Goal: Task Accomplishment & Management: Manage account settings

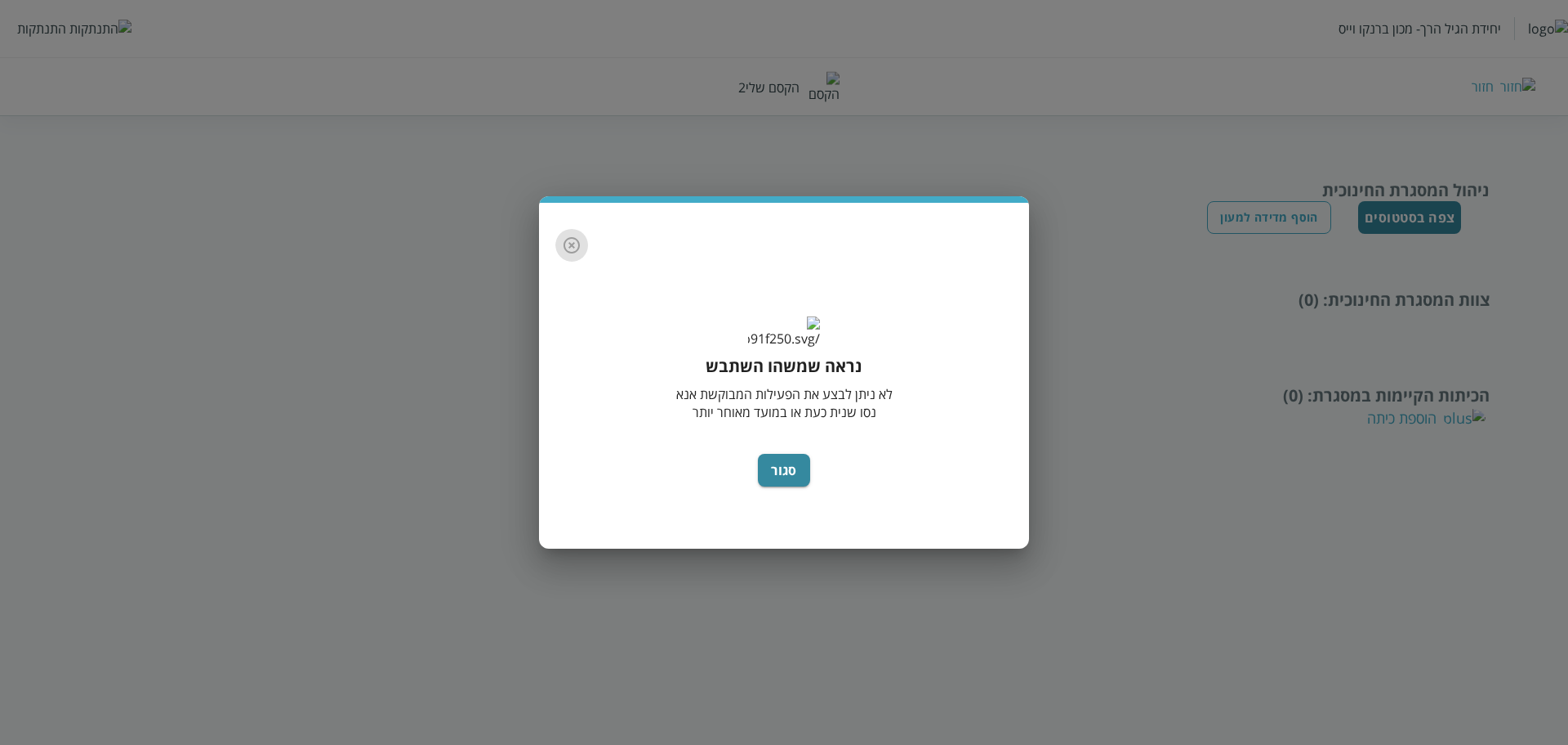
click at [577, 235] on icon "button" at bounding box center [572, 245] width 20 height 20
click at [576, 237] on icon "button" at bounding box center [572, 245] width 16 height 16
click at [55, 29] on div "נראה שמשהו השתבש לא ניתן לבצע את הפעילות המבוקשת אנא נסו שנית כעת או במועד מאוח…" at bounding box center [784, 372] width 1568 height 745
click at [776, 486] on button "סגור" at bounding box center [784, 469] width 53 height 33
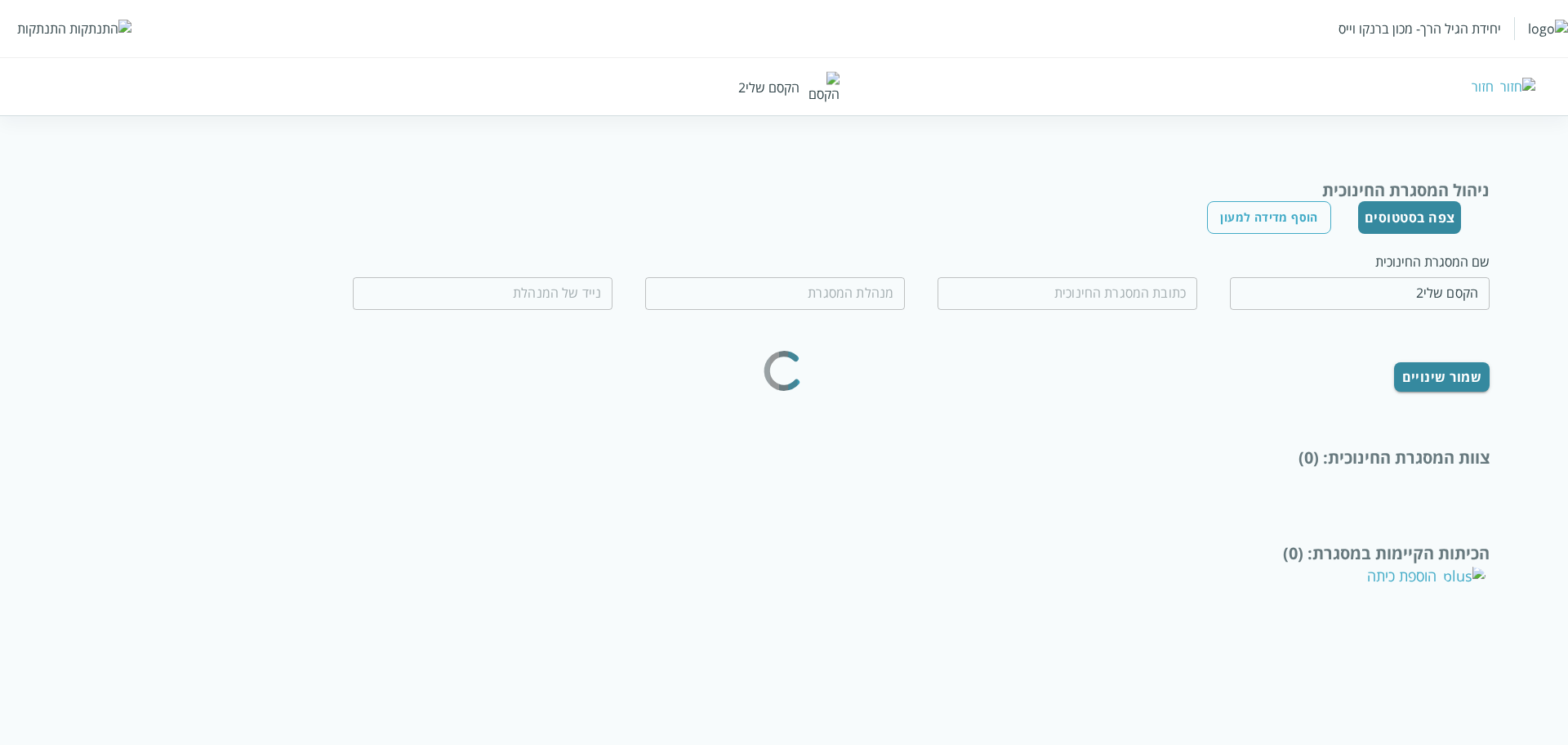
click at [55, 35] on div "התנתקות" at bounding box center [41, 28] width 49 height 18
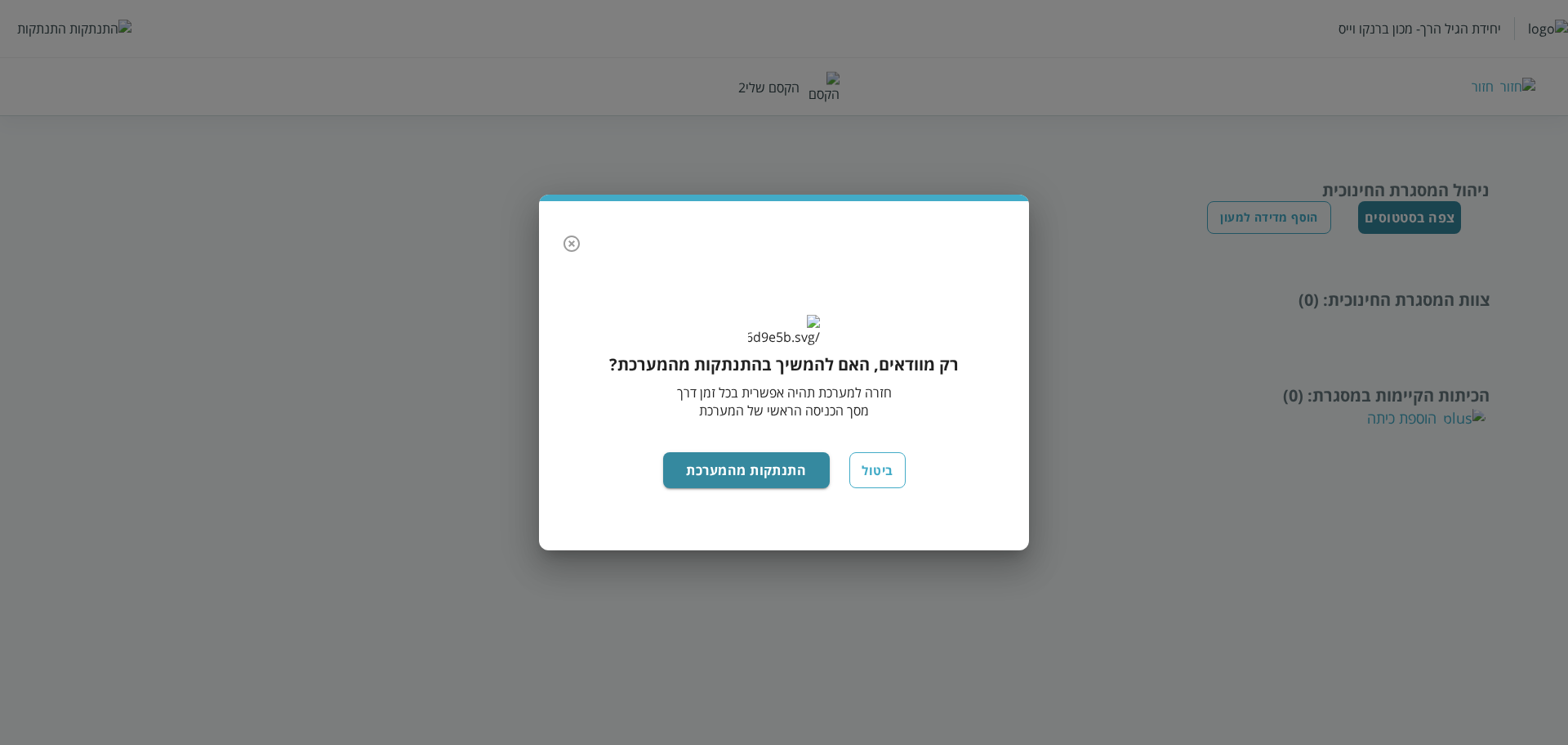
click at [57, 31] on div "רק מוודאים, האם להמשיך בהתנתקות מהמערכת? חזרה למערכת תהיה אפשרית בכל זמן דרך מס…" at bounding box center [784, 372] width 1568 height 745
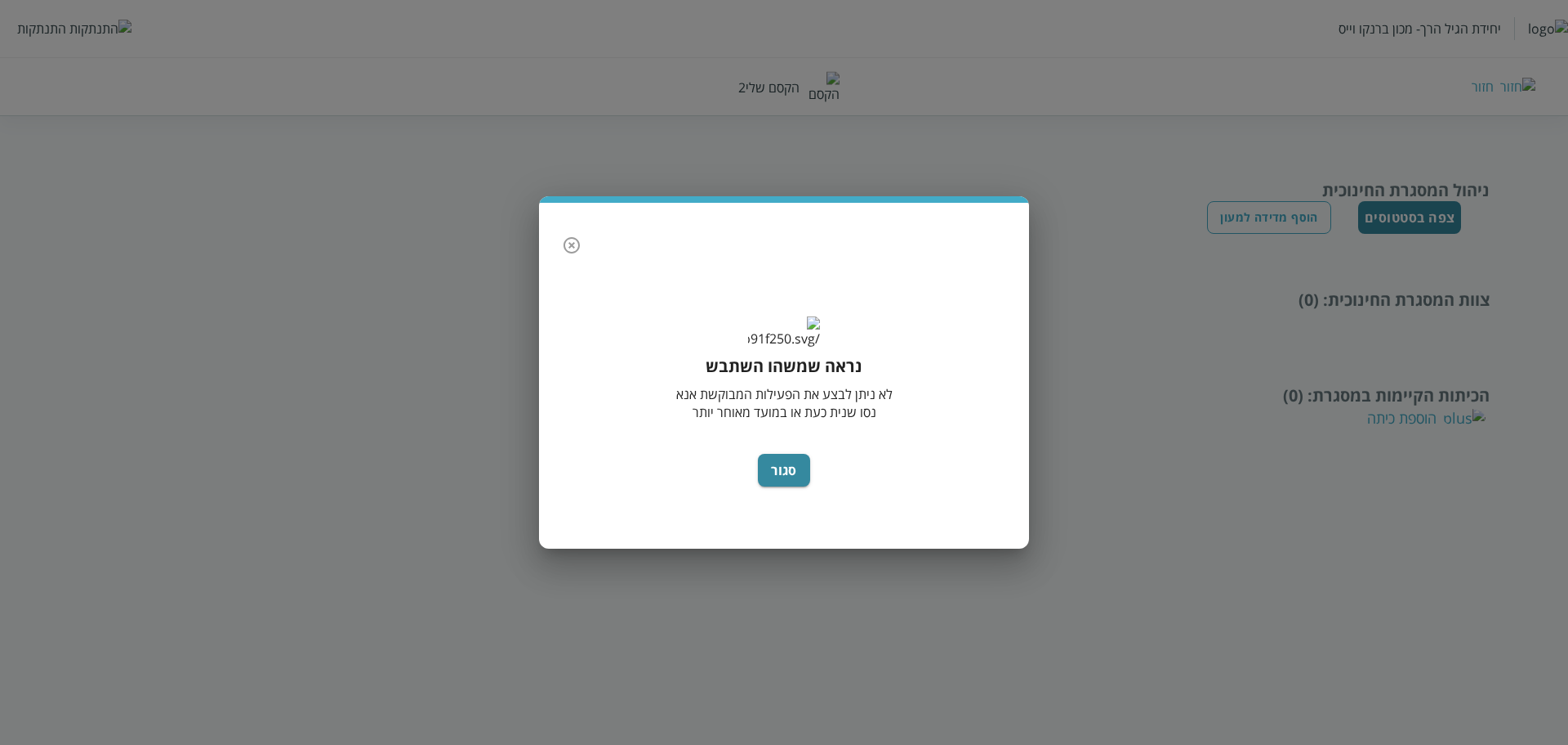
click at [582, 231] on button "button" at bounding box center [572, 245] width 33 height 33
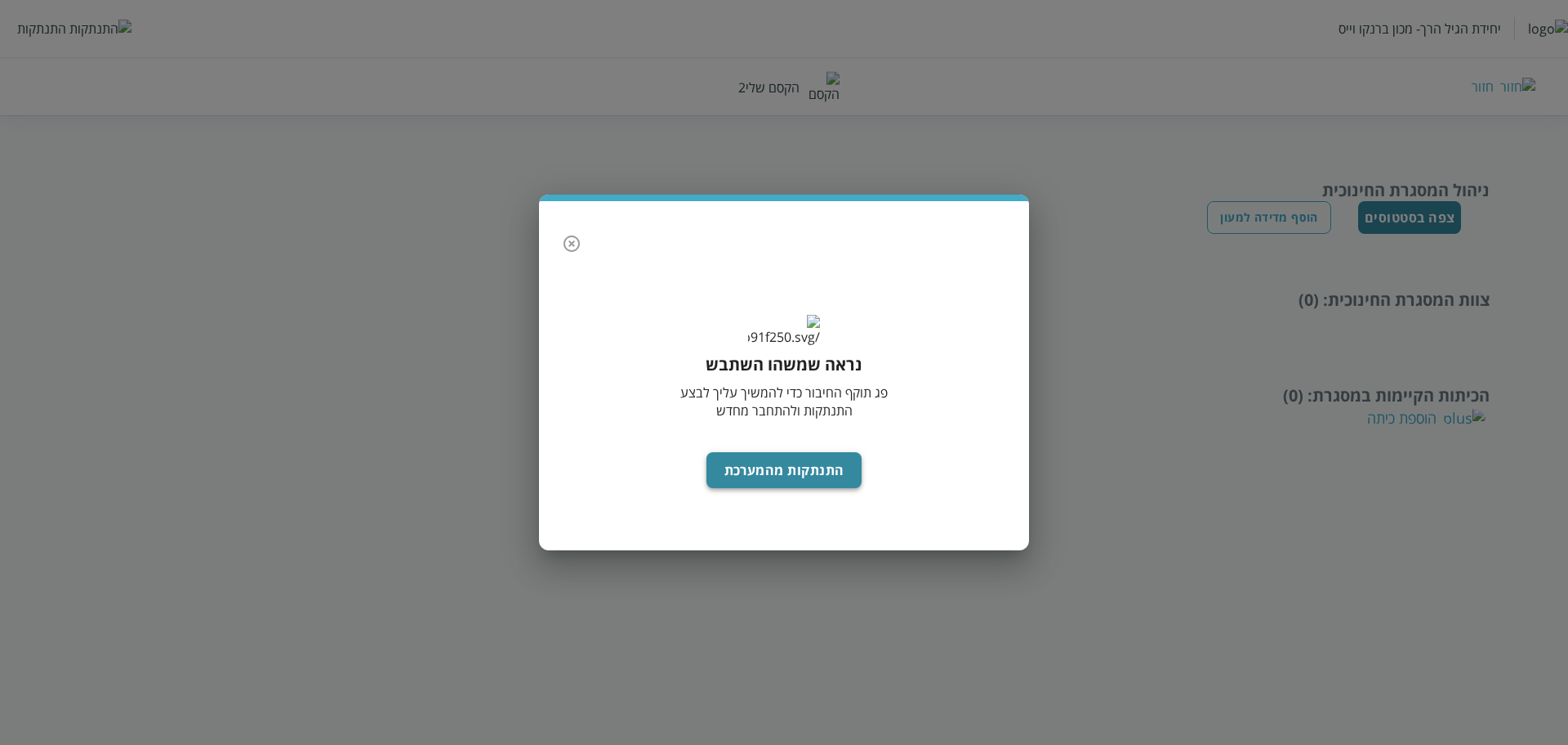
click at [809, 481] on button "התנתקות מהמערכת" at bounding box center [785, 470] width 156 height 36
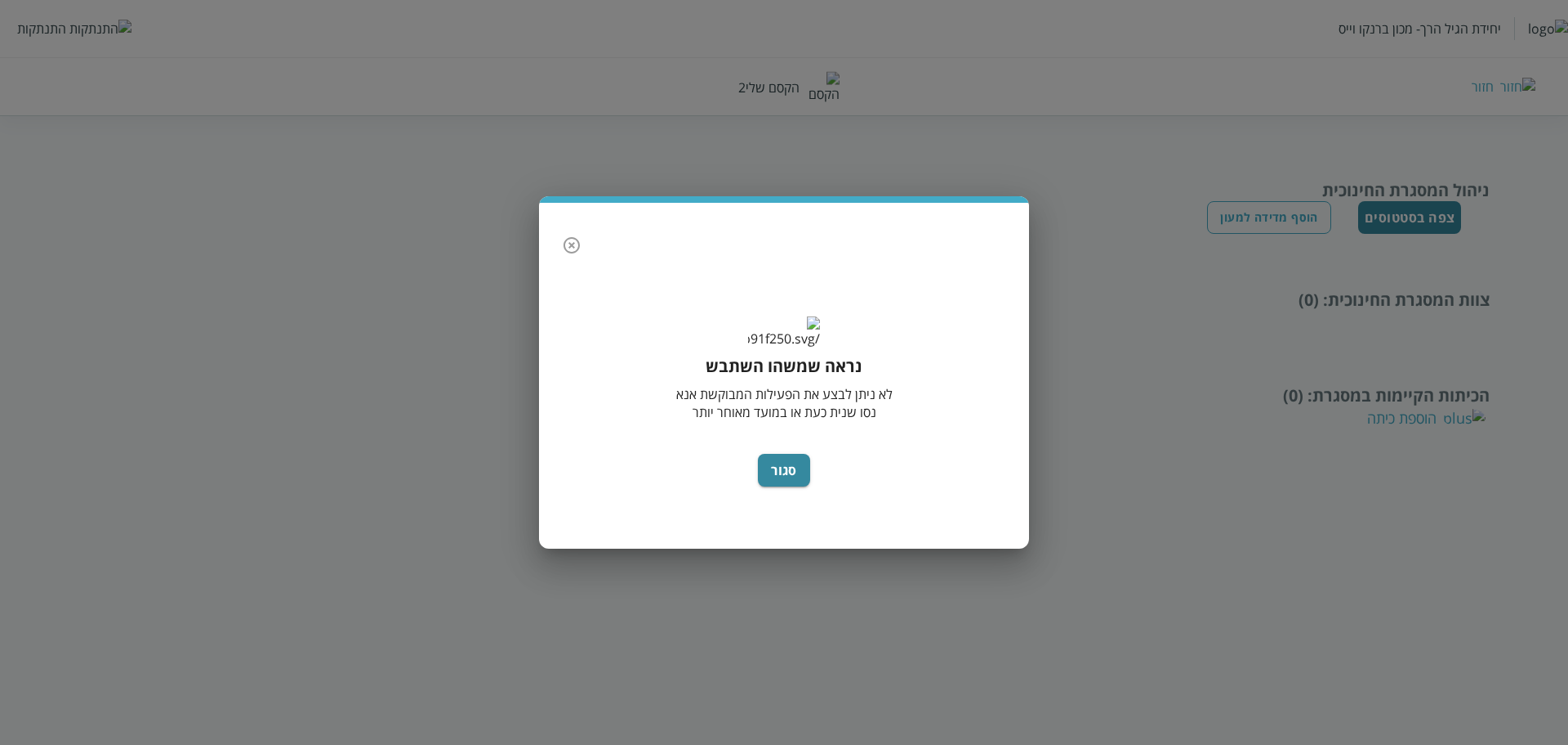
drag, startPoint x: 578, startPoint y: 235, endPoint x: 526, endPoint y: 193, distance: 66.8
click at [578, 235] on icon "button" at bounding box center [572, 245] width 20 height 20
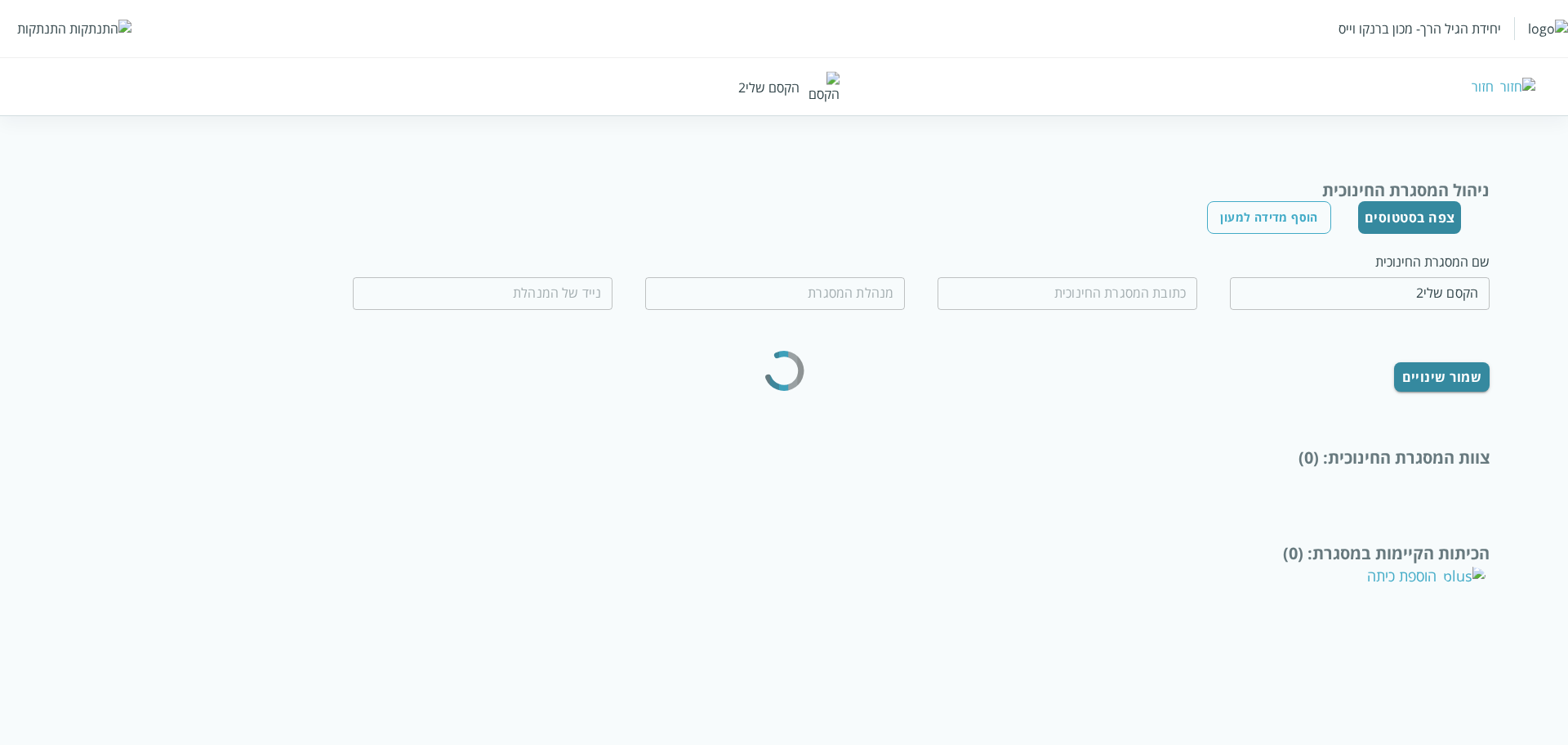
click at [33, 21] on div "התנתקות" at bounding box center [41, 28] width 49 height 18
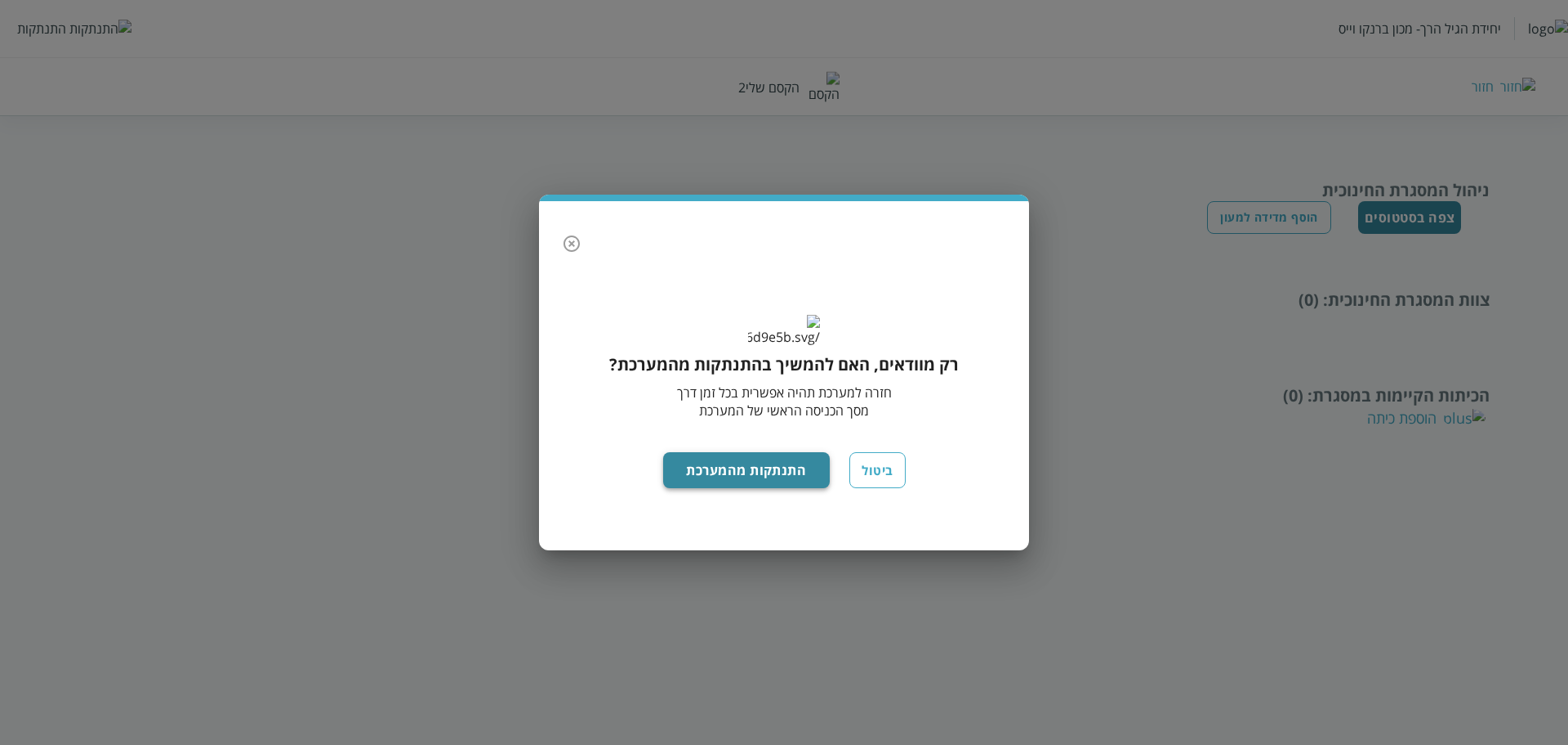
click at [725, 488] on button "התנתקות מהמערכת" at bounding box center [747, 470] width 167 height 36
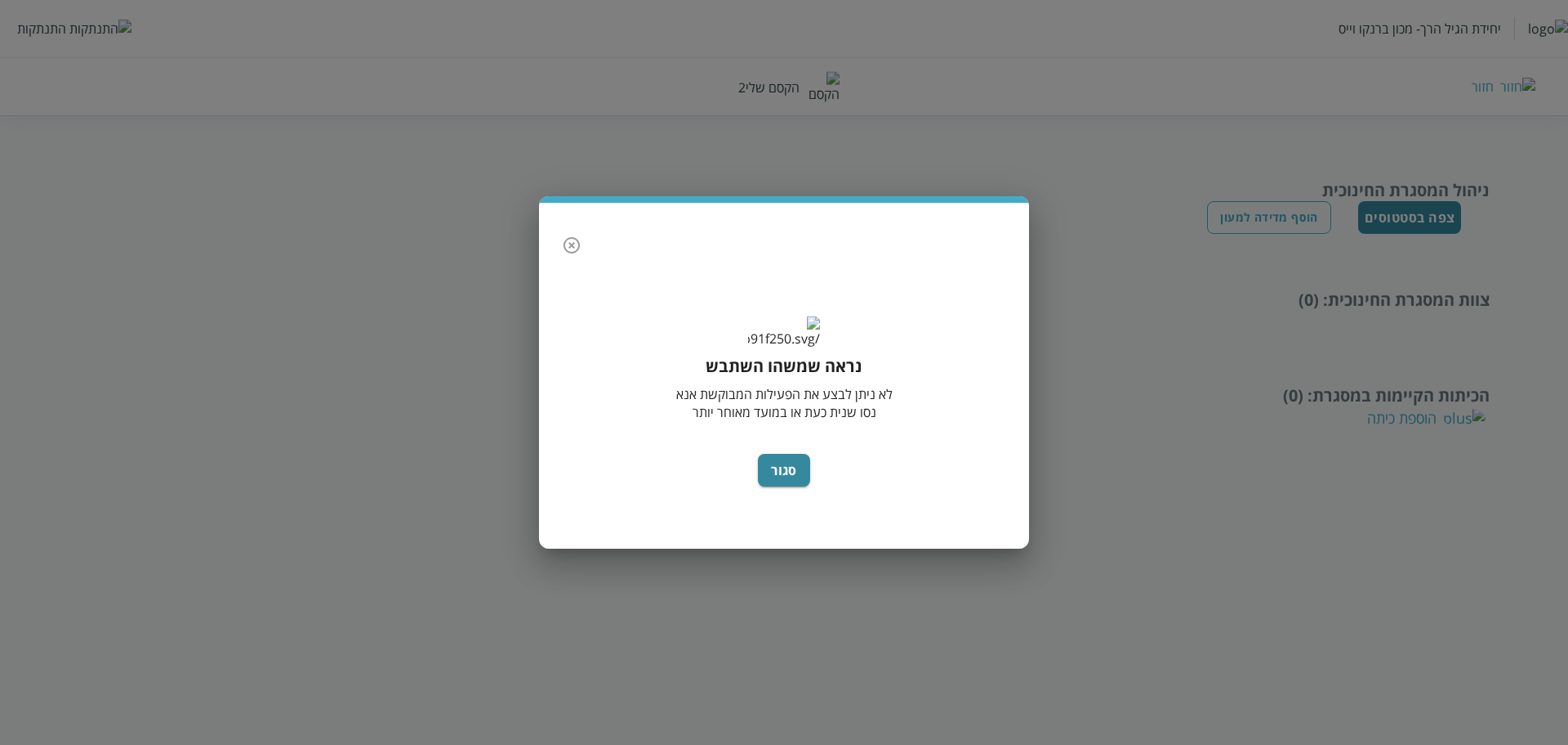
click at [571, 237] on icon "button" at bounding box center [572, 245] width 16 height 16
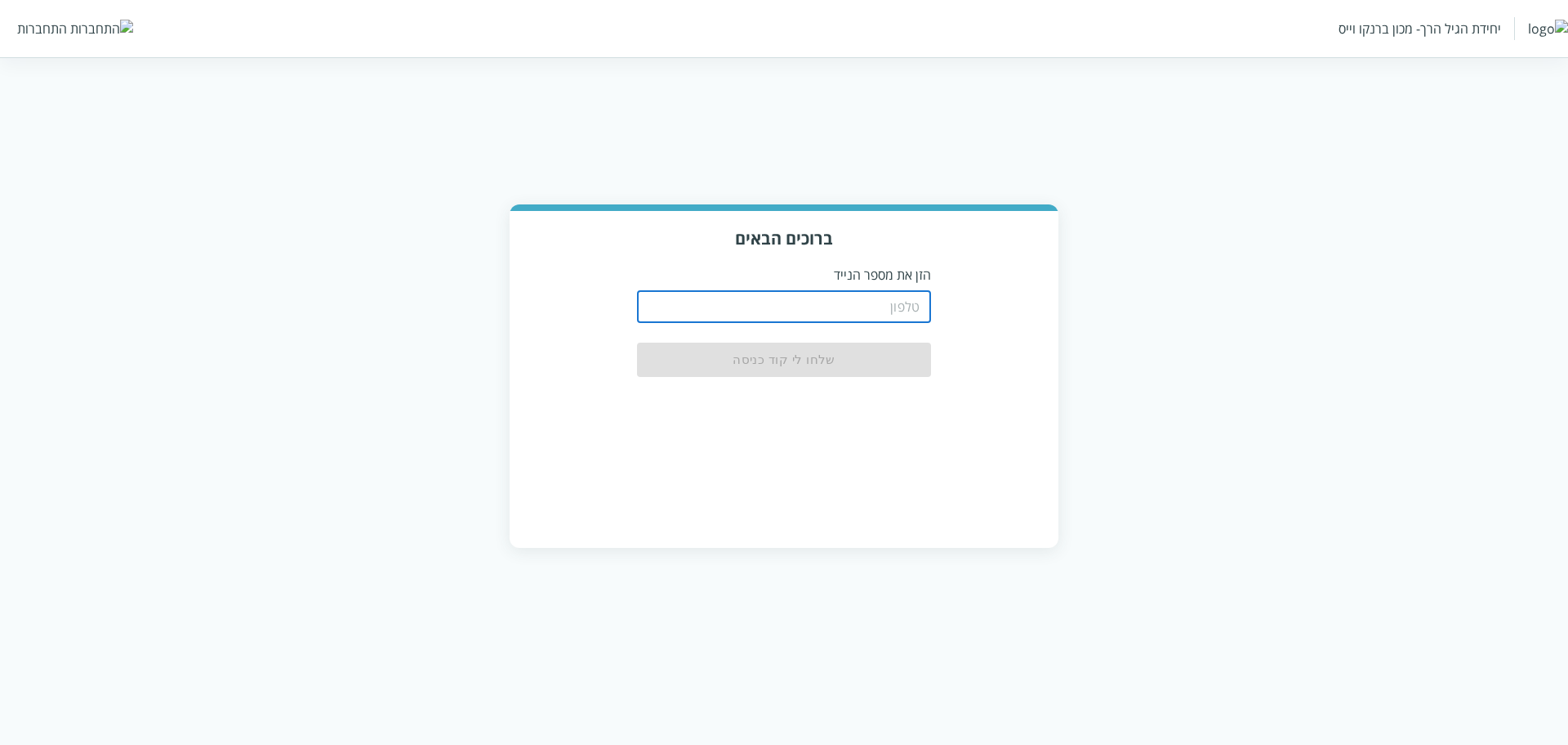
click at [825, 293] on input "tel" at bounding box center [784, 306] width 294 height 33
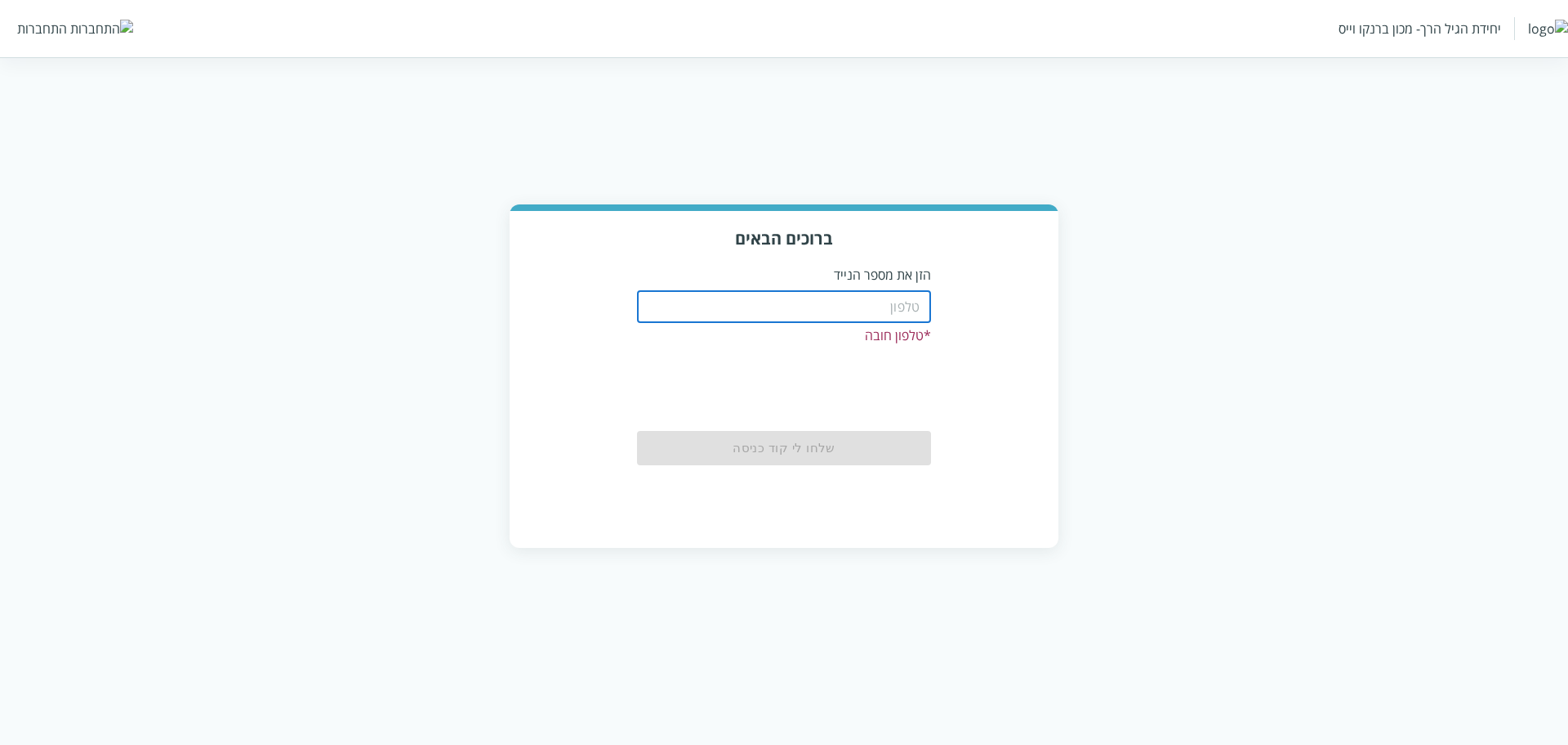
click at [906, 295] on input "tel" at bounding box center [784, 306] width 294 height 33
paste input "0504133333"
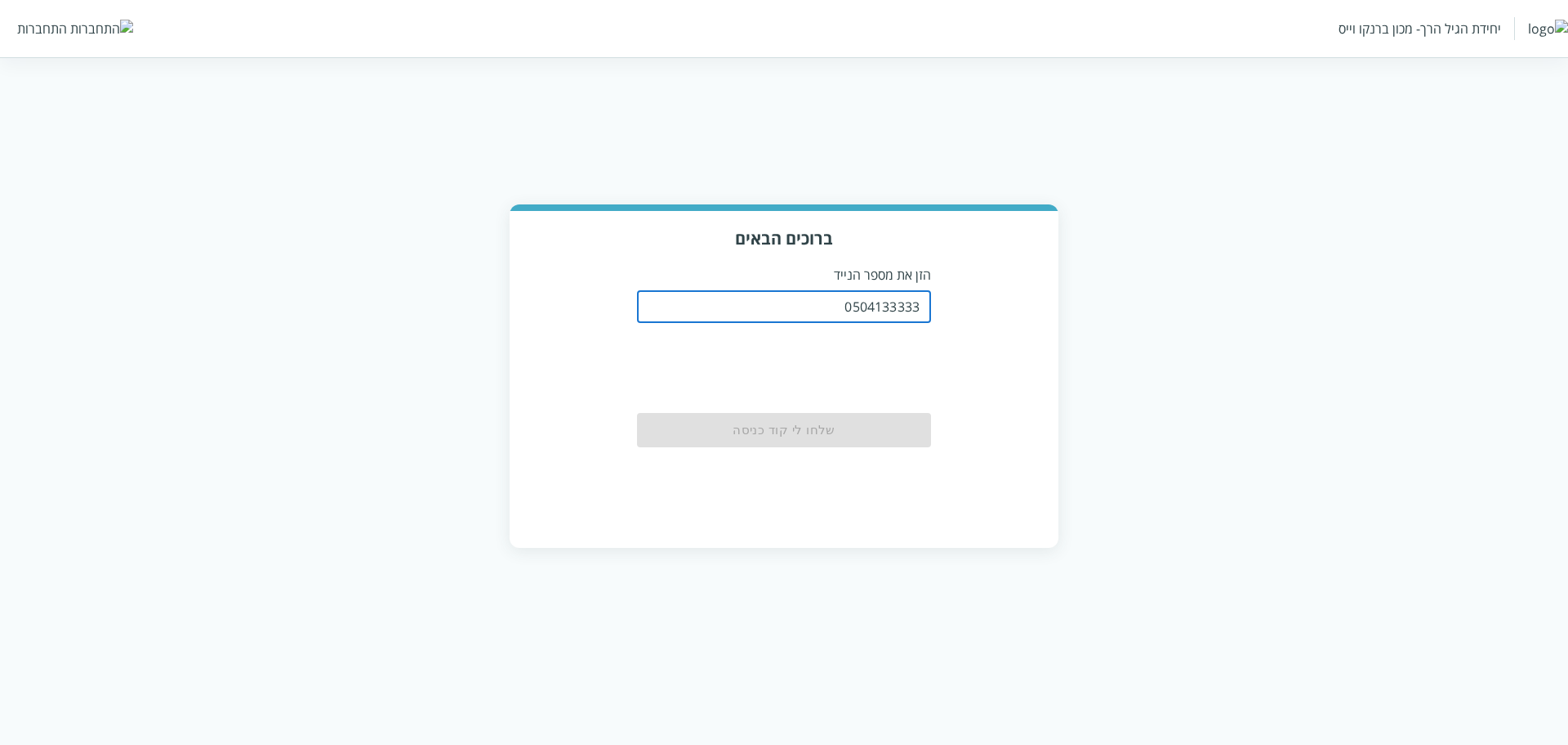
type input "0504133333"
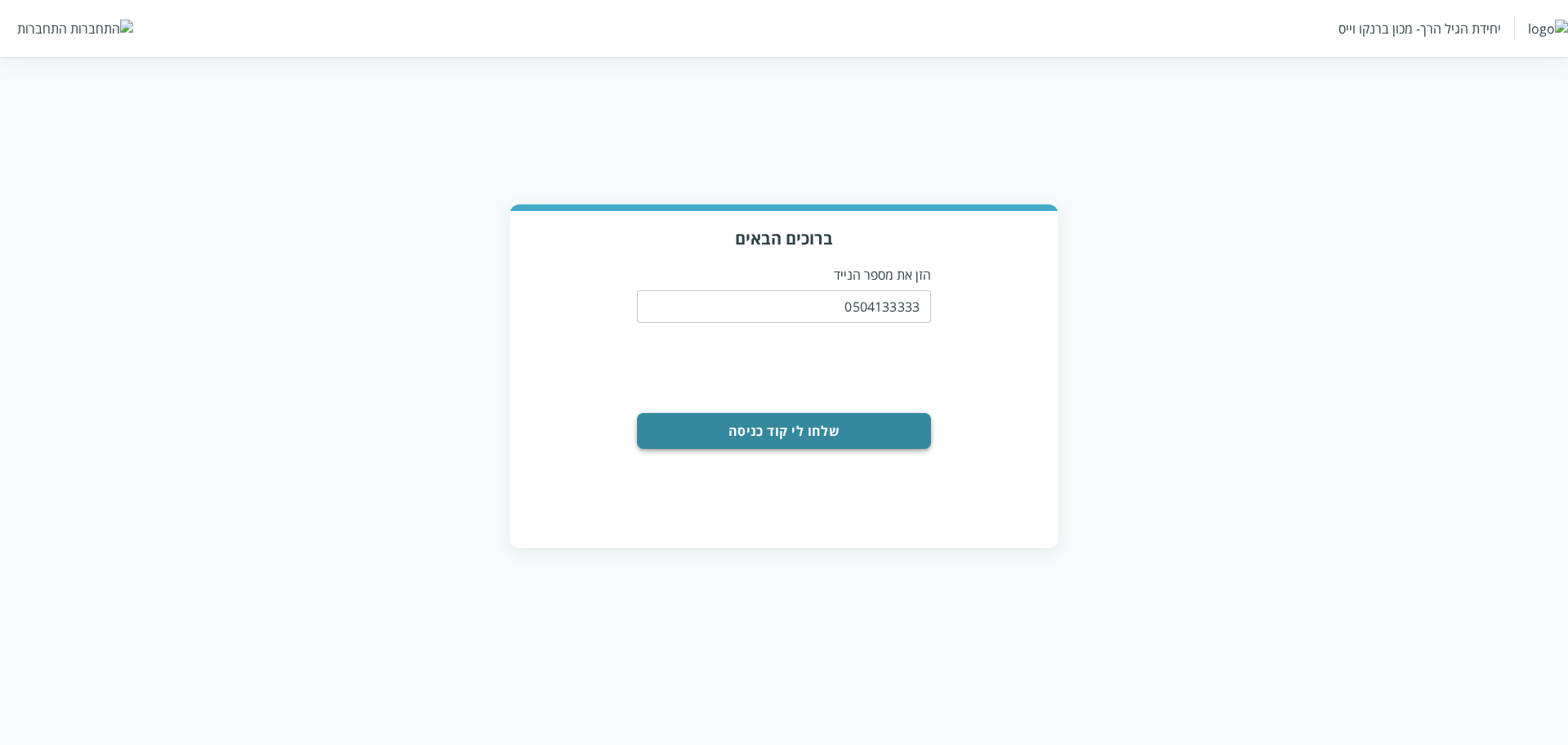
click at [842, 433] on button "שלחו לי קוד כניסה" at bounding box center [784, 431] width 294 height 36
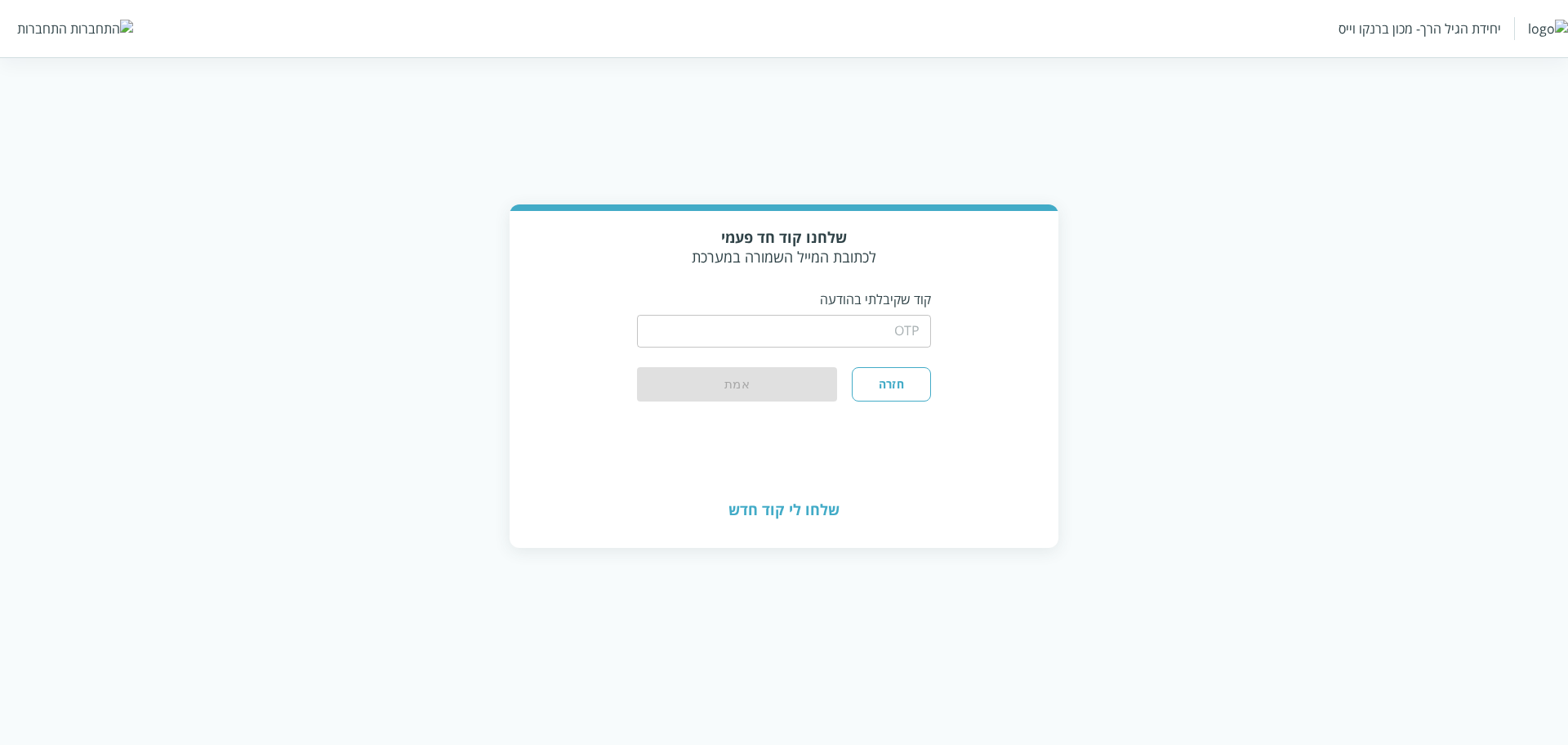
click at [868, 333] on input "string" at bounding box center [784, 331] width 294 height 33
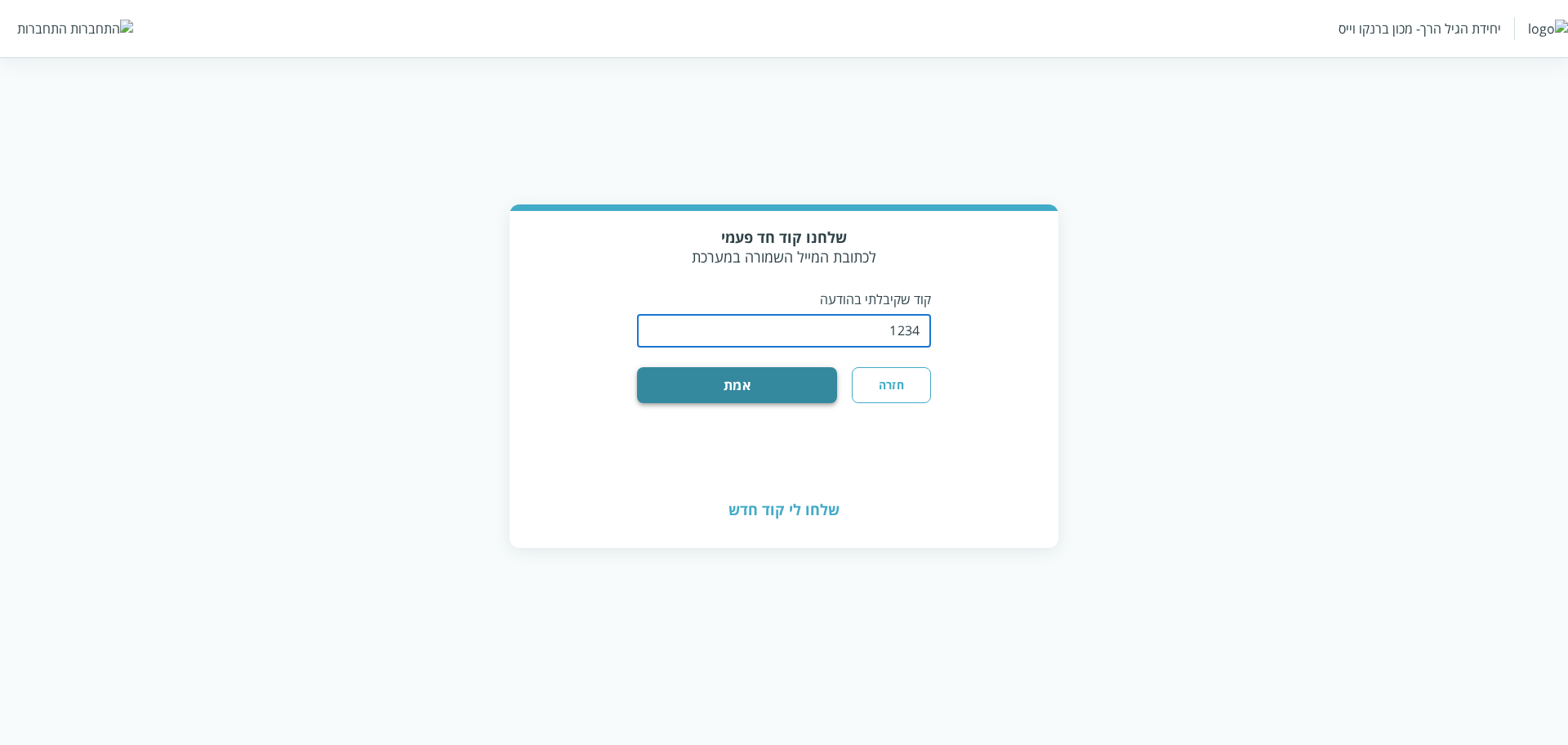
type input "1234"
click at [688, 384] on button "אמת" at bounding box center [737, 385] width 200 height 36
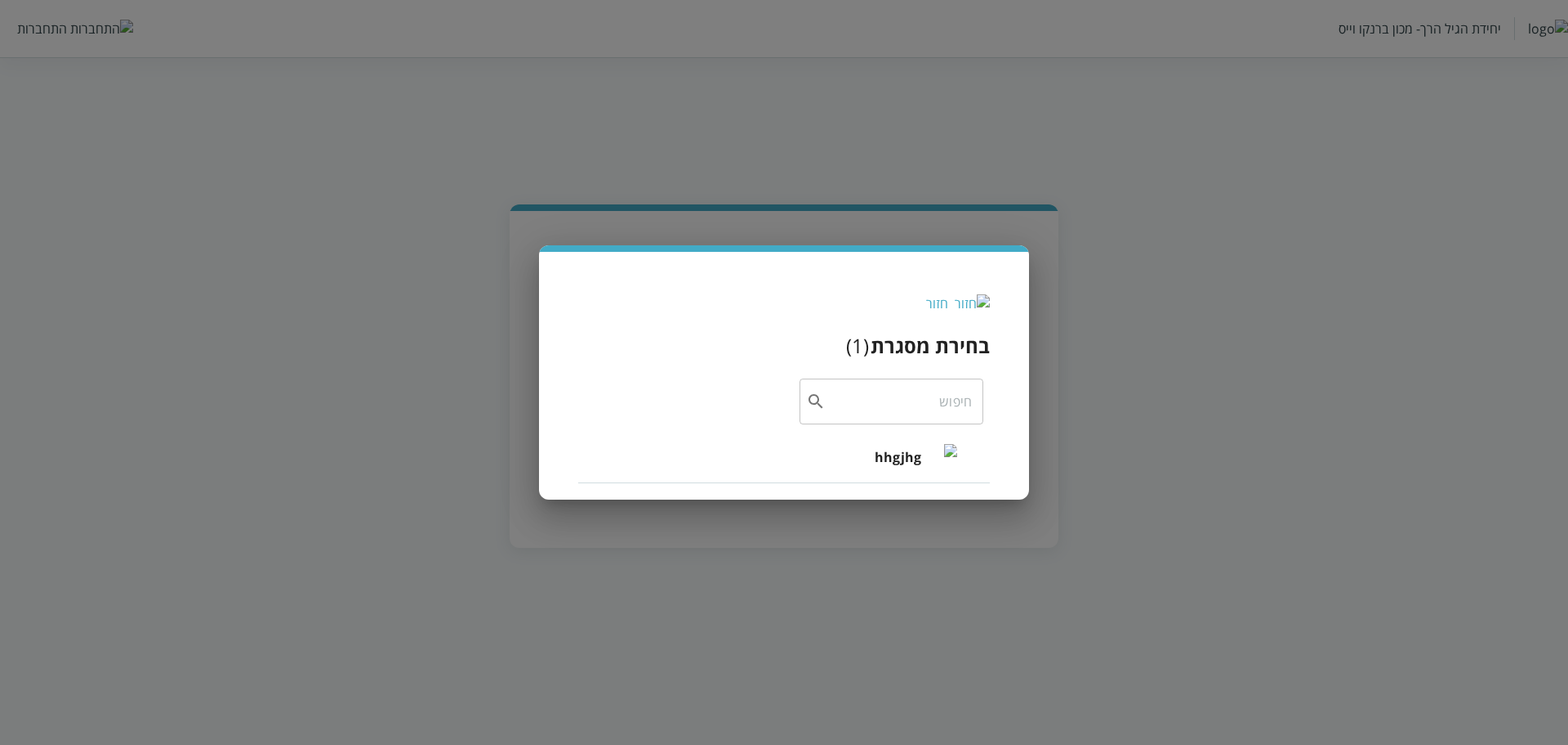
click at [874, 458] on li "hhgjhg" at bounding box center [784, 457] width 412 height 53
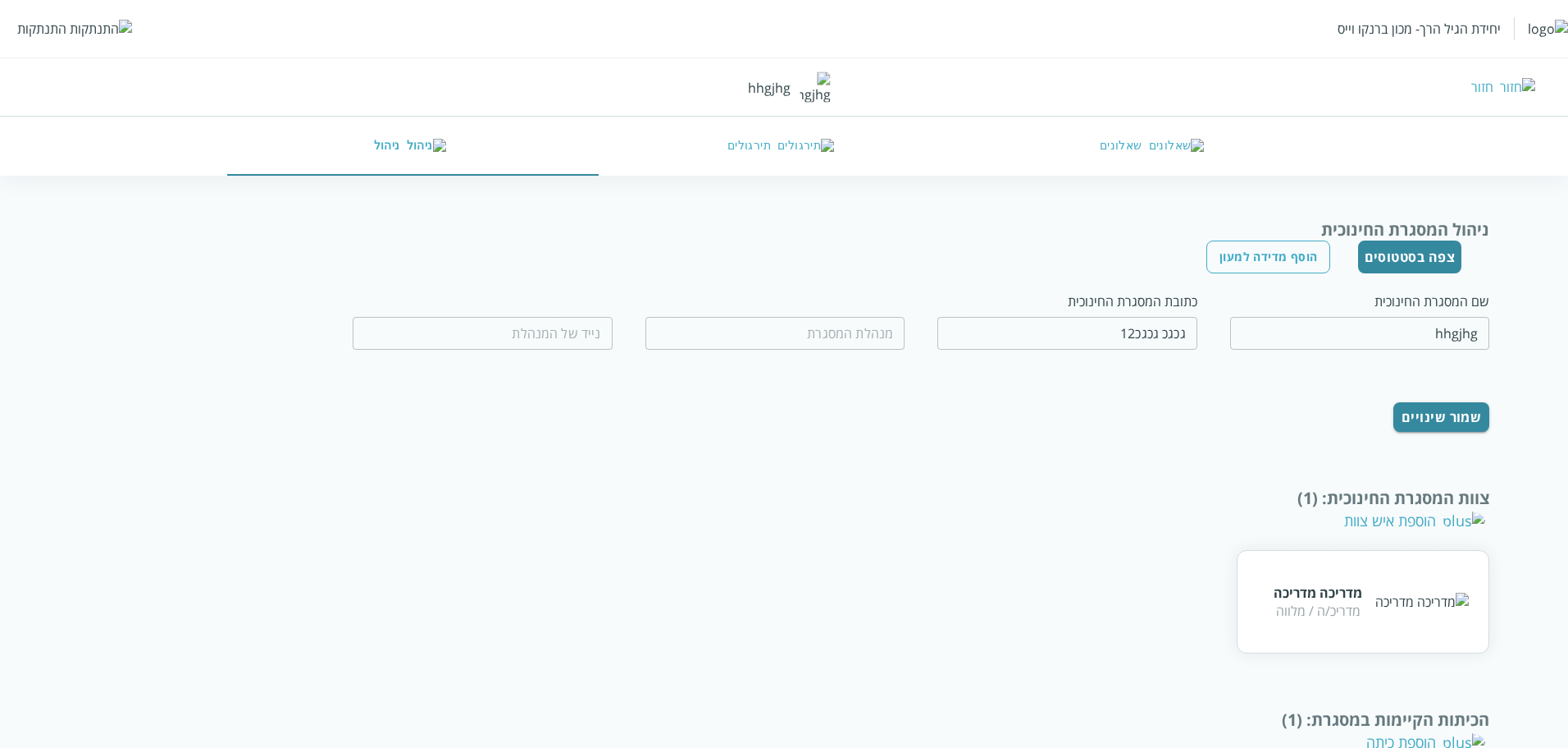
click at [1401, 524] on div "הוספת איש צוות" at bounding box center [1414, 519] width 141 height 20
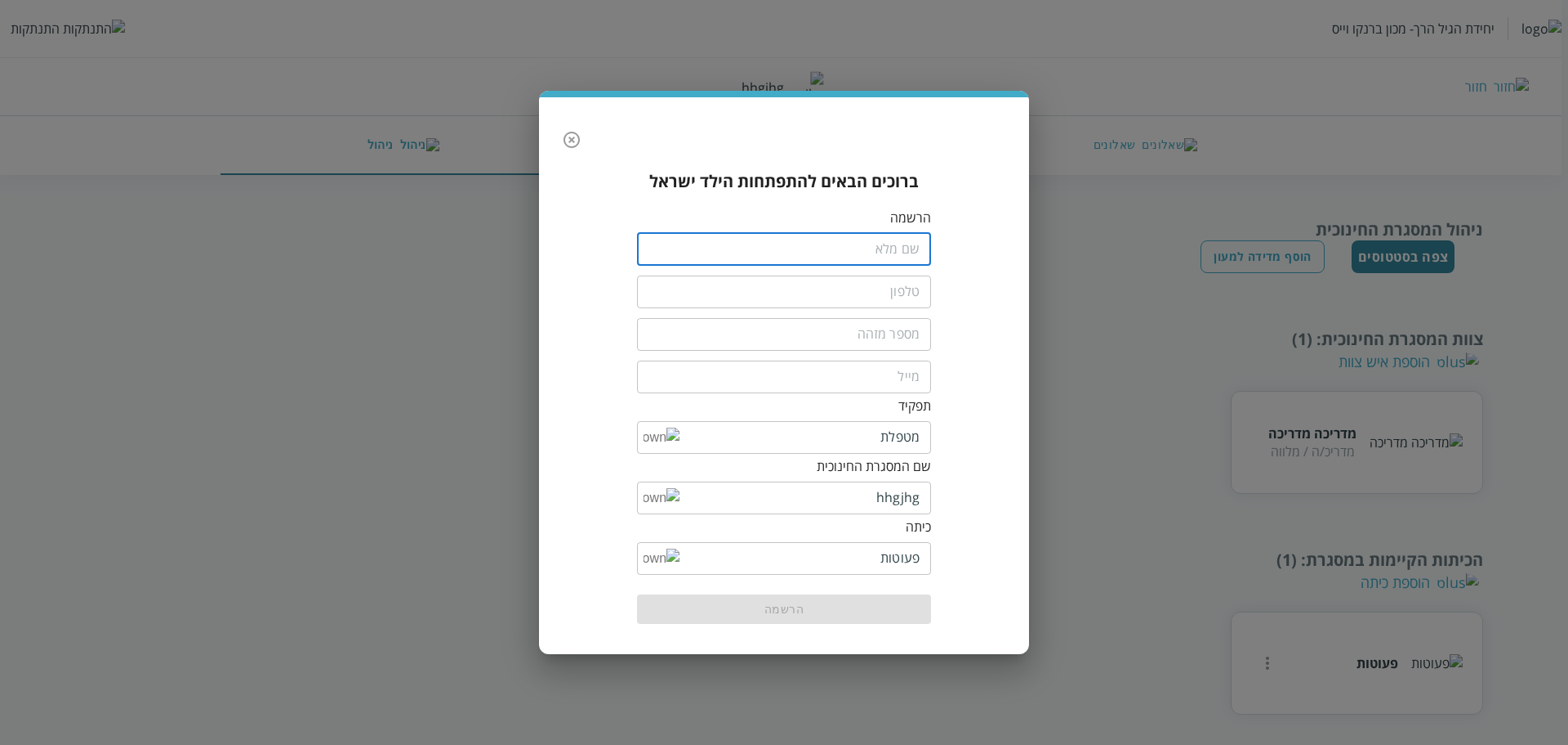
click at [829, 258] on input "fullName" at bounding box center [784, 249] width 294 height 33
type input "a"
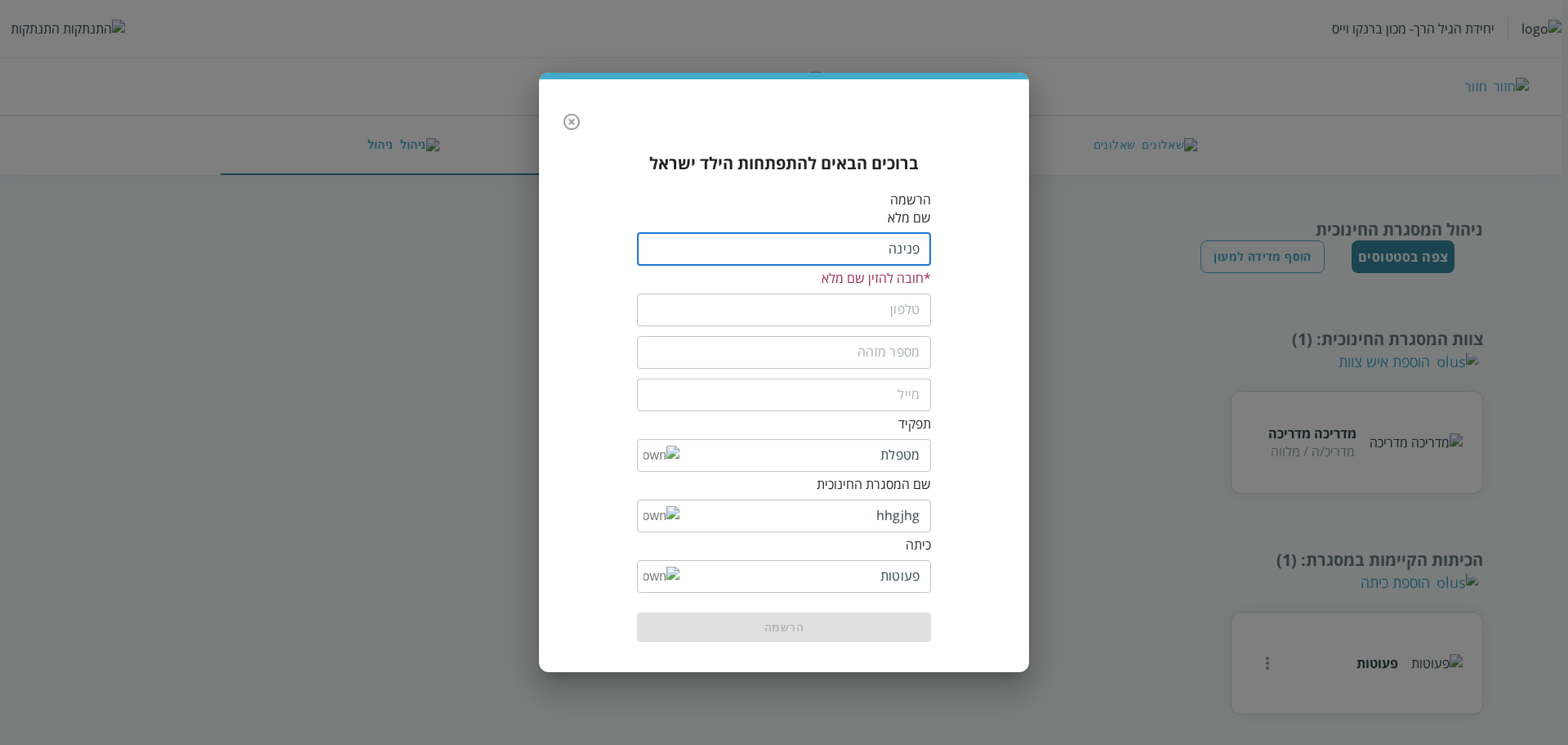
type input "[PERSON_NAME]"
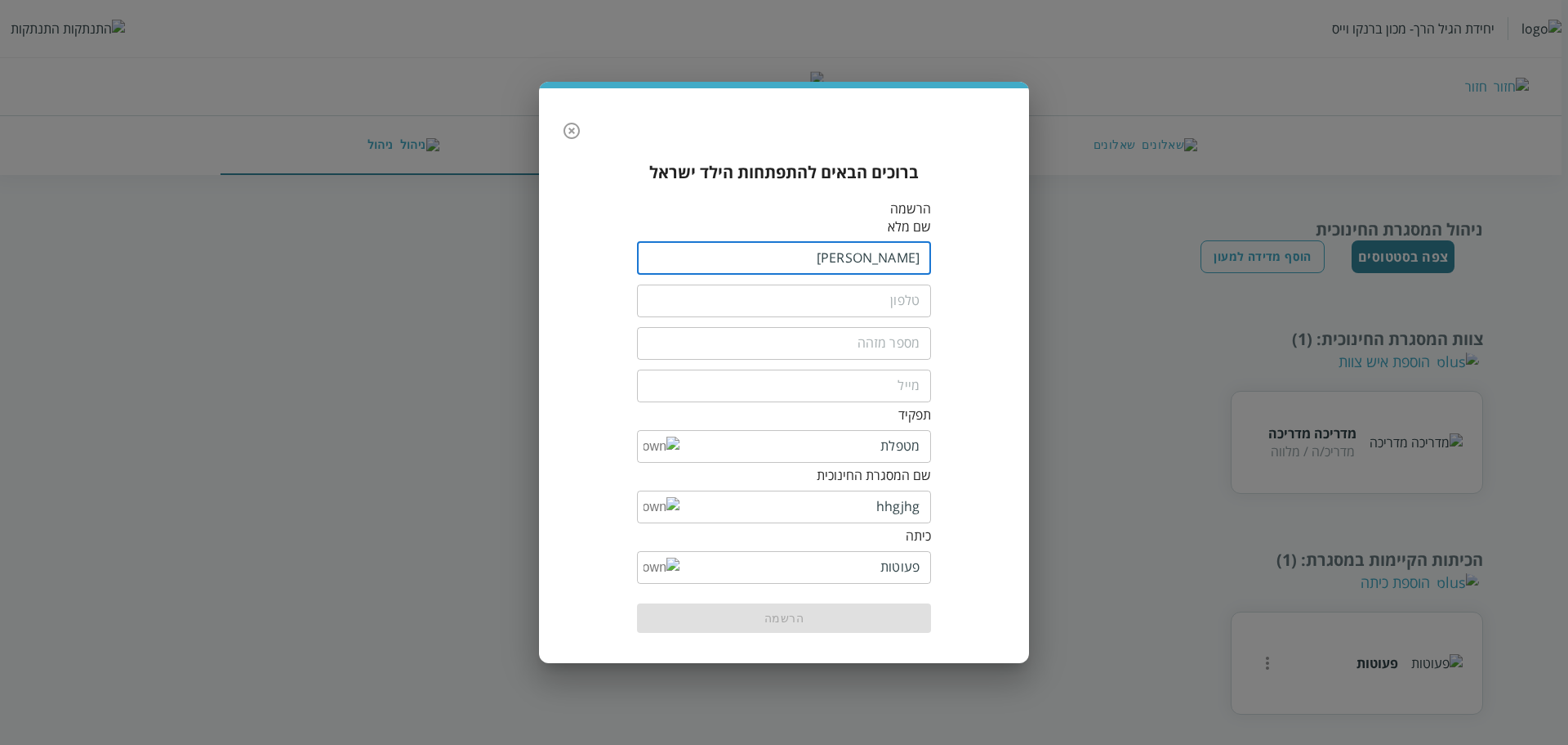
click at [885, 321] on div "​" at bounding box center [784, 341] width 294 height 42
click at [886, 317] on div "​" at bounding box center [784, 298] width 294 height 42
click at [902, 301] on input "tel" at bounding box center [784, 300] width 294 height 33
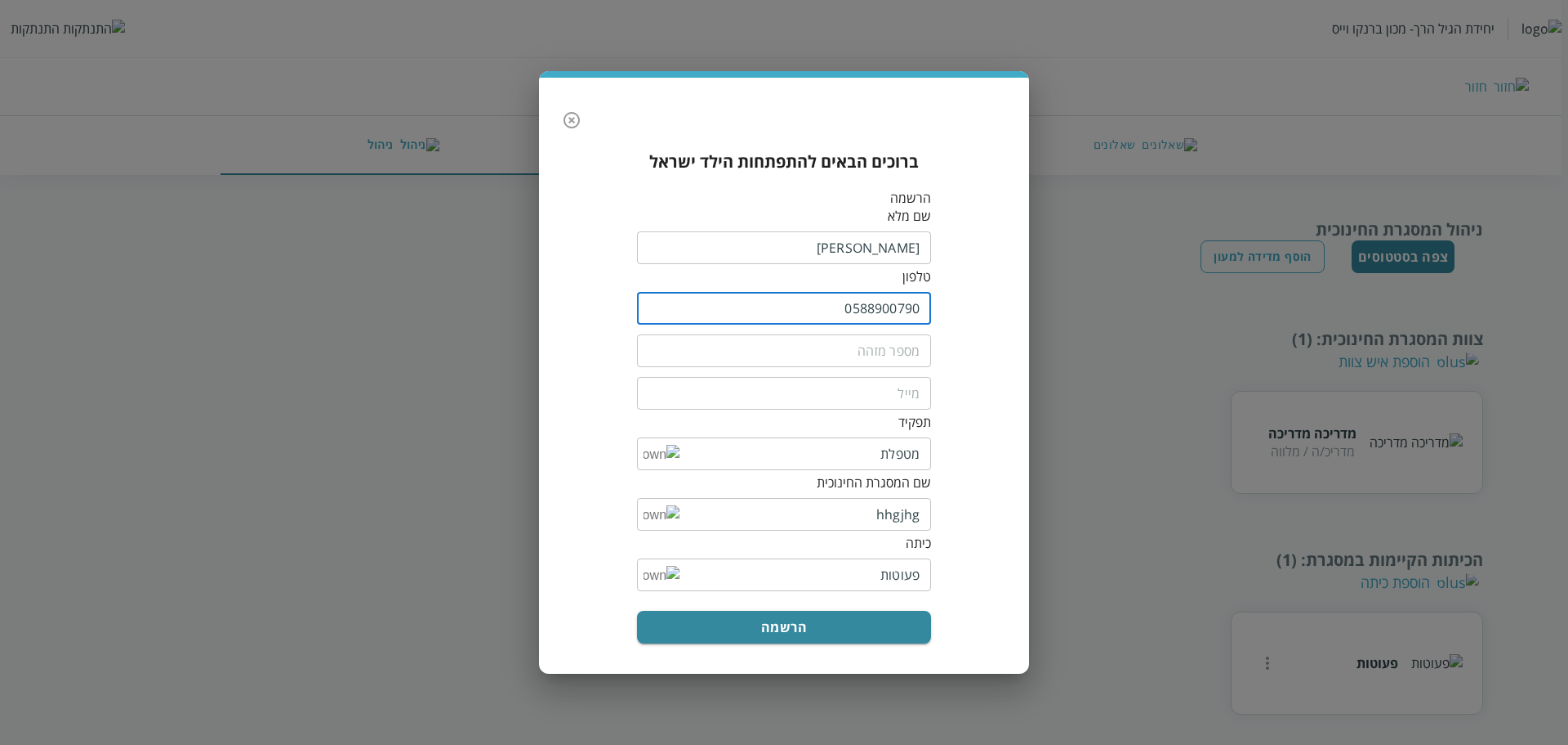
type input "0588900790"
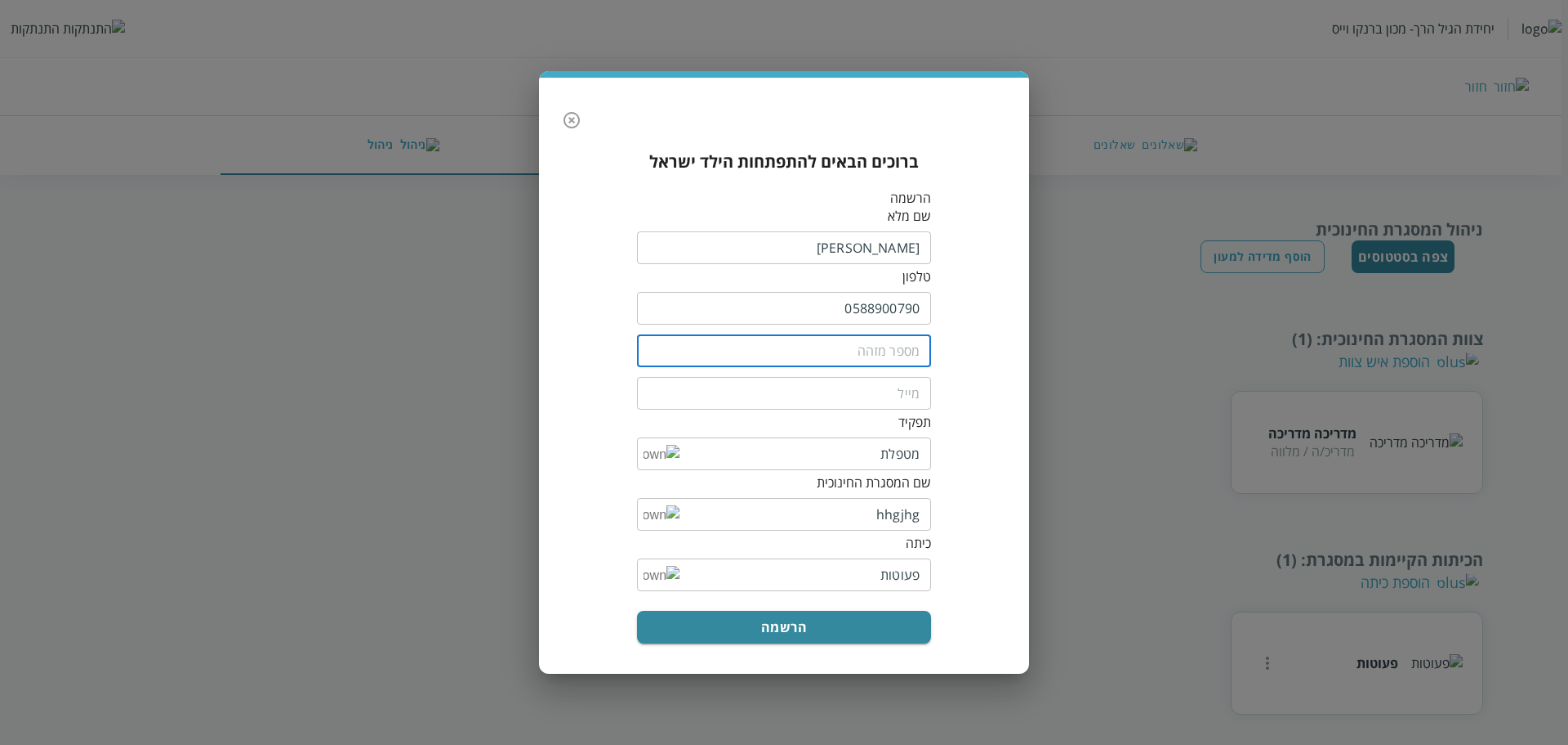
click at [882, 341] on input "text" at bounding box center [784, 350] width 294 height 33
type input "678"
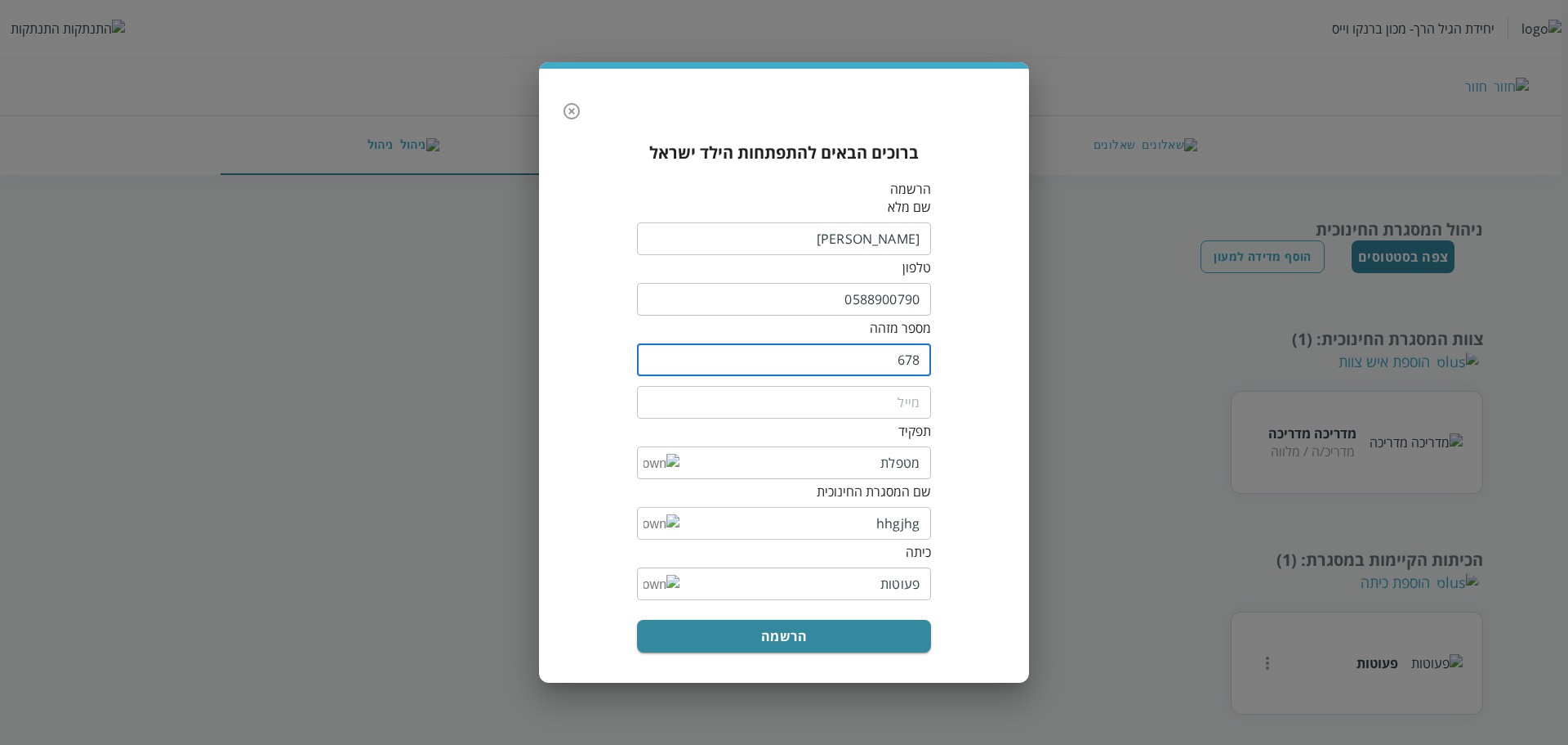
click at [877, 391] on input "email" at bounding box center [784, 402] width 294 height 33
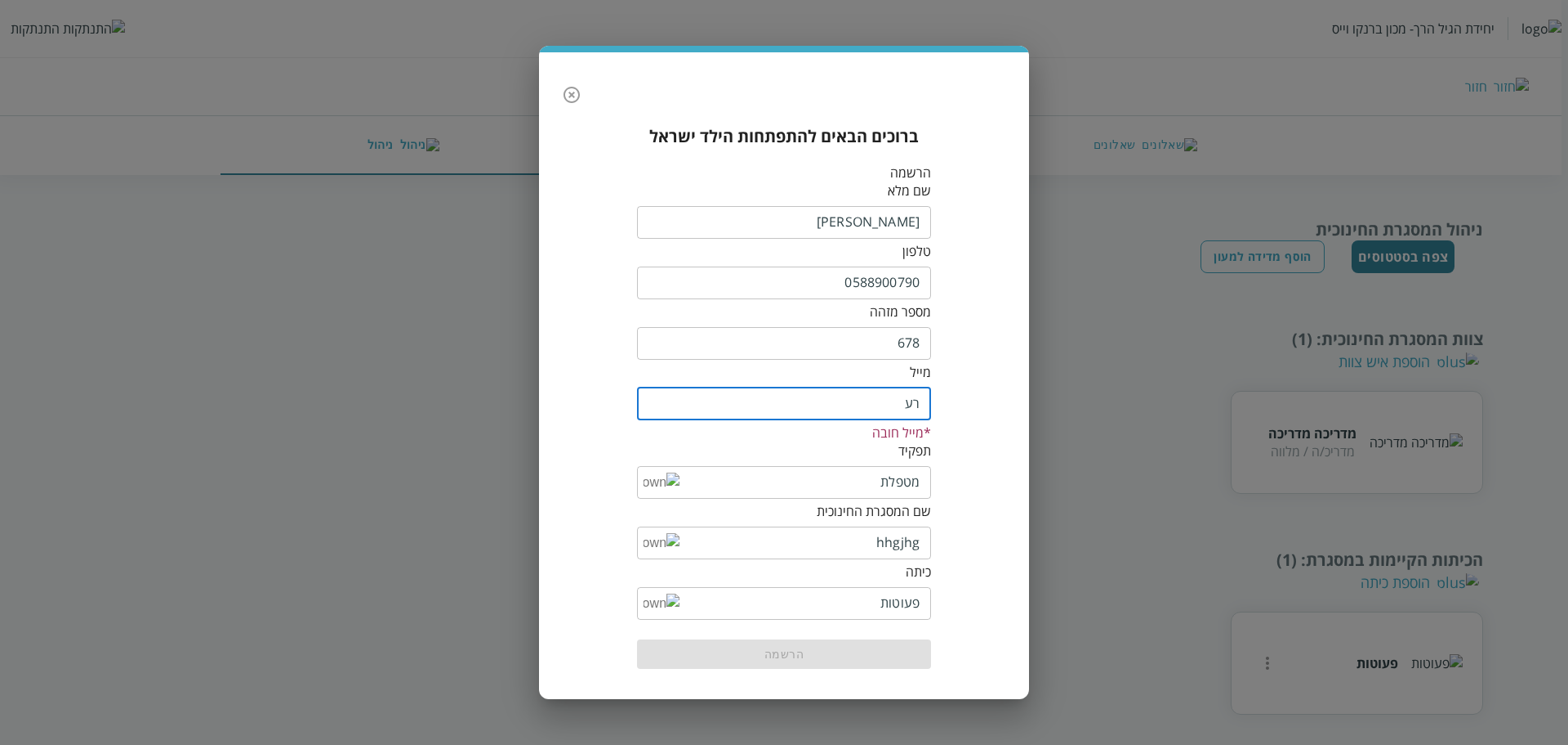
type input "ר"
type input "[EMAIL_ADDRESS][DOMAIN_NAME]"
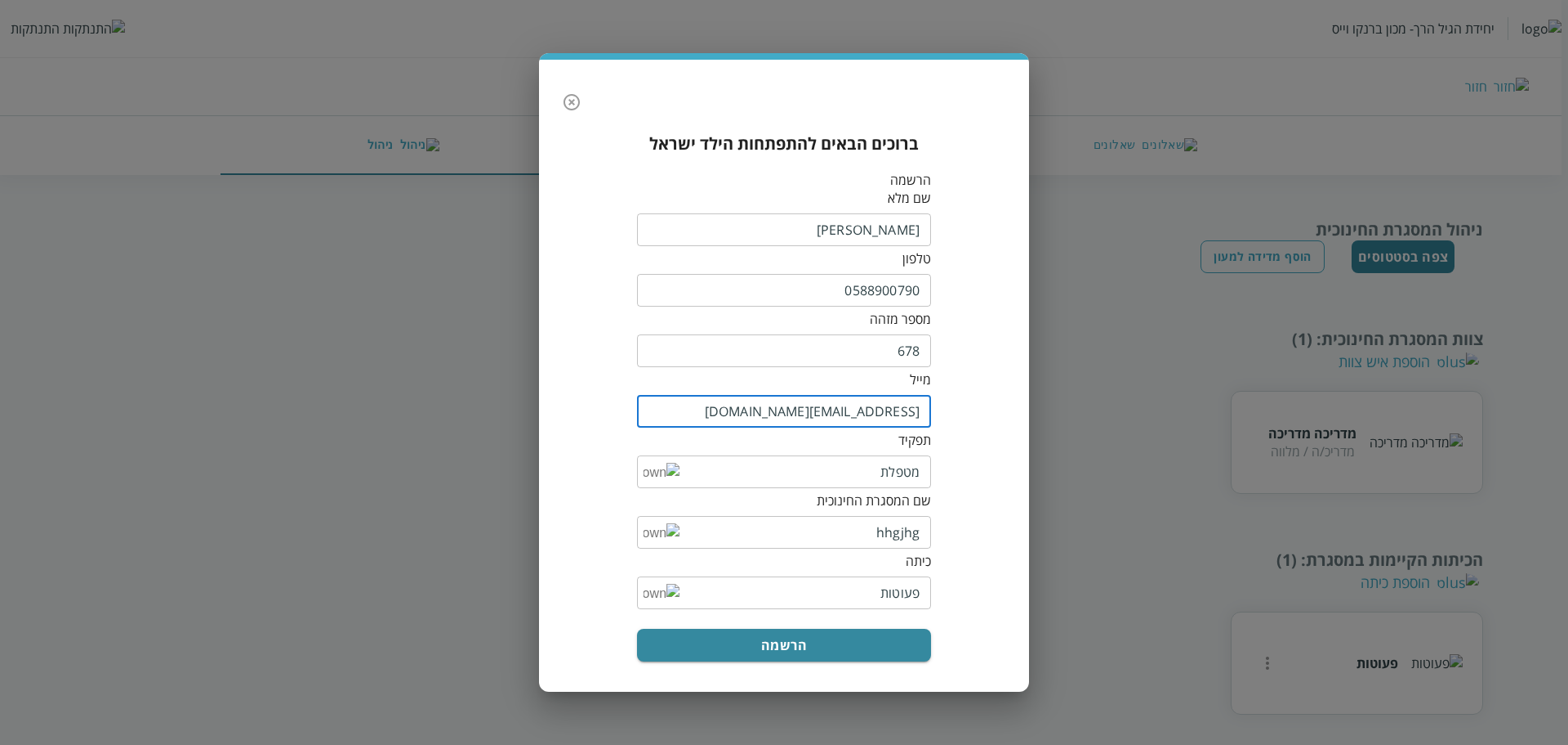
click at [893, 280] on input "0588900790" at bounding box center [784, 290] width 294 height 33
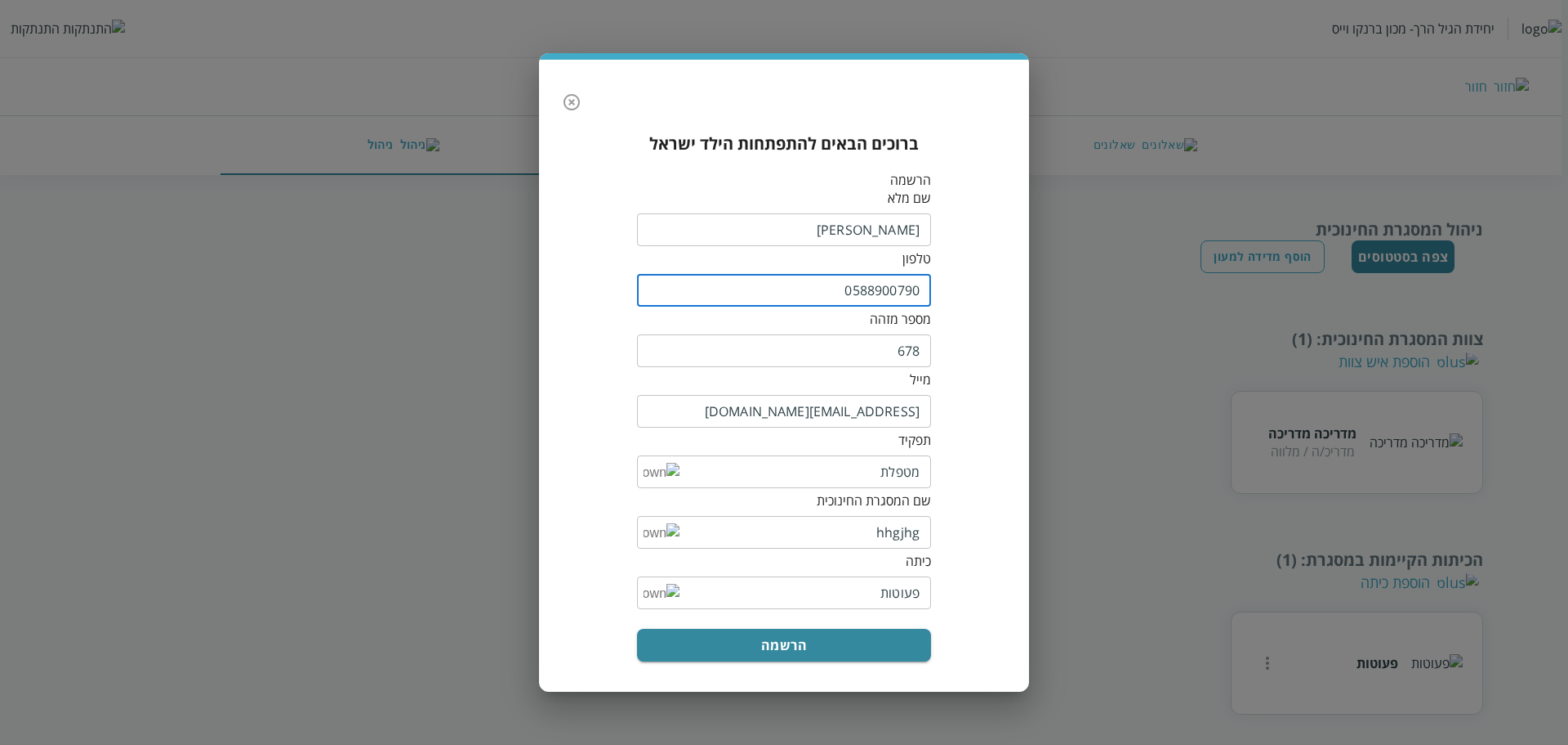
click at [891, 280] on input "0588900790" at bounding box center [784, 290] width 294 height 33
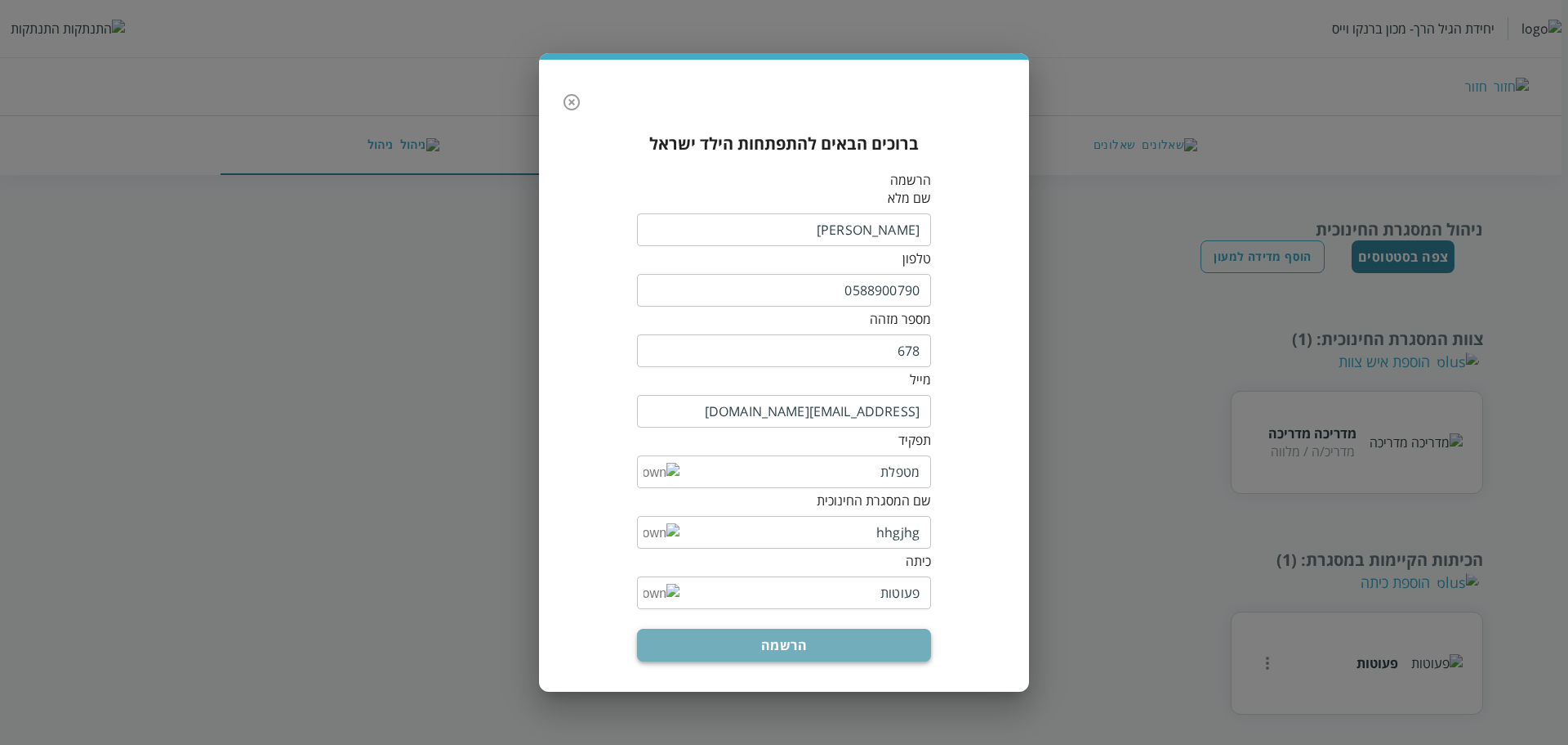
click at [820, 637] on button "הרשמה" at bounding box center [784, 644] width 294 height 33
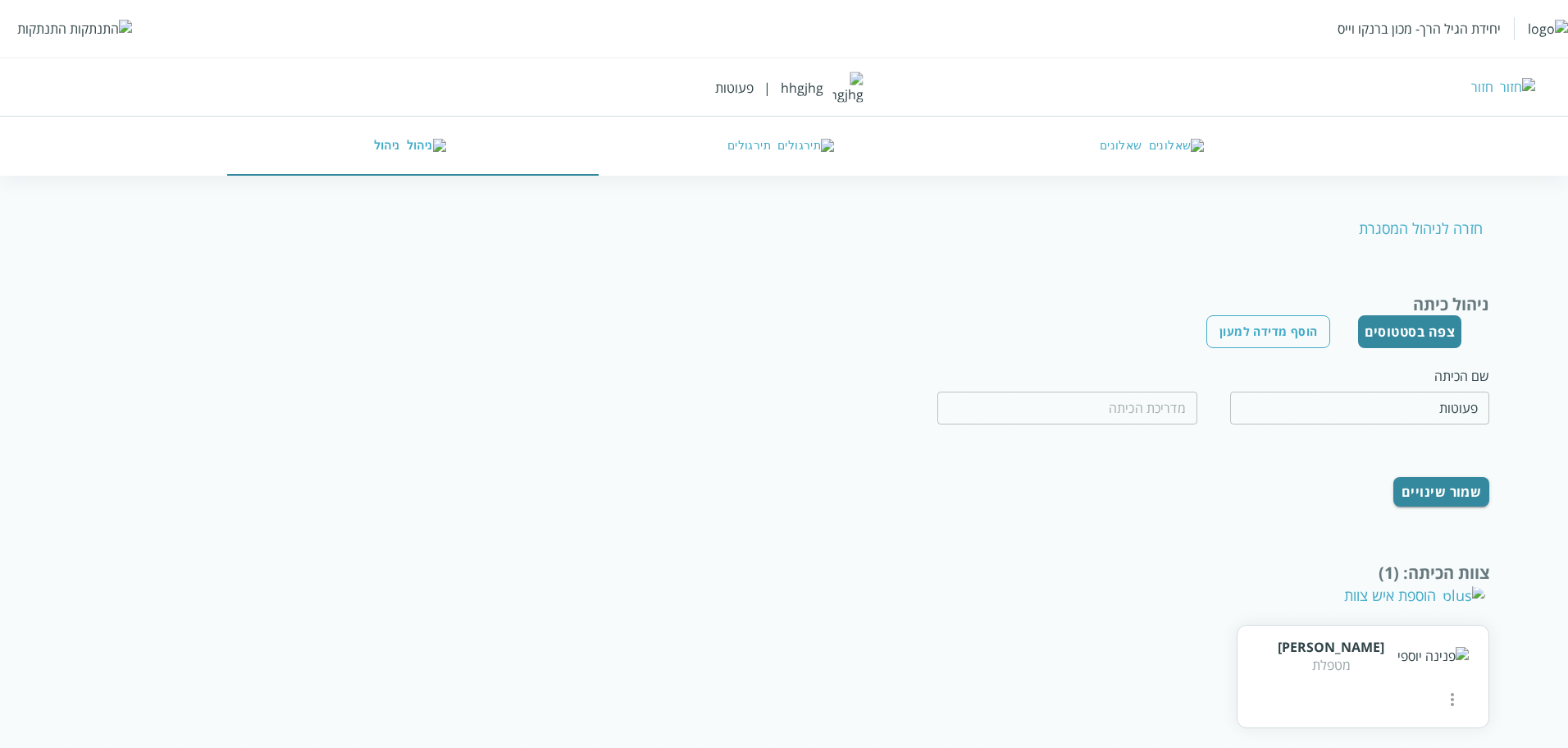
click at [42, 27] on div "התנתקות" at bounding box center [42, 28] width 49 height 18
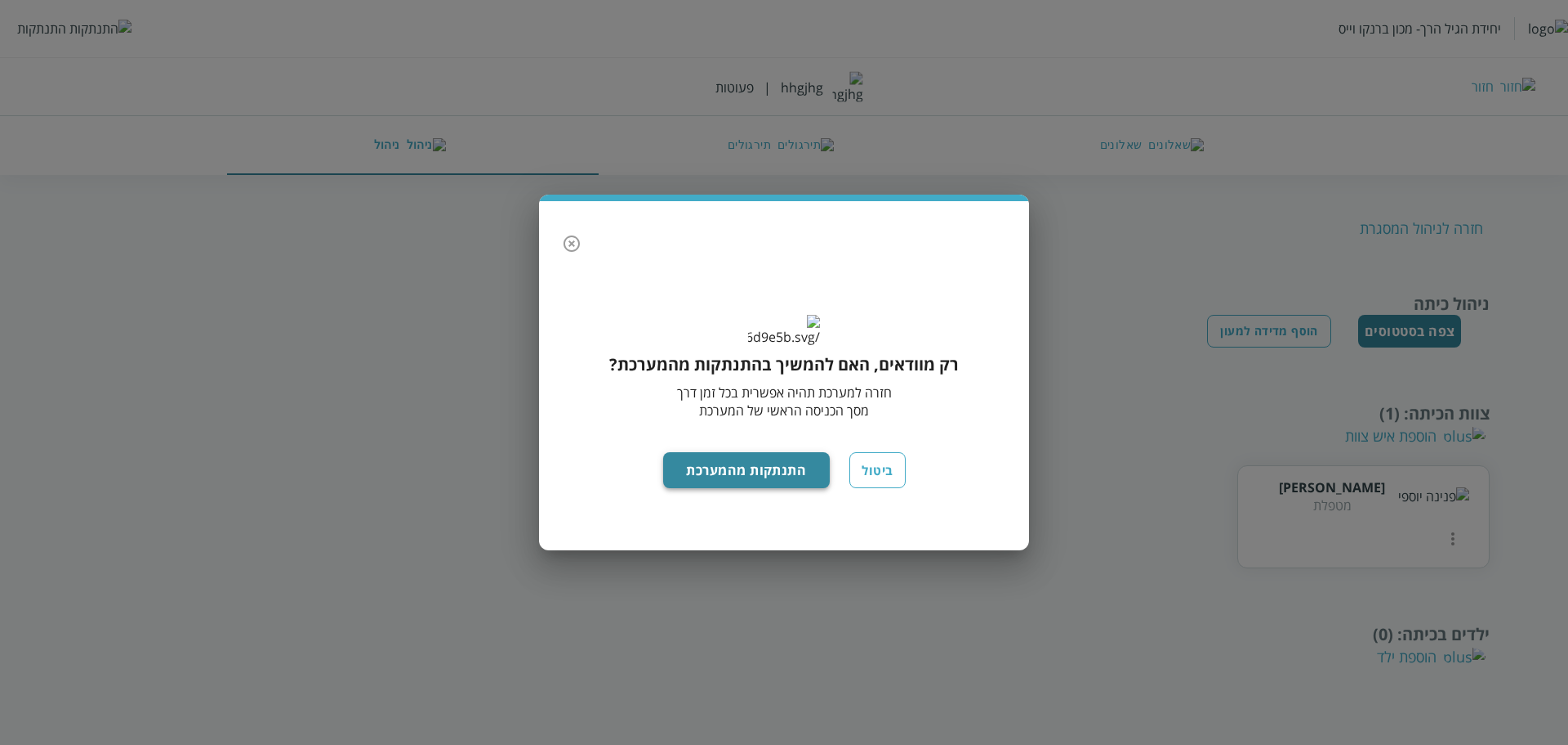
click at [785, 488] on button "התנתקות מהמערכת" at bounding box center [747, 470] width 167 height 36
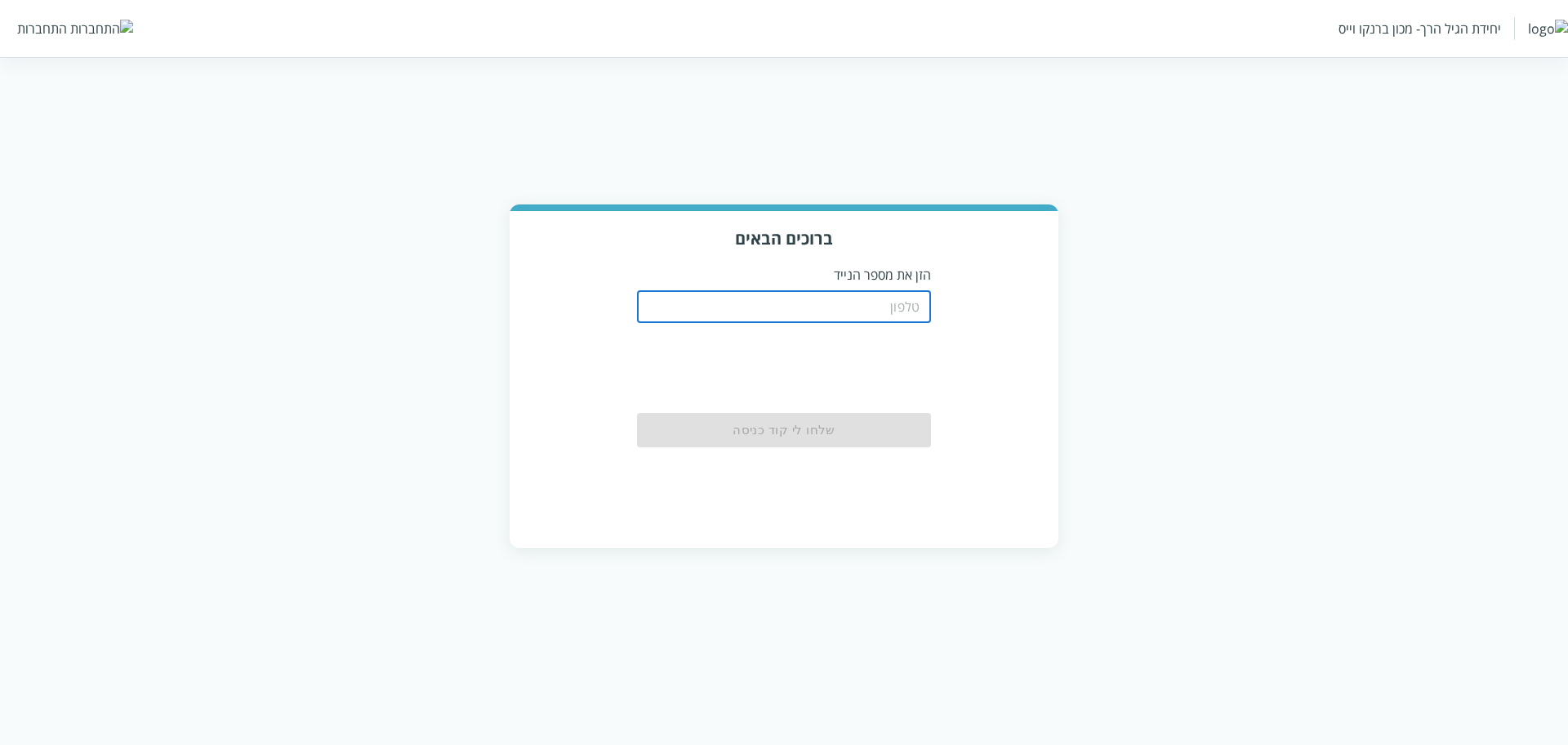
click at [868, 304] on input "tel" at bounding box center [784, 306] width 294 height 33
paste input "0588900790"
type input "0588900790"
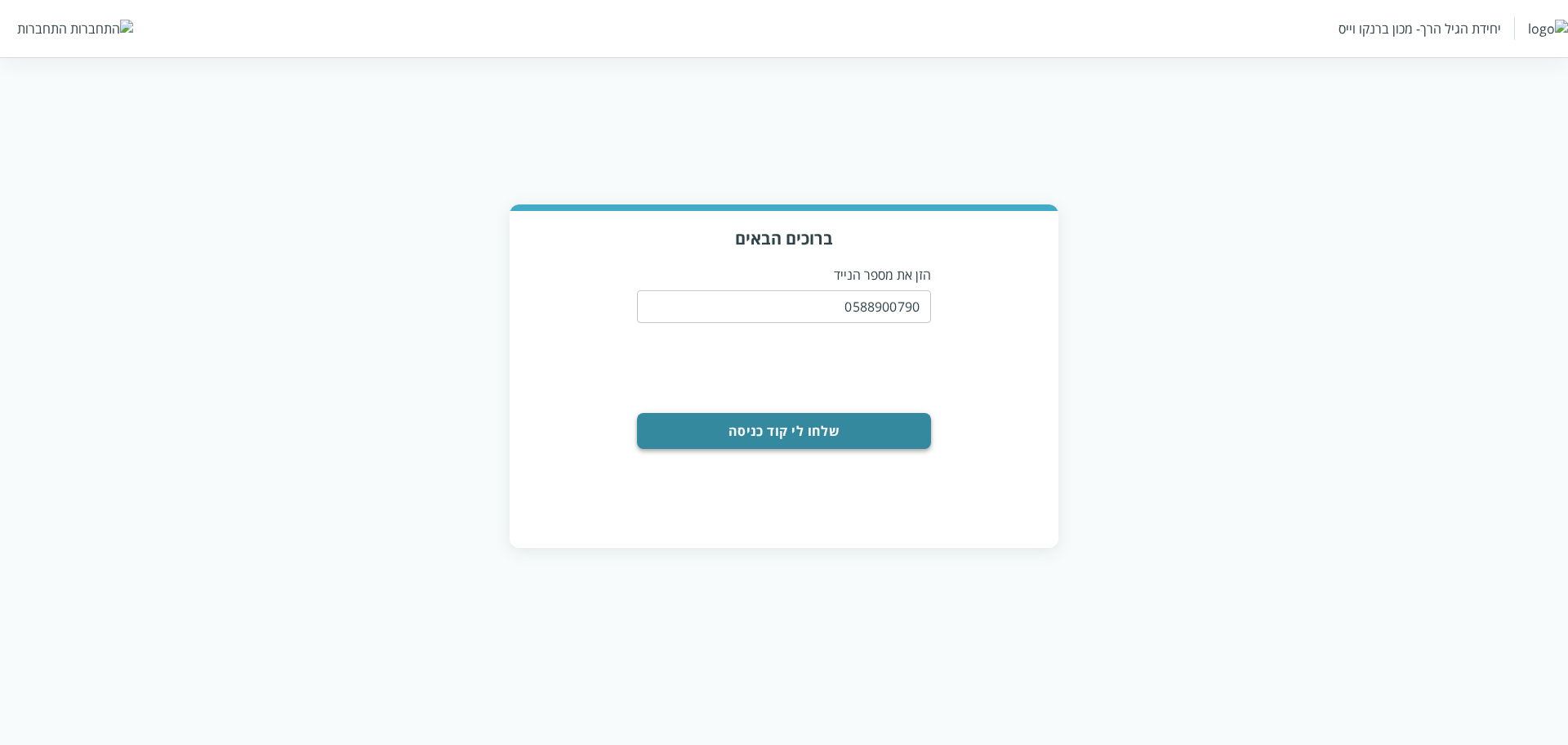
click at [800, 448] on button "שלחו לי קוד כניסה" at bounding box center [784, 431] width 294 height 36
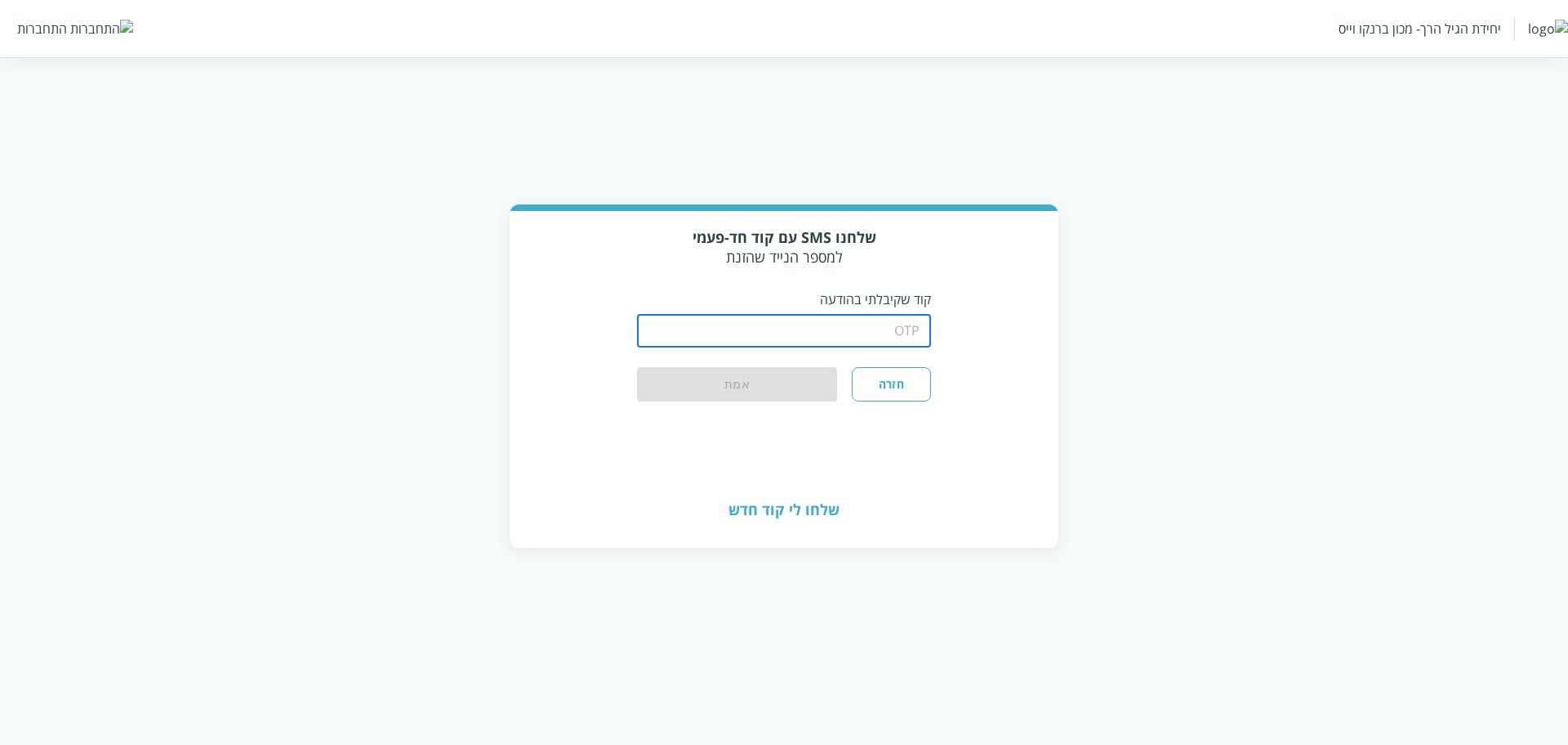
click at [891, 321] on input "string" at bounding box center [784, 331] width 294 height 33
type input "1234"
click at [690, 379] on button "אמת" at bounding box center [737, 385] width 200 height 36
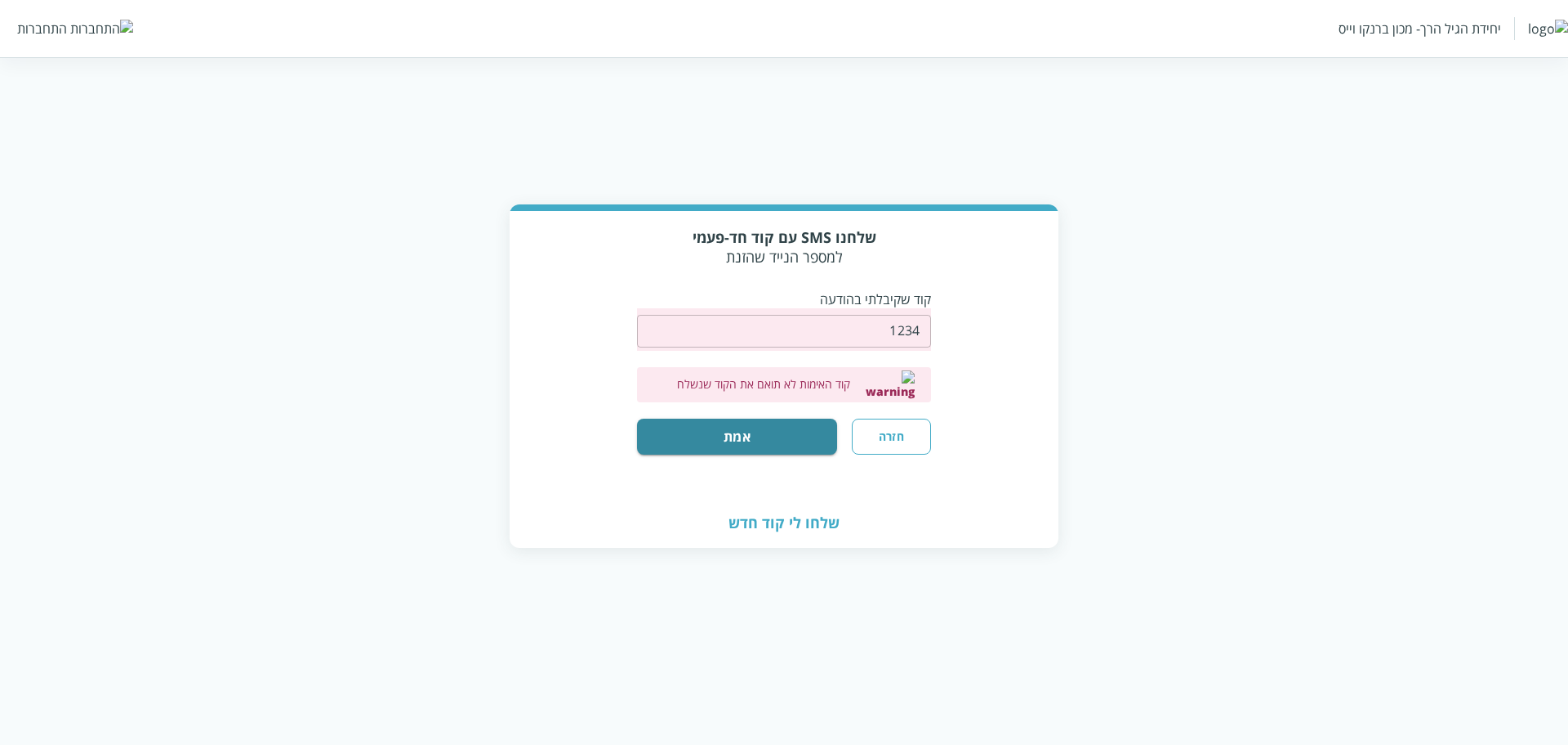
click at [776, 525] on div "שלחו לי קוד חדש" at bounding box center [784, 522] width 549 height 47
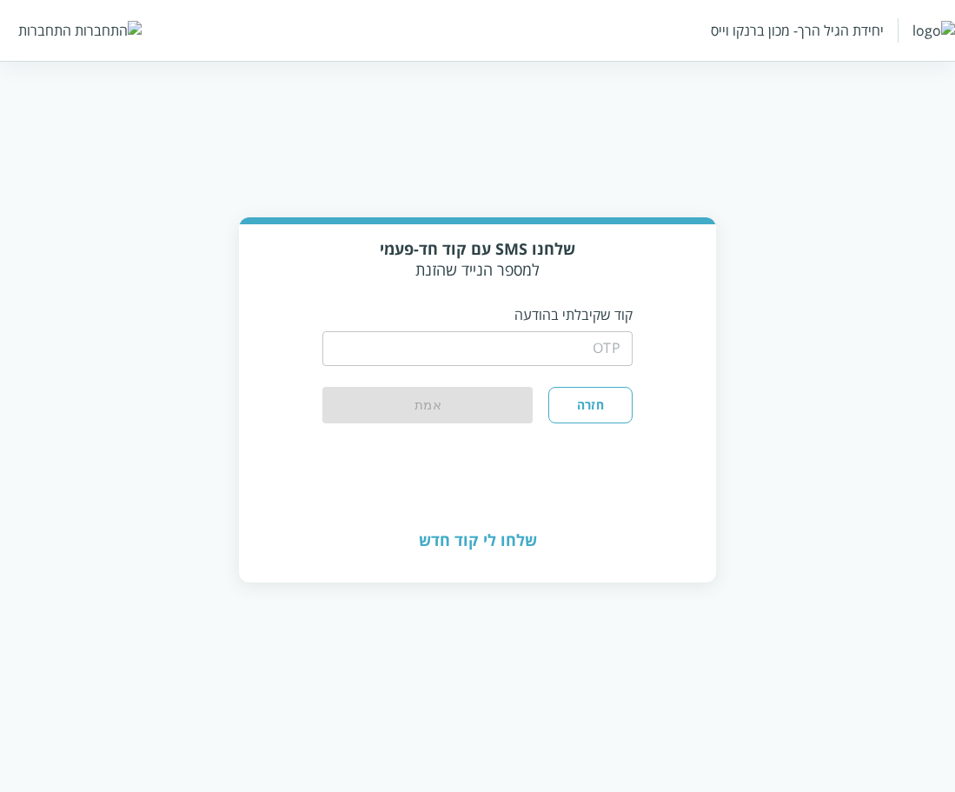
click at [486, 540] on div "שלחו לי קוד חדש" at bounding box center [478, 540] width 478 height 82
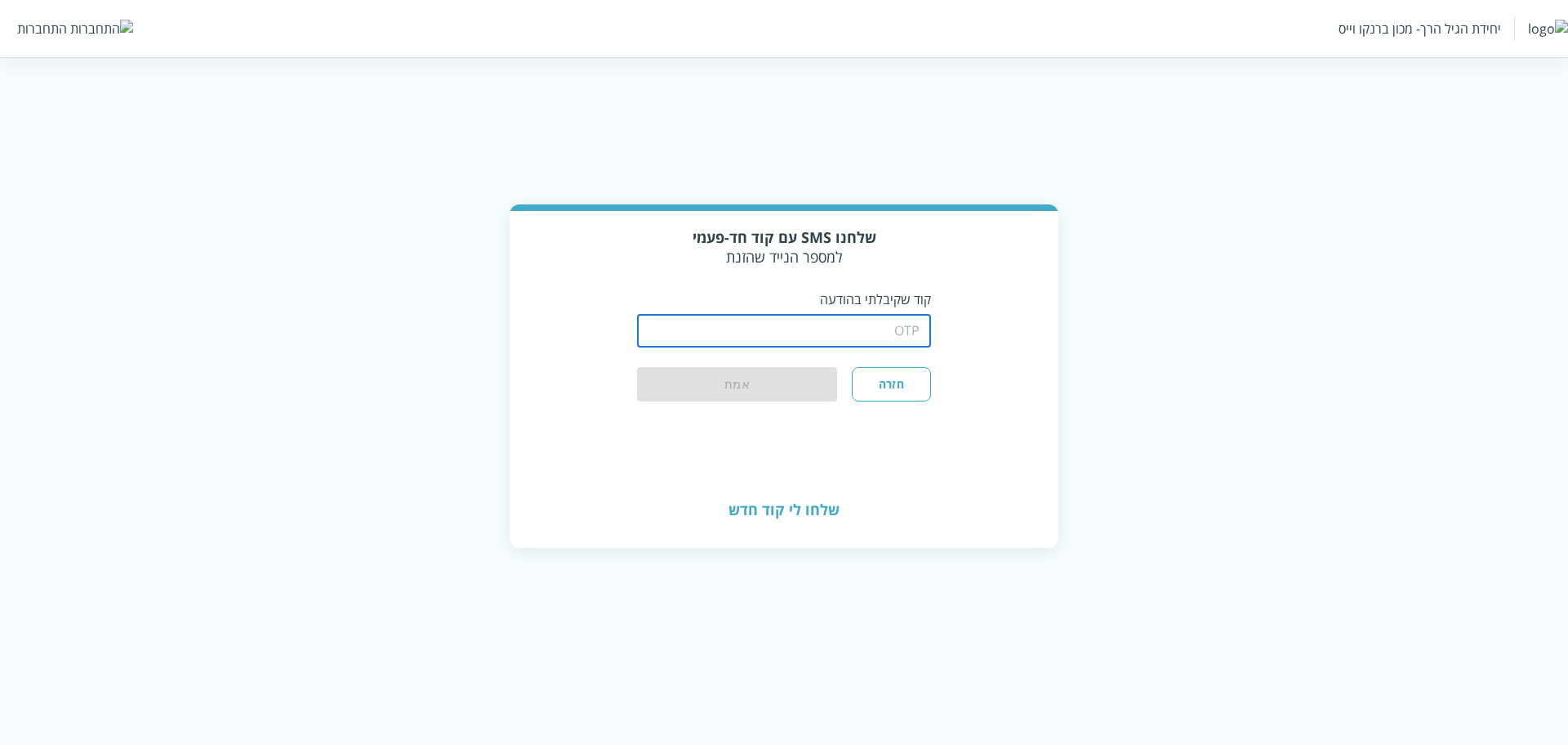
click at [912, 330] on input "string" at bounding box center [784, 331] width 294 height 33
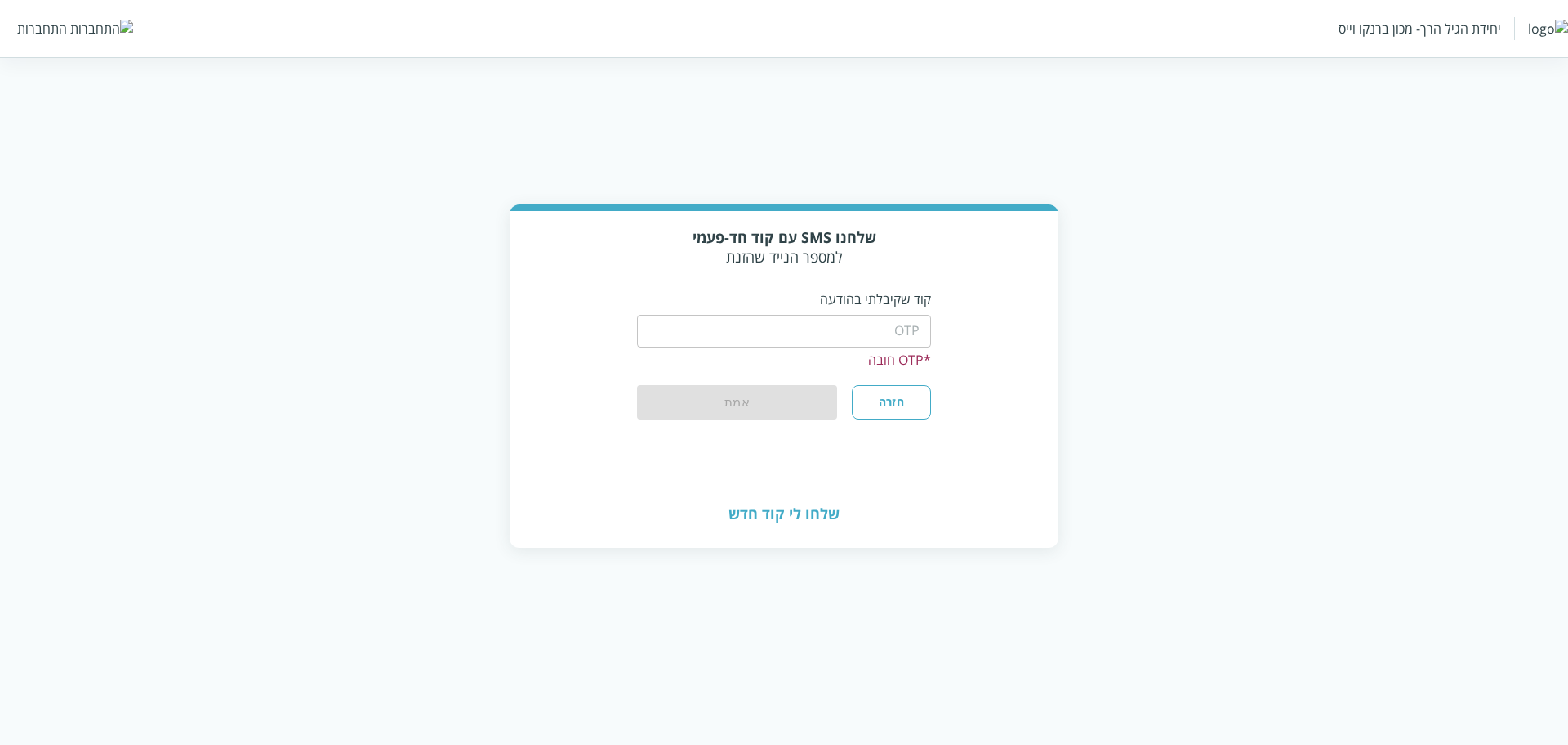
click at [680, 446] on div "שלחנו SMS עם קוד חד-פעמי למספר הנייד שהזנת קוד שקיבלתי בהודעה ​ * OTP חובה חזרה…" at bounding box center [784, 346] width 549 height 271
click at [796, 511] on div "שלחו לי קוד חדש" at bounding box center [784, 514] width 549 height 65
click at [907, 401] on button "חזרה" at bounding box center [891, 402] width 79 height 34
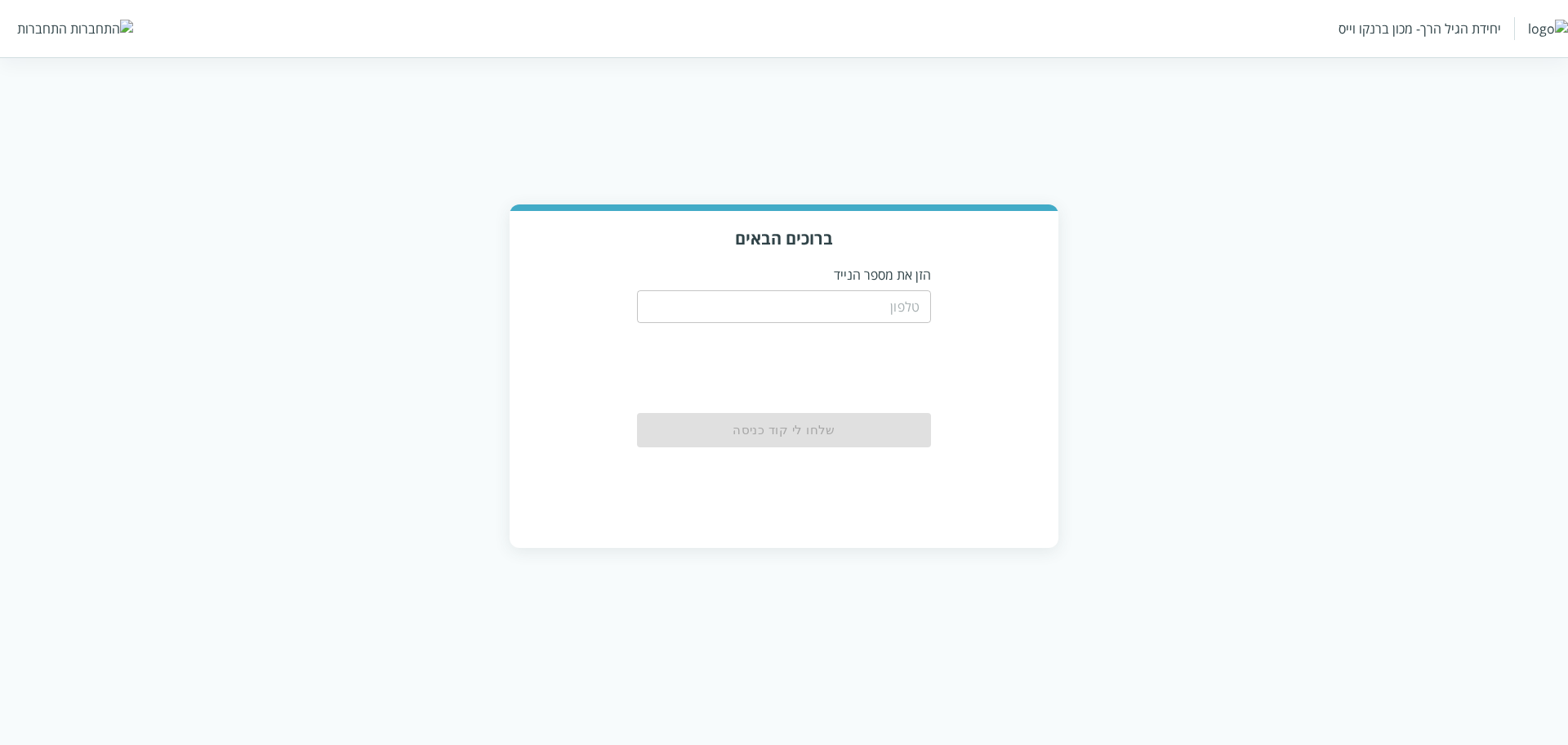
click at [870, 289] on div "​" at bounding box center [784, 305] width 294 height 42
click at [854, 309] on input "tel" at bounding box center [784, 306] width 294 height 33
paste input "0504133333"
type input "0504133333"
click at [884, 426] on button "שלחו לי קוד כניסה" at bounding box center [784, 431] width 294 height 36
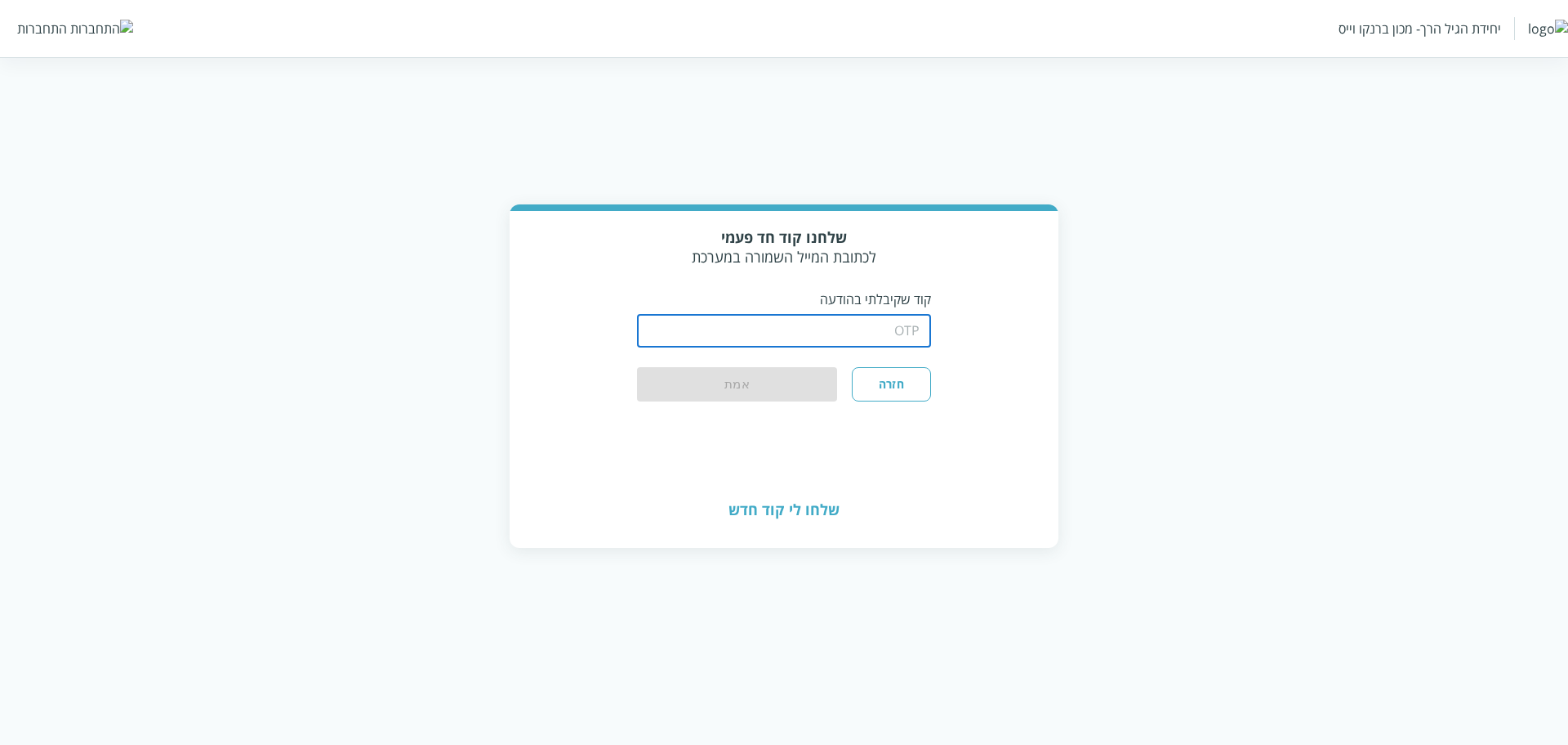
click at [844, 333] on input "string" at bounding box center [784, 331] width 294 height 33
type input "1234"
click at [655, 388] on button "אמת" at bounding box center [737, 385] width 200 height 36
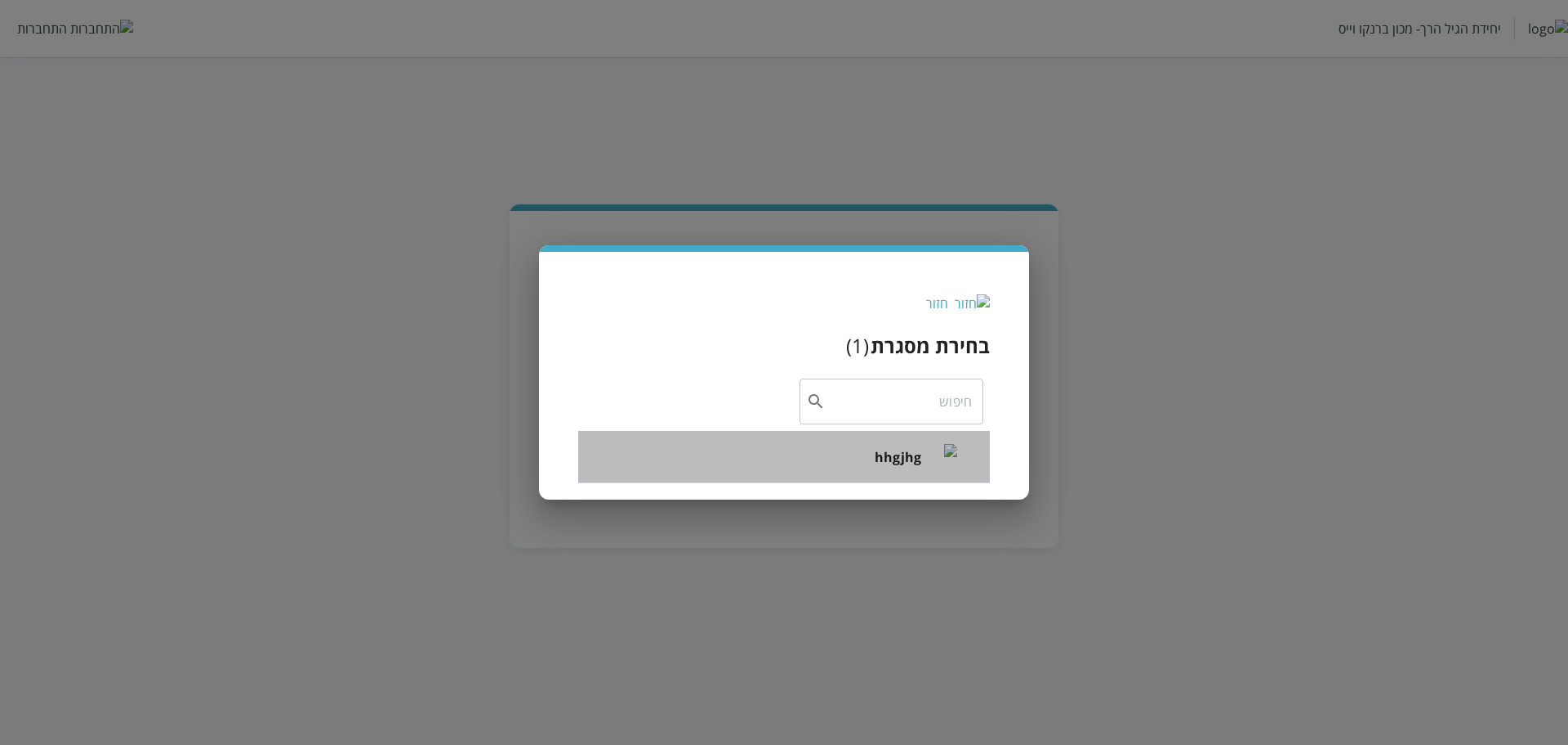
click at [892, 457] on span "hhgjhg" at bounding box center [899, 456] width 47 height 20
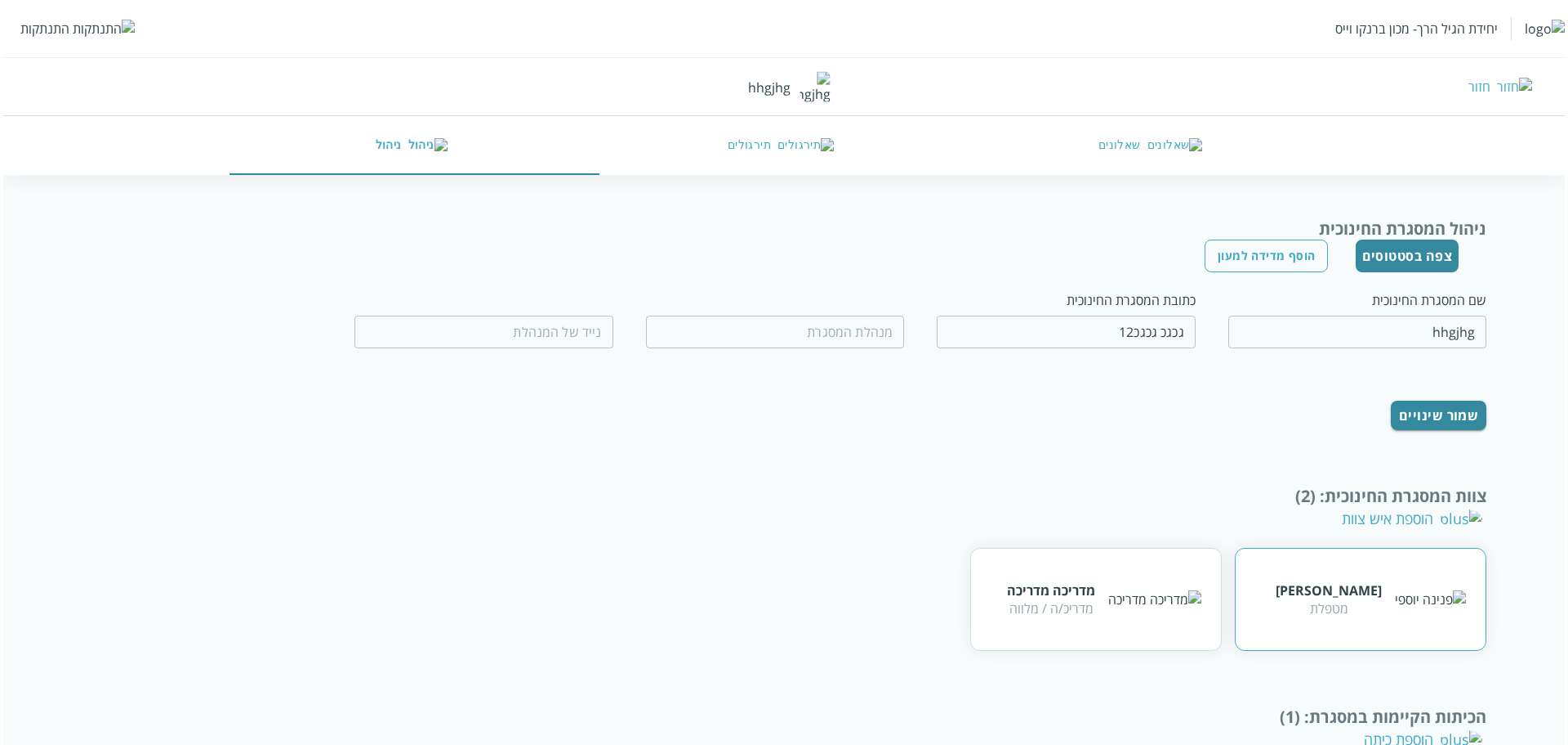
scroll to position [159, 0]
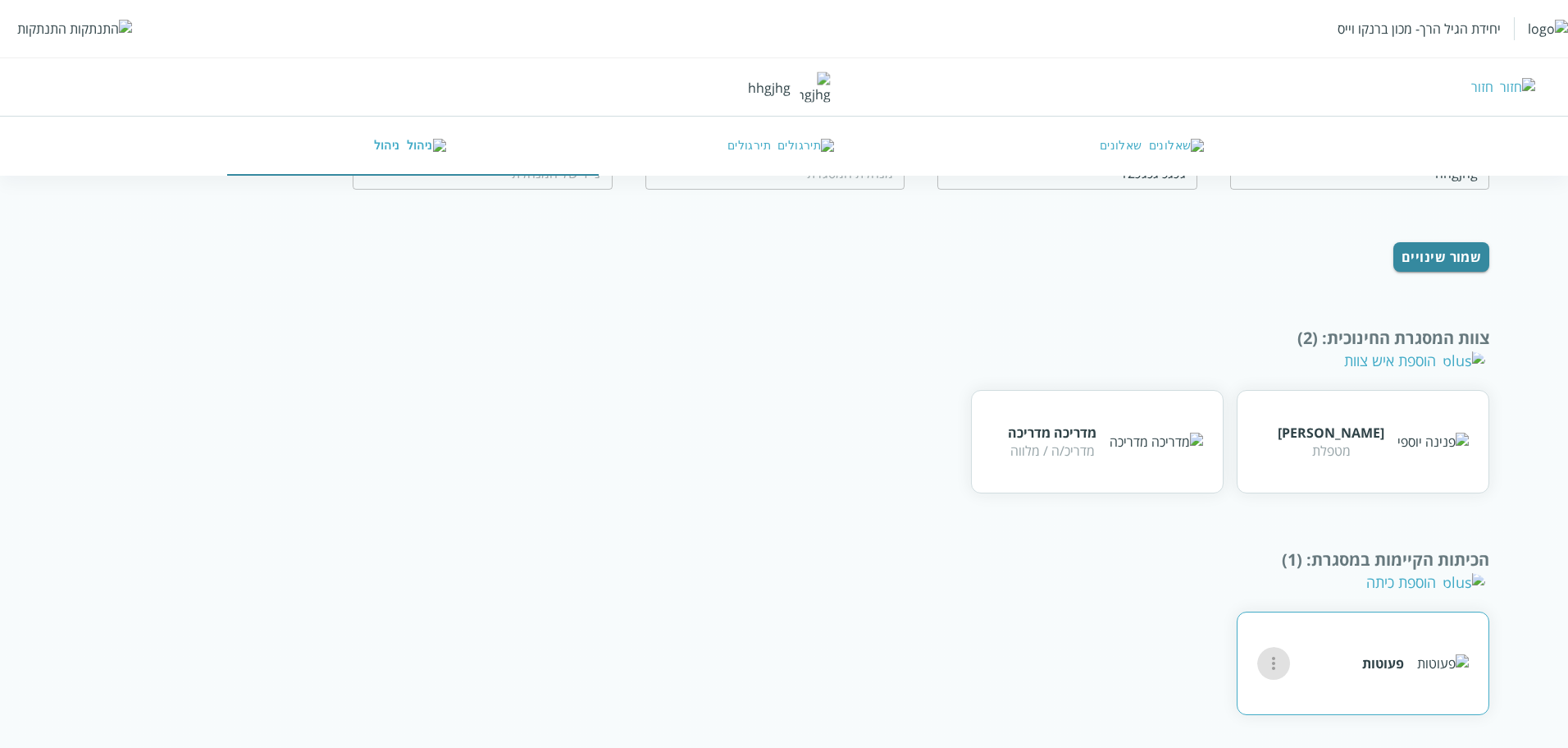
click at [1273, 662] on icon "more" at bounding box center [1273, 663] width 3 height 13
click at [1300, 666] on li "עריכה" at bounding box center [1331, 655] width 115 height 53
type input "פעוטות"
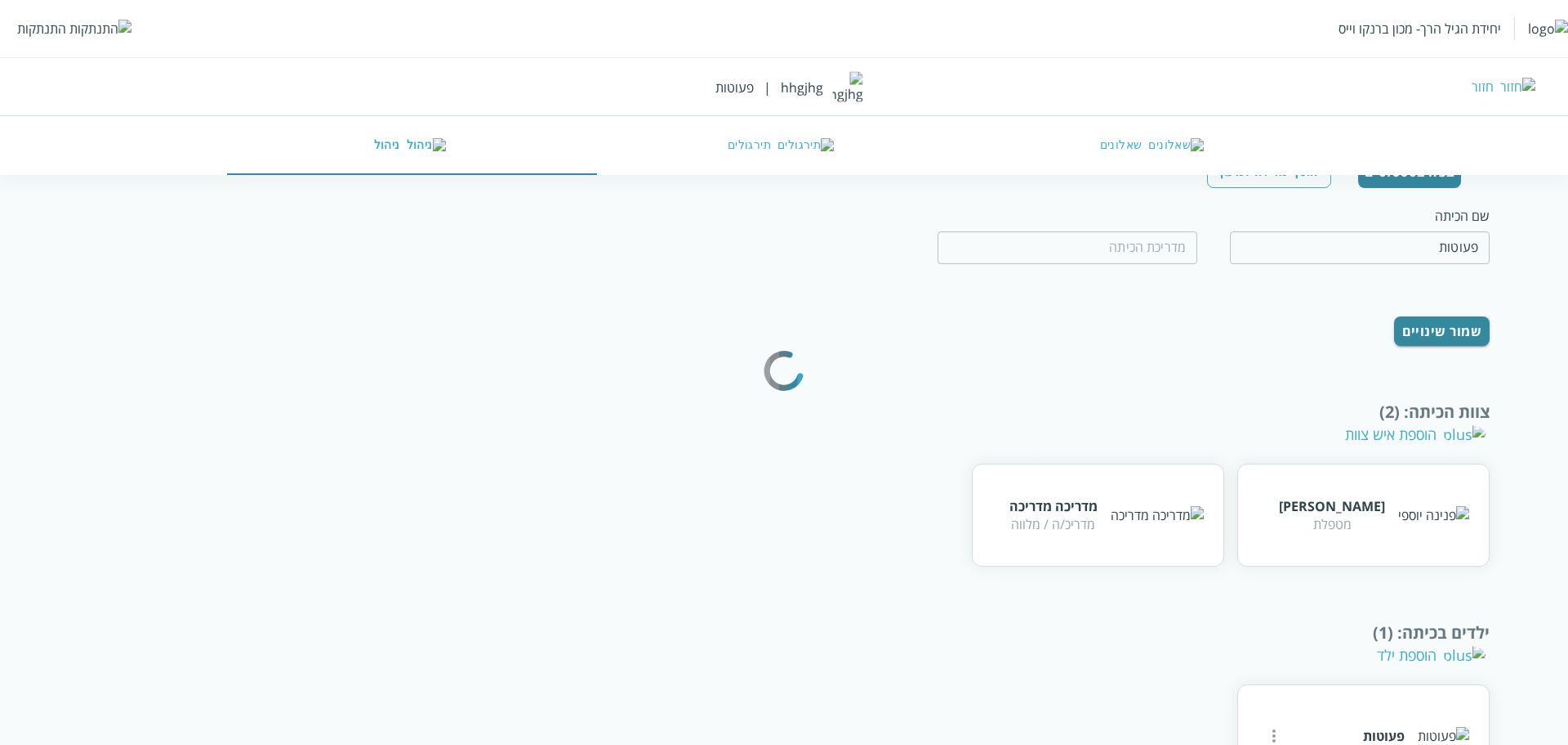
scroll to position [131, 0]
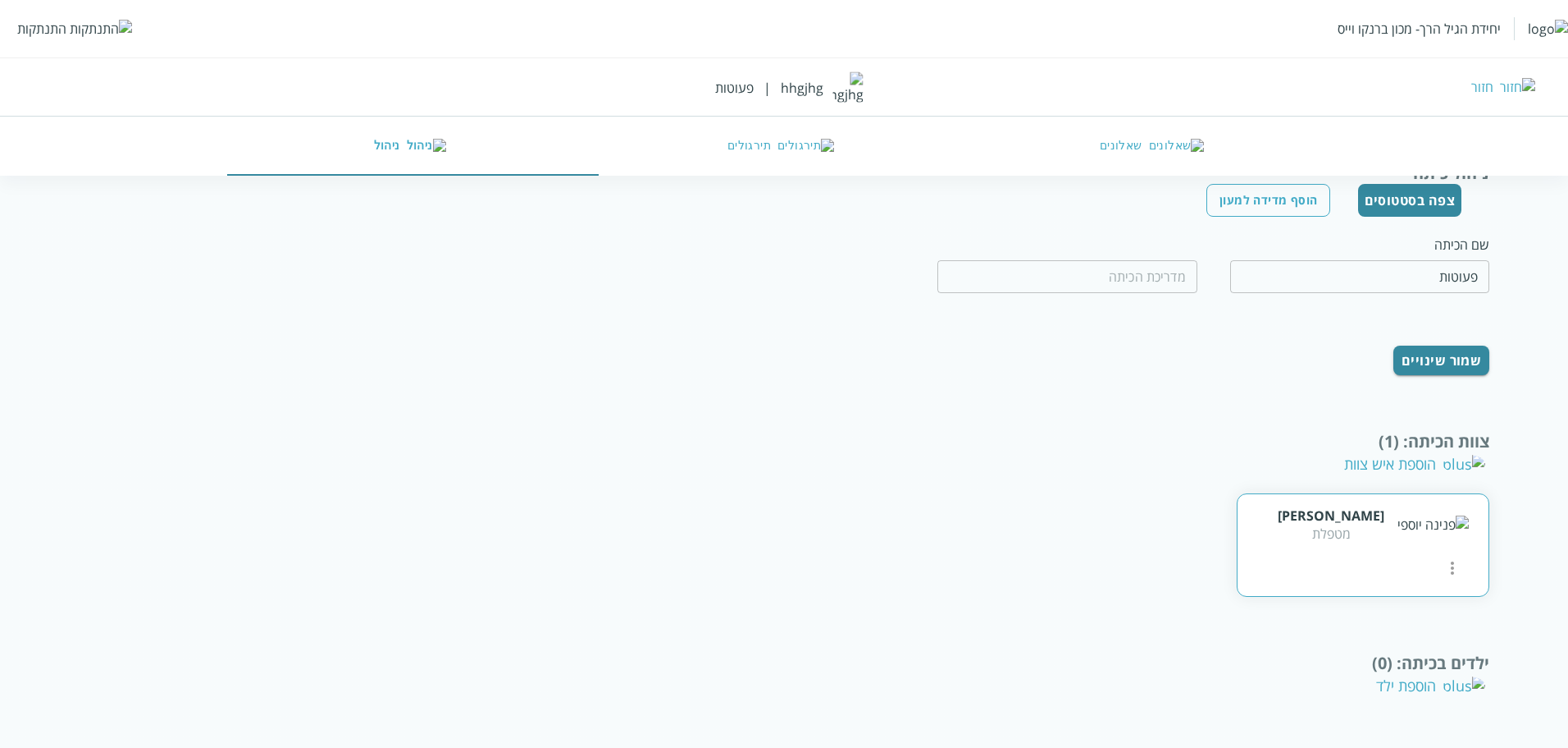
click at [1451, 561] on icon "more" at bounding box center [1452, 568] width 3 height 13
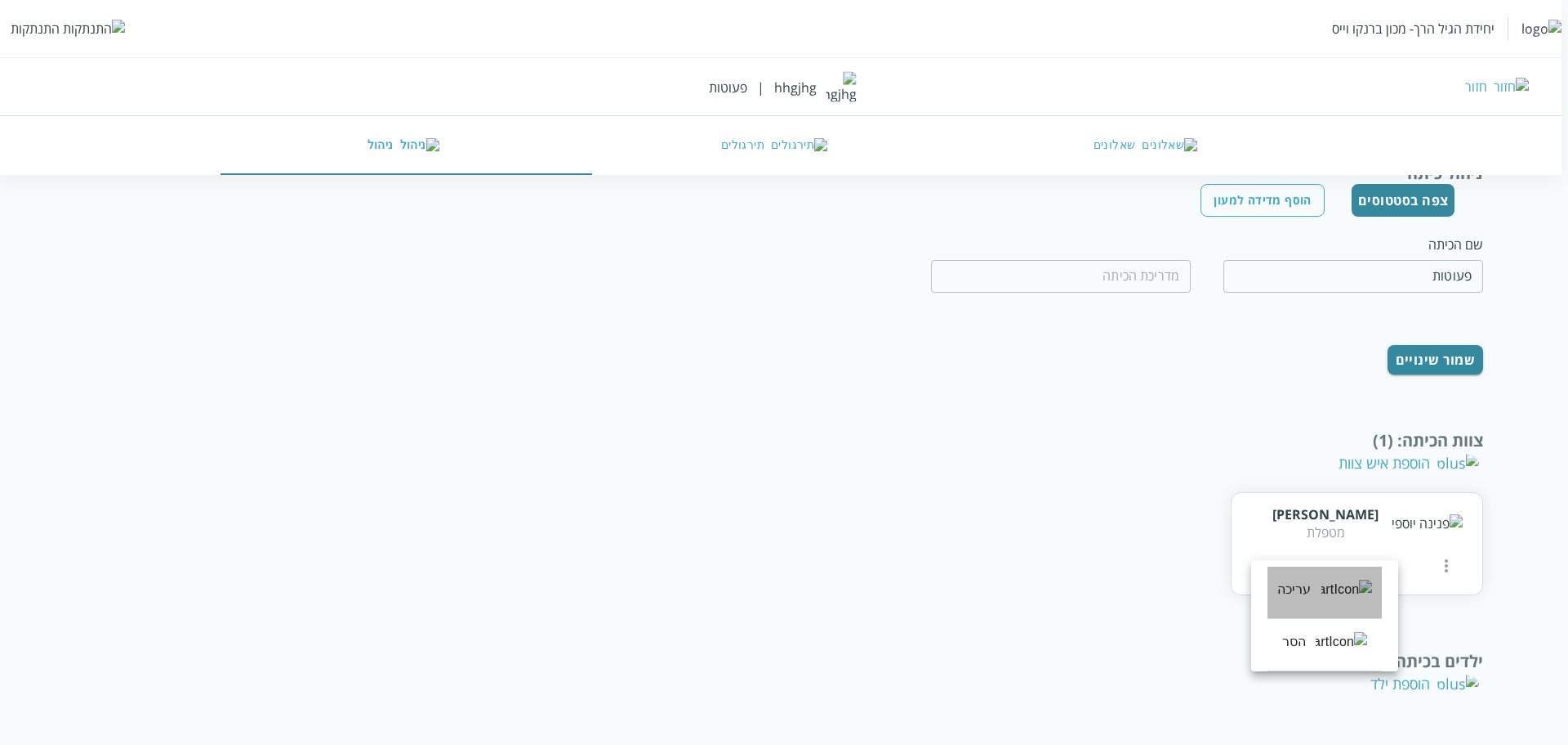
click at [1290, 585] on li "עריכה" at bounding box center [1325, 593] width 115 height 53
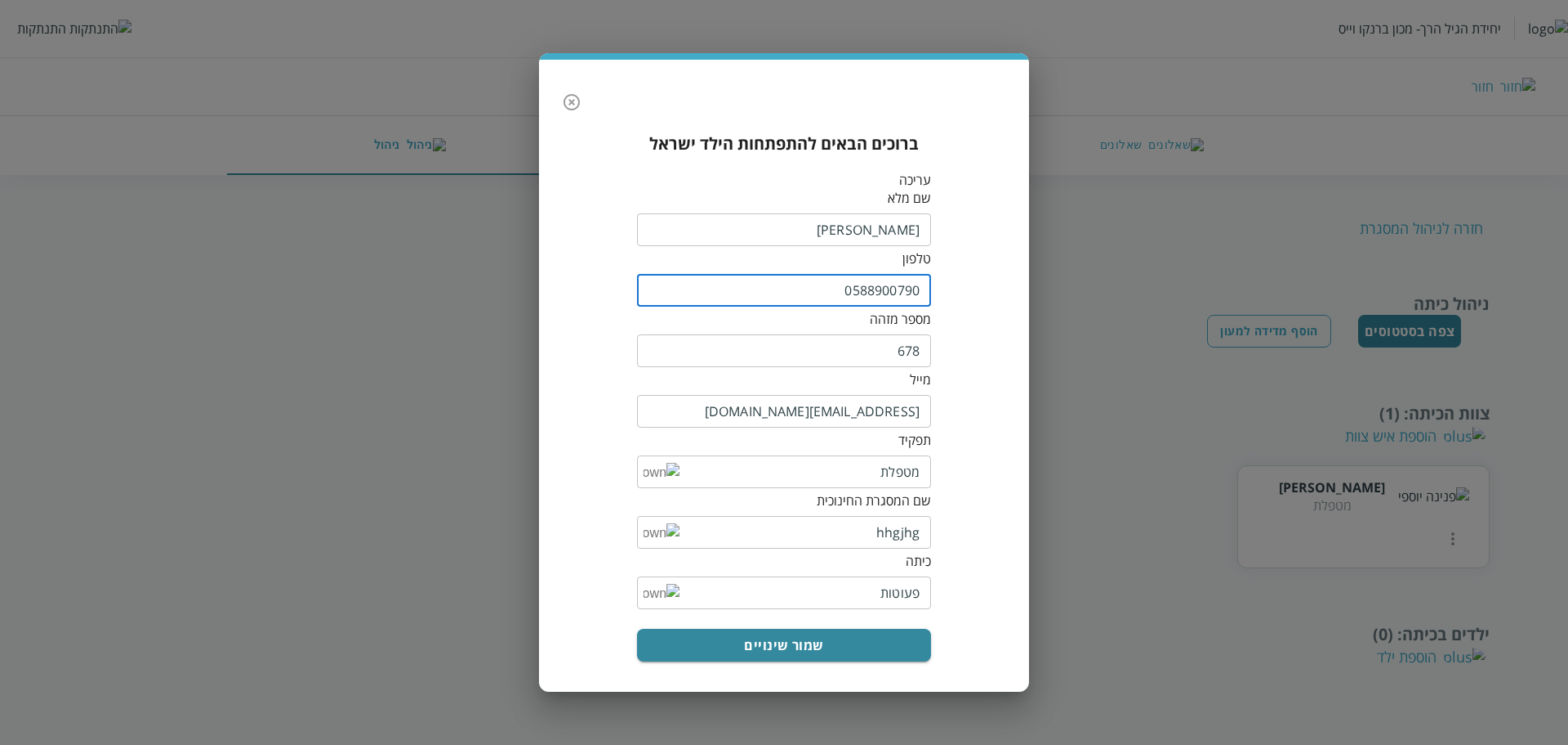
drag, startPoint x: 862, startPoint y: 295, endPoint x: 882, endPoint y: 295, distance: 20.0
click at [882, 295] on input "0588900790" at bounding box center [784, 290] width 294 height 33
click at [882, 283] on input "0556700790" at bounding box center [784, 290] width 294 height 33
type input "0556700790"
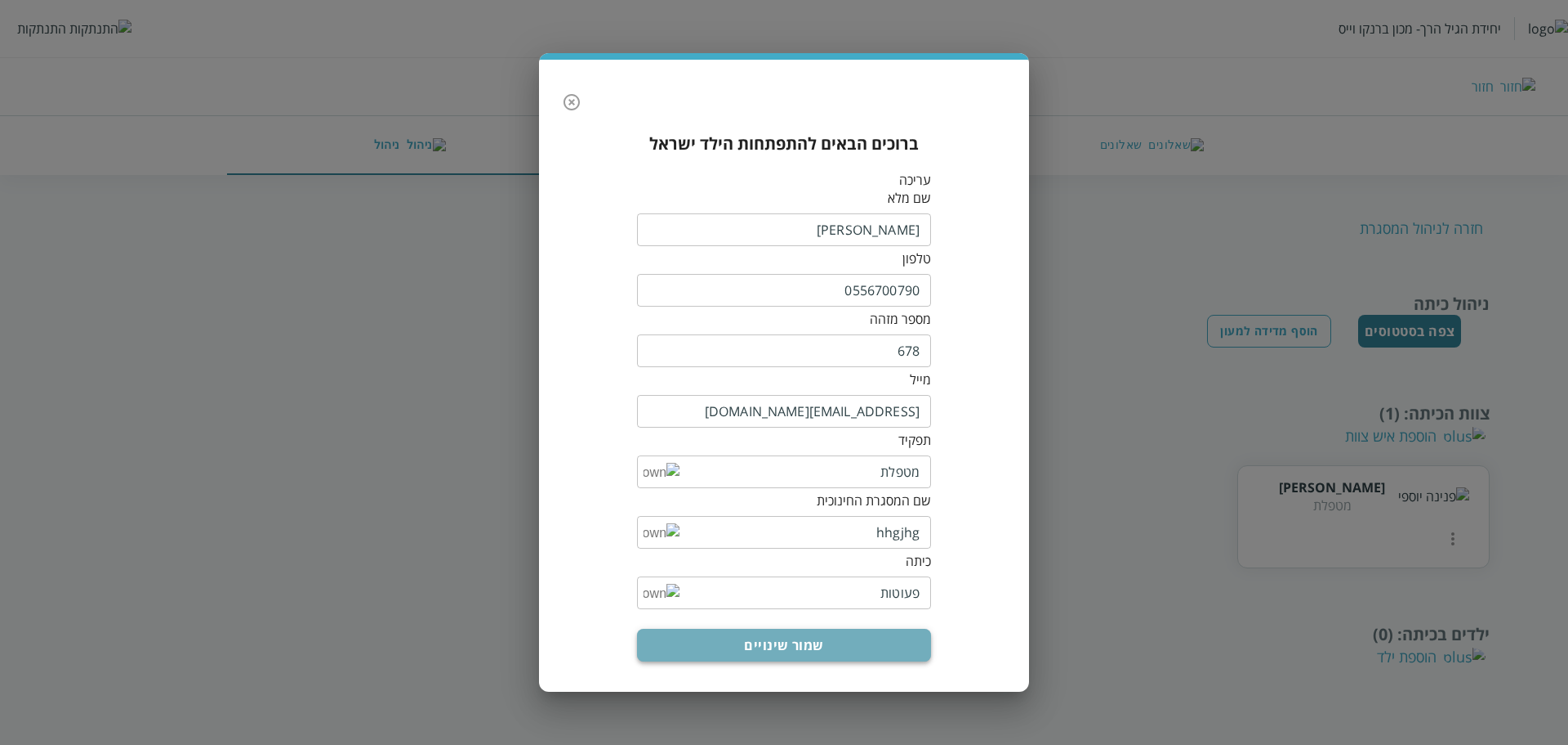
click at [808, 639] on button "שמור שינויים" at bounding box center [784, 644] width 294 height 33
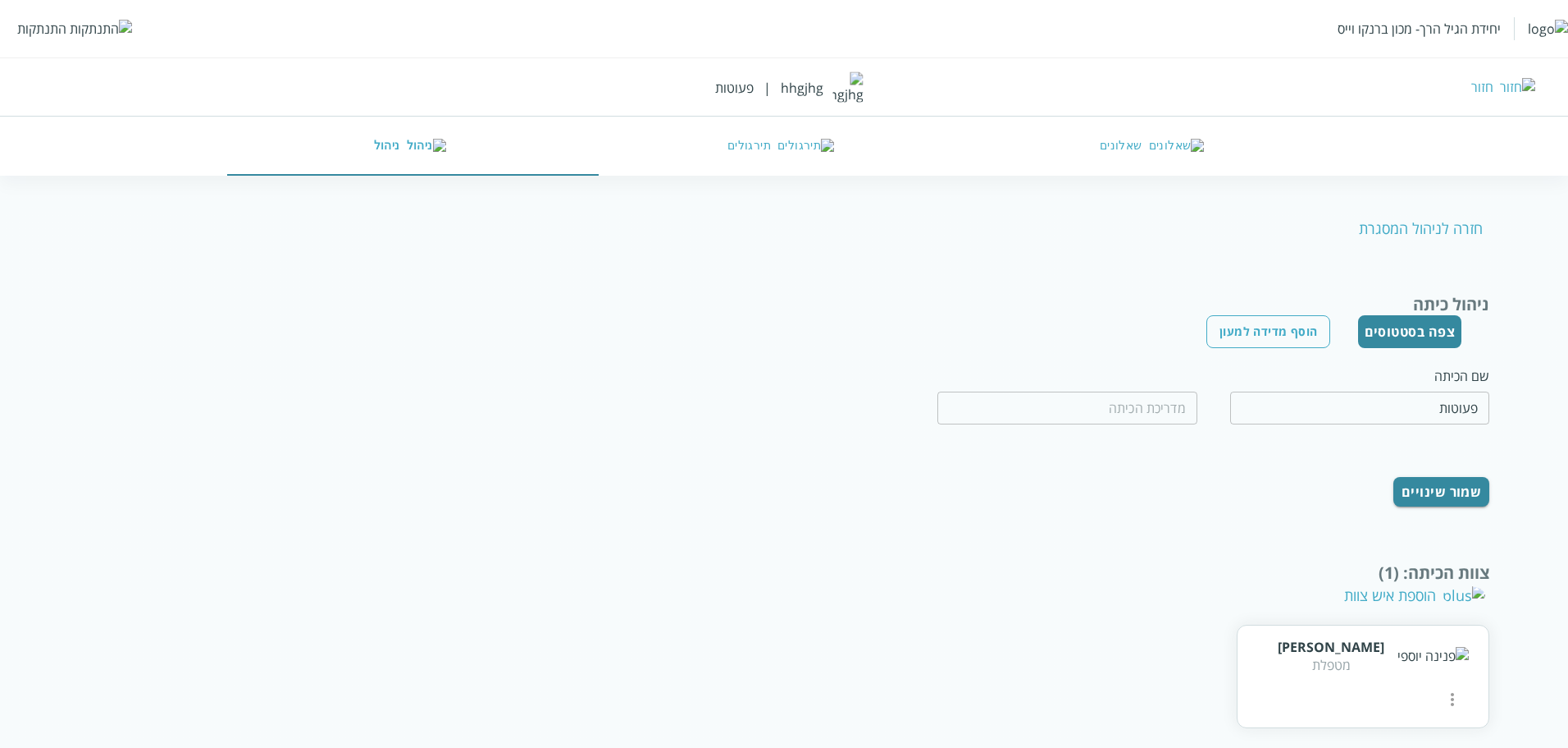
click at [57, 28] on div "התנתקות" at bounding box center [42, 28] width 49 height 18
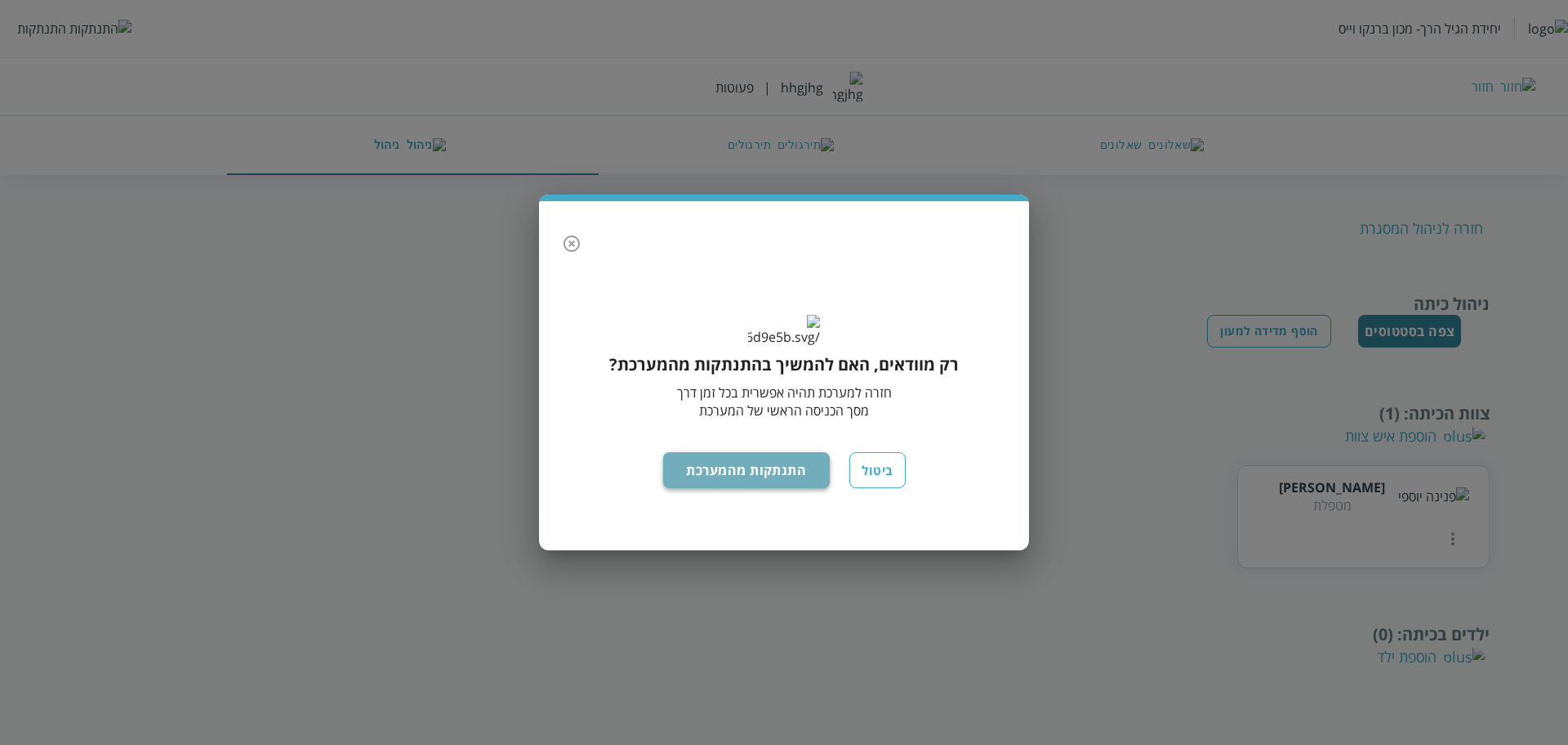
click at [767, 473] on button "התנתקות מהמערכת" at bounding box center [747, 470] width 167 height 36
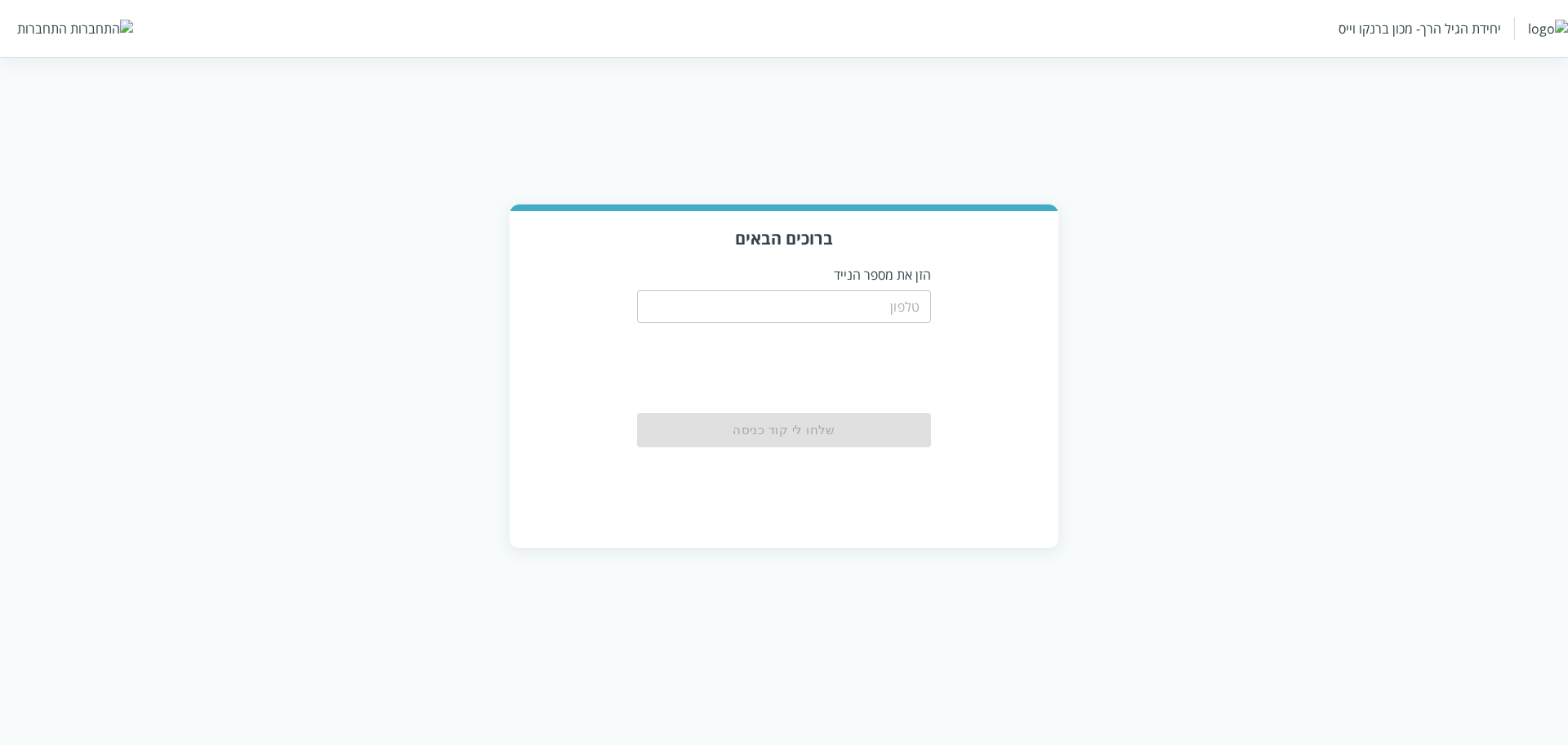
drag, startPoint x: 0, startPoint y: 0, endPoint x: 863, endPoint y: 303, distance: 914.6
click at [863, 303] on input "tel" at bounding box center [784, 306] width 294 height 33
paste input "0588900790"
type input "0588900790"
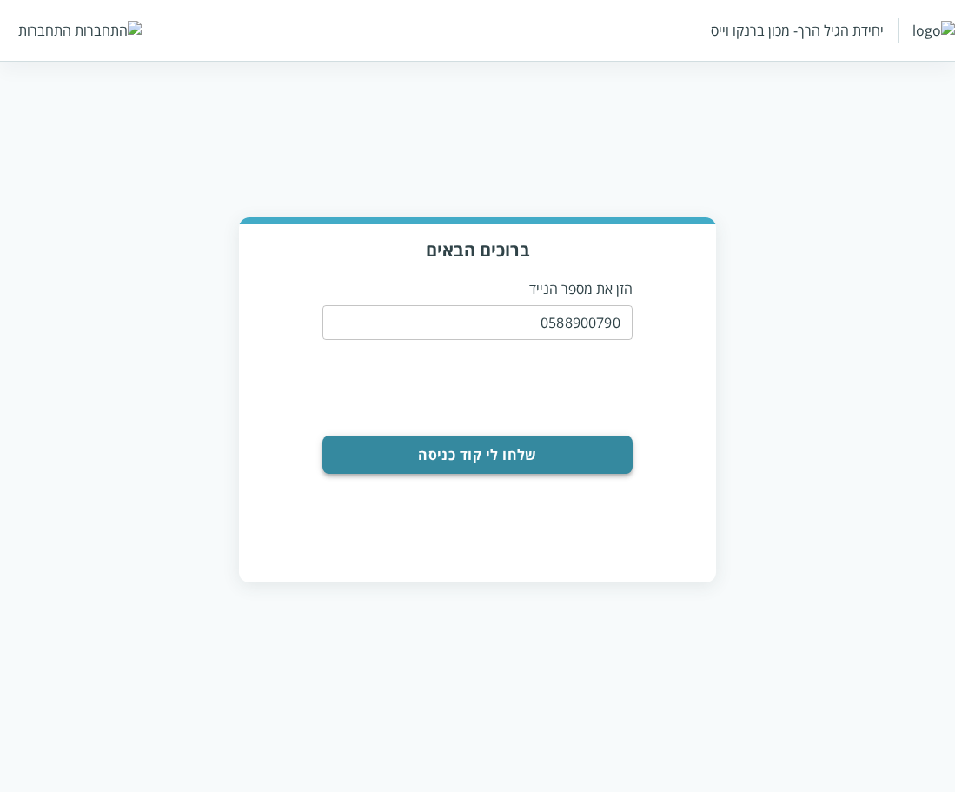
click at [596, 458] on button "שלחו לי קוד כניסה" at bounding box center [476, 454] width 309 height 38
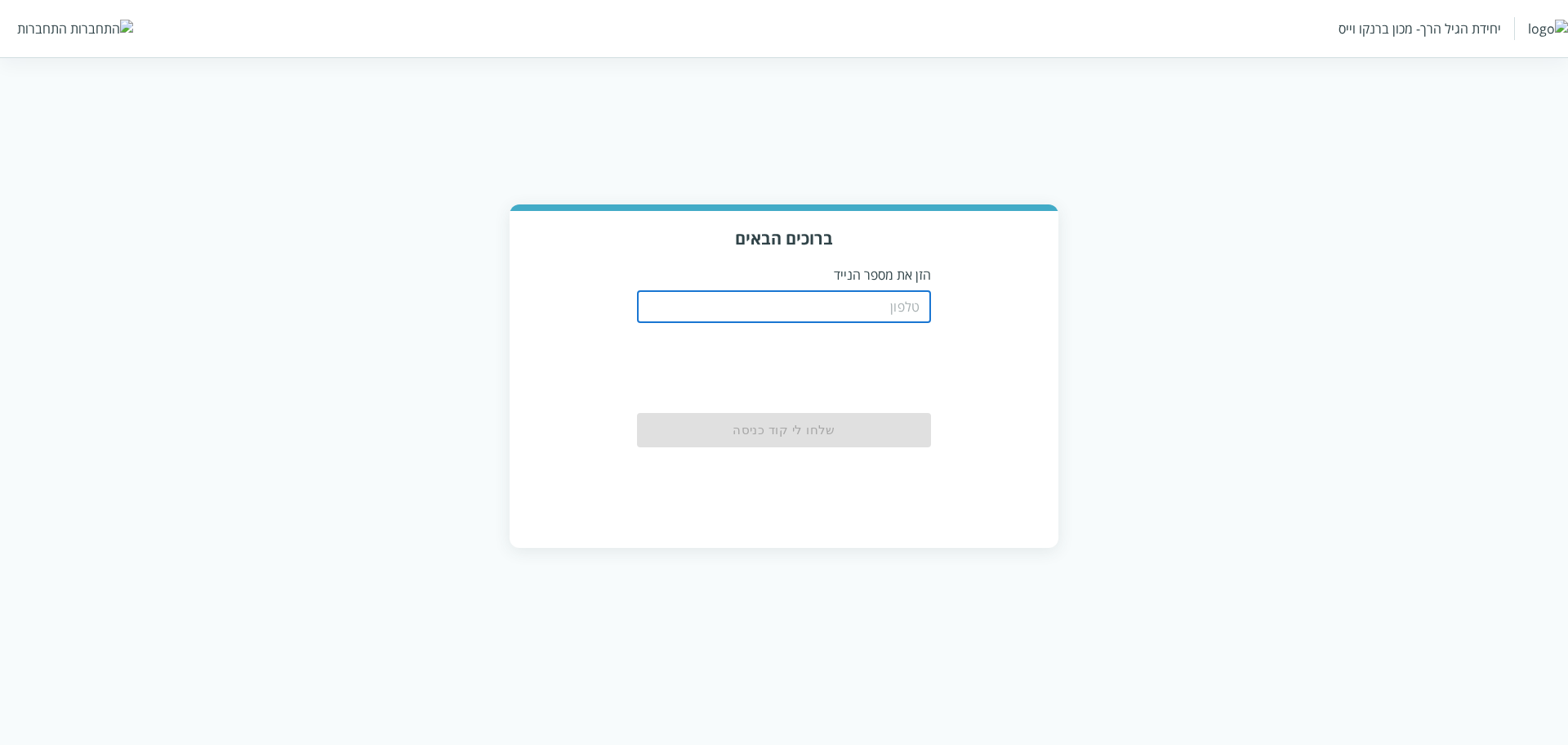
click at [826, 321] on input "tel" at bounding box center [784, 306] width 294 height 33
paste input "0556700790"
type input "0556700790"
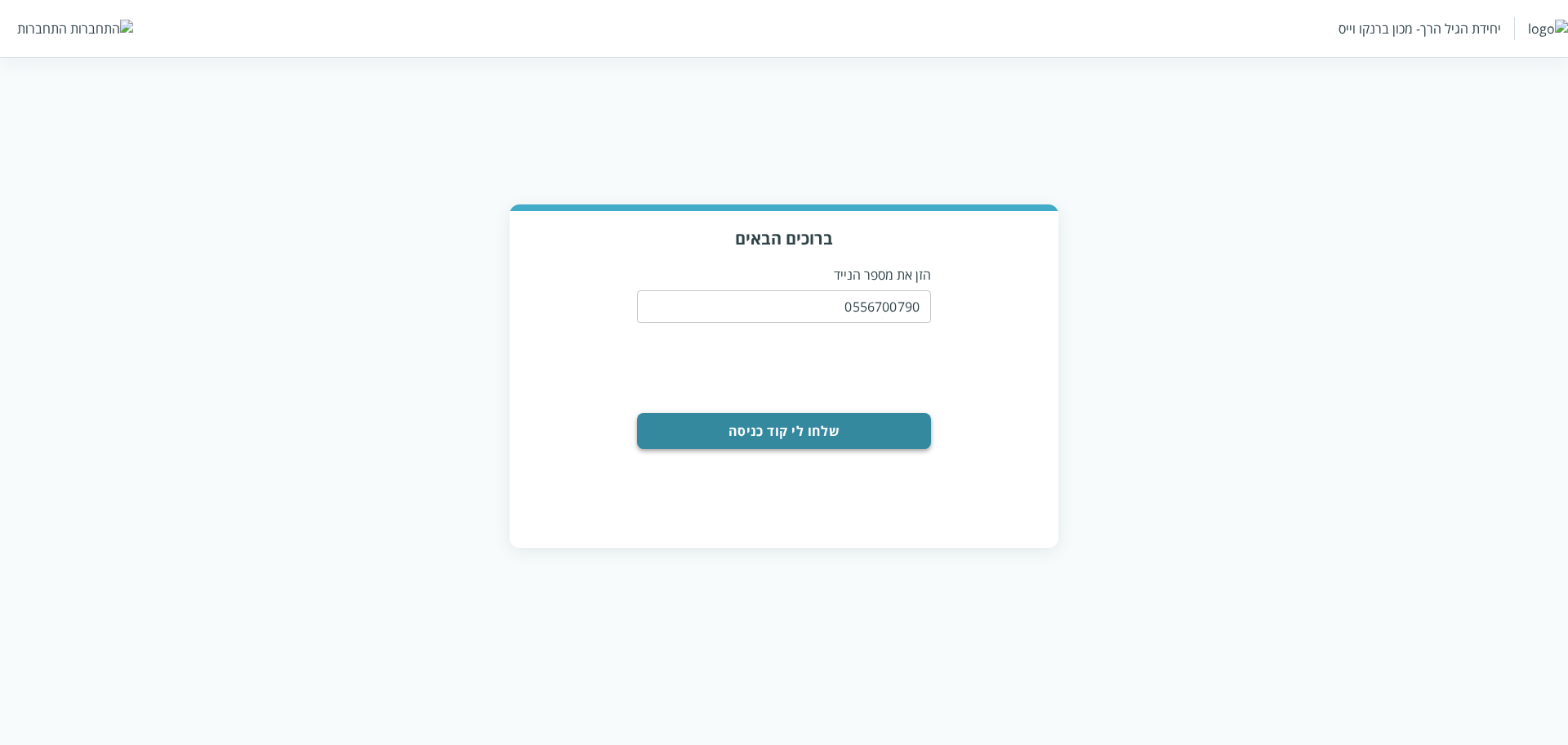
click at [773, 422] on button "שלחו לי קוד כניסה" at bounding box center [784, 431] width 294 height 36
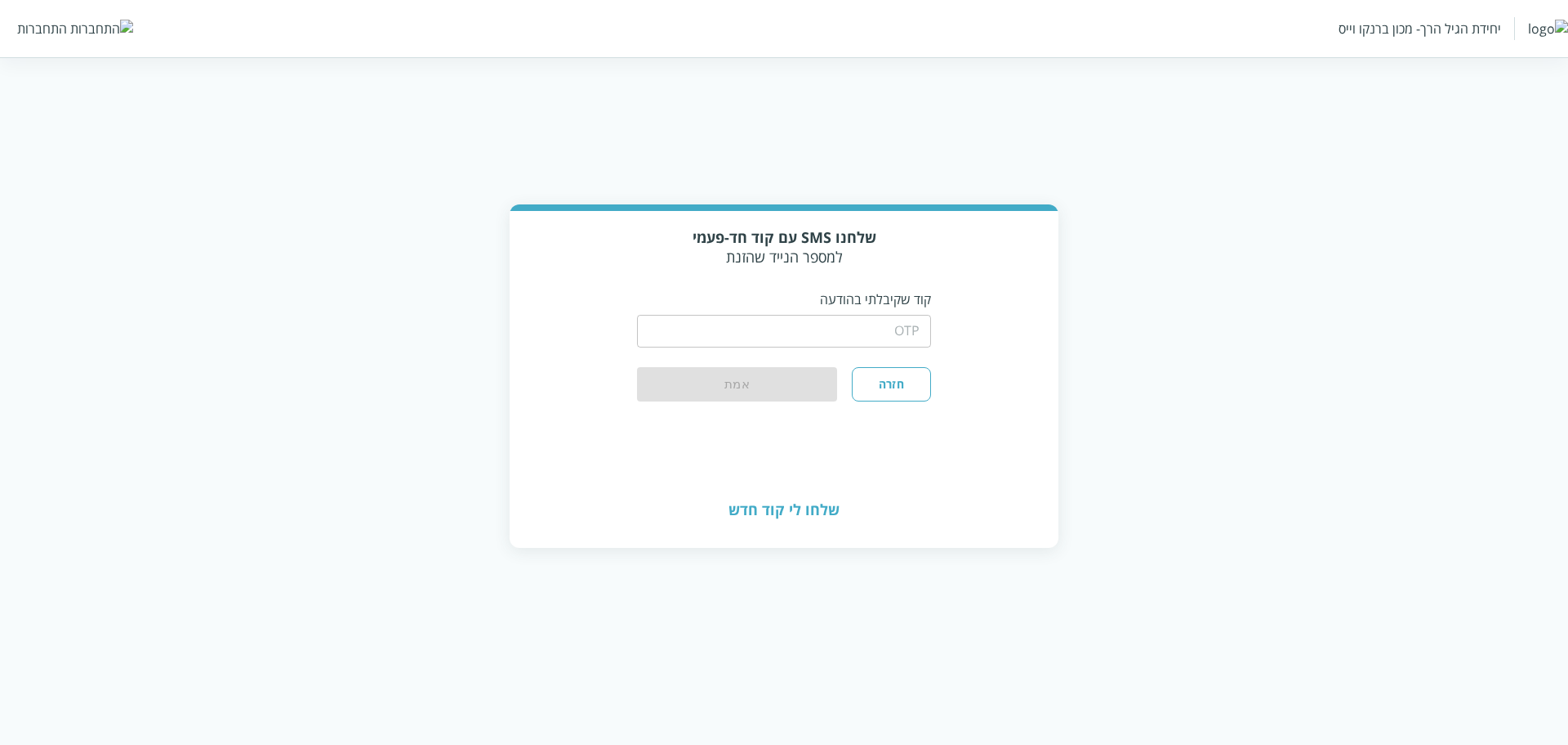
click at [816, 504] on div "שלחו לי קוד חדש" at bounding box center [784, 509] width 549 height 73
click at [885, 390] on button "חזרה" at bounding box center [891, 384] width 79 height 34
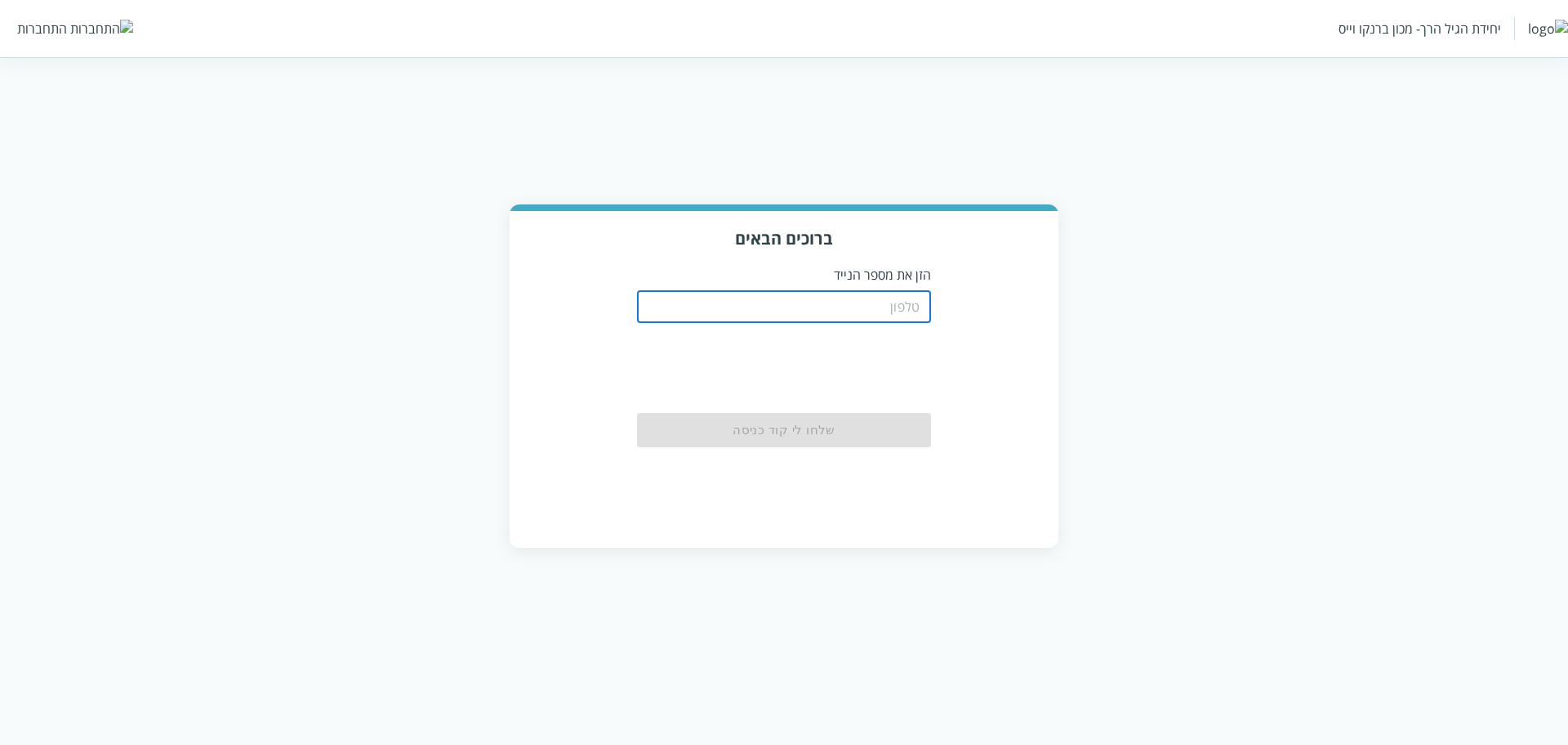
click at [892, 304] on input "tel" at bounding box center [784, 306] width 294 height 33
paste input "0504133333"
type input "0504133333"
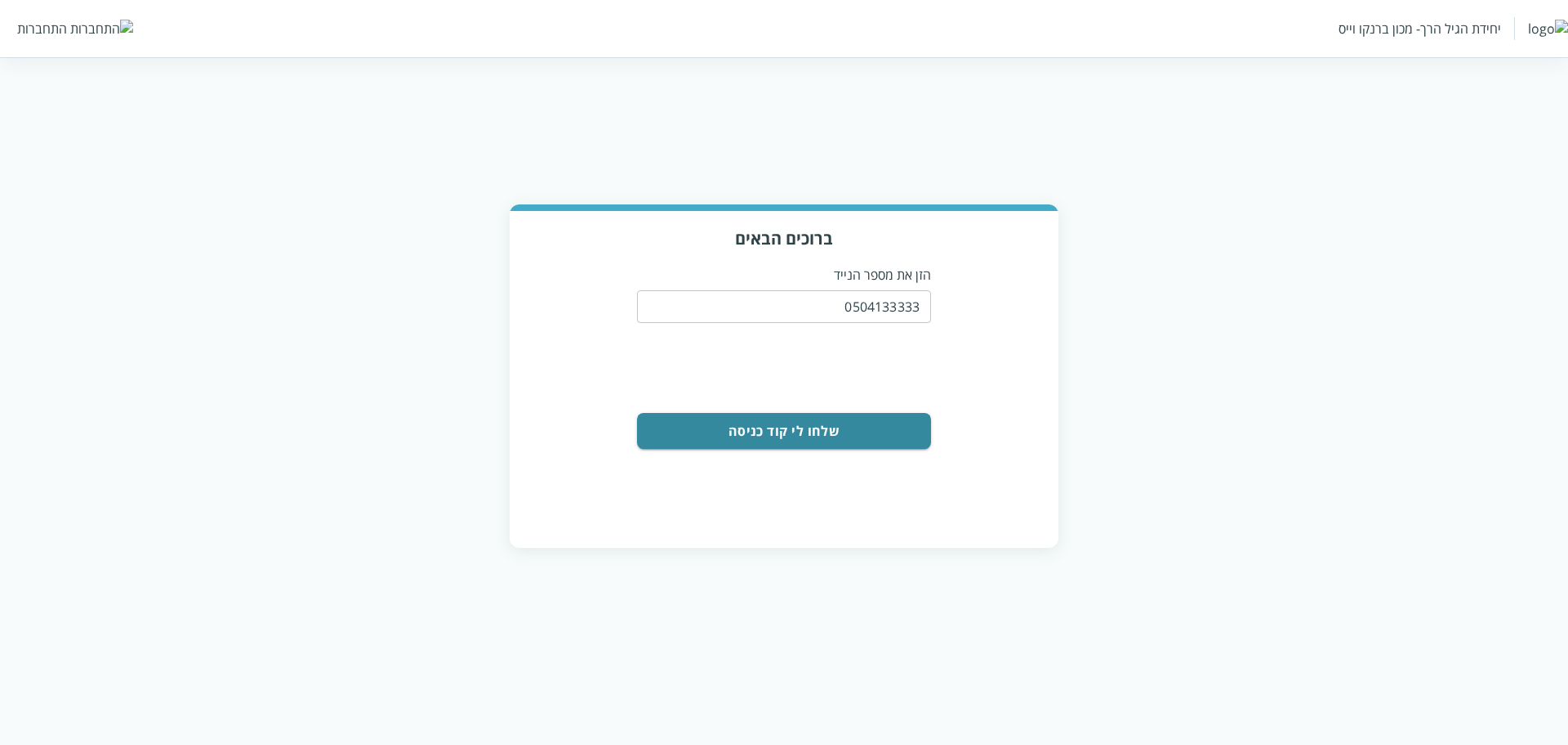
click at [770, 430] on button "שלחו לי קוד כניסה" at bounding box center [784, 431] width 294 height 36
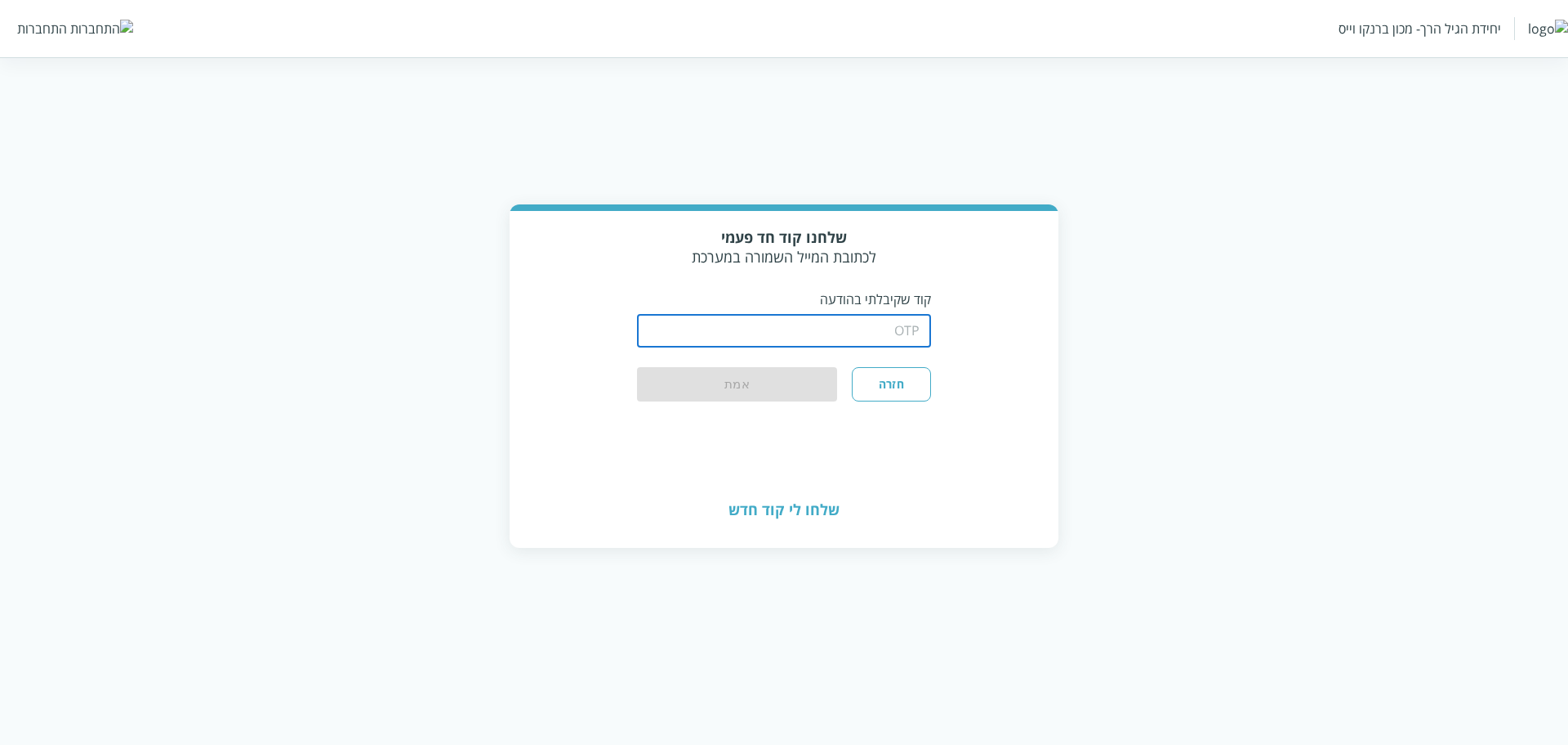
click at [844, 323] on input "string" at bounding box center [784, 331] width 294 height 33
type input "1234"
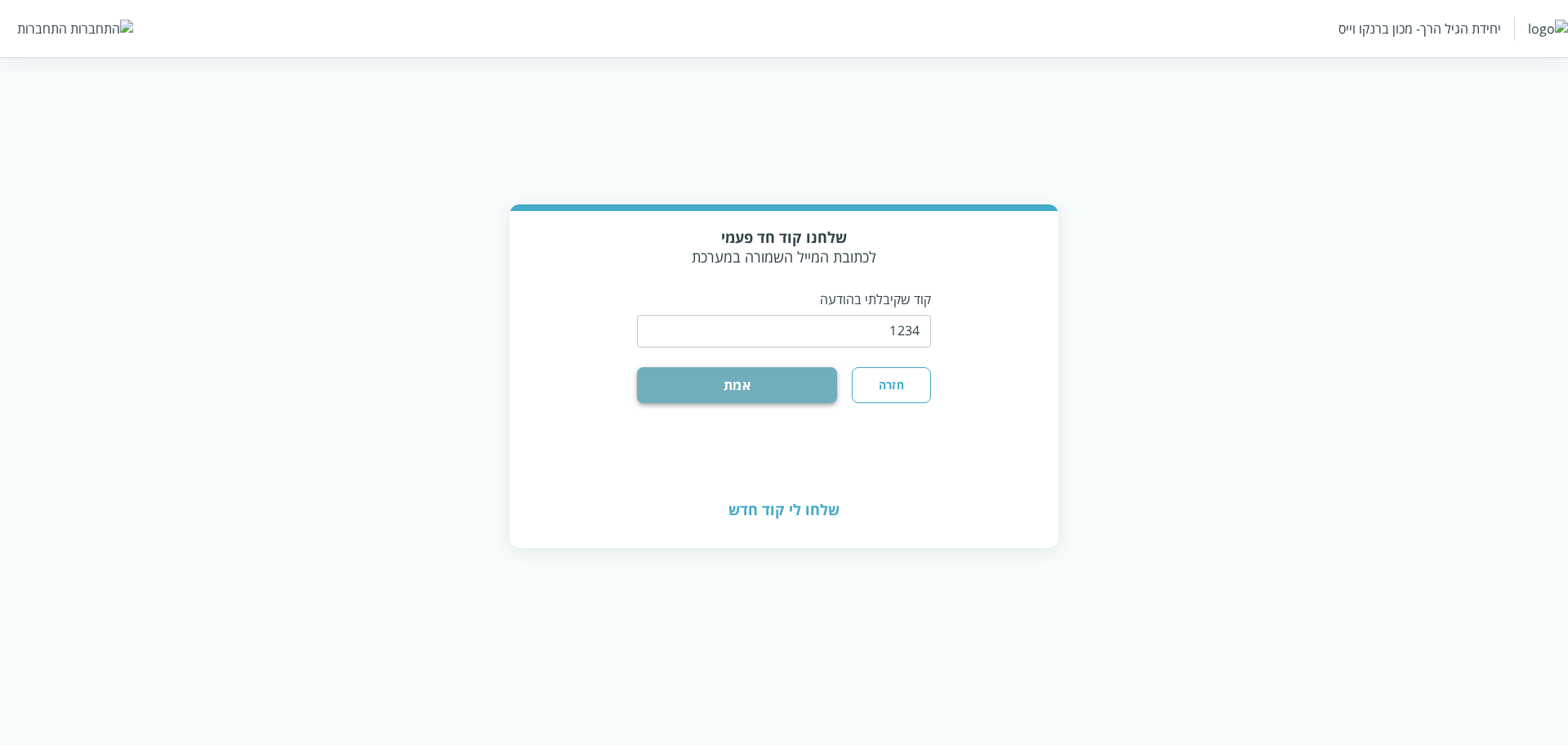
click at [673, 382] on button "אמת" at bounding box center [737, 385] width 200 height 36
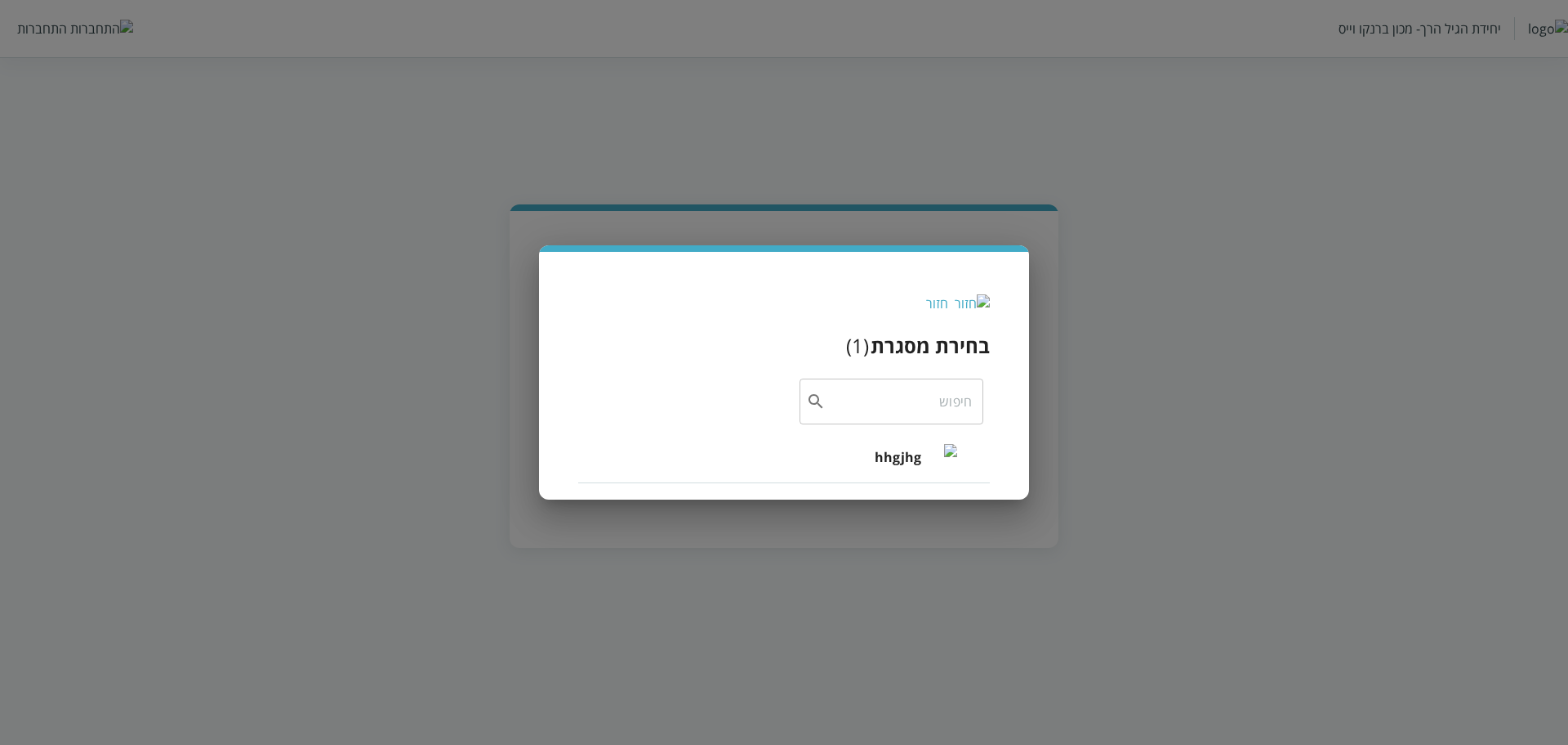
click at [856, 453] on li "hhgjhg" at bounding box center [784, 457] width 412 height 53
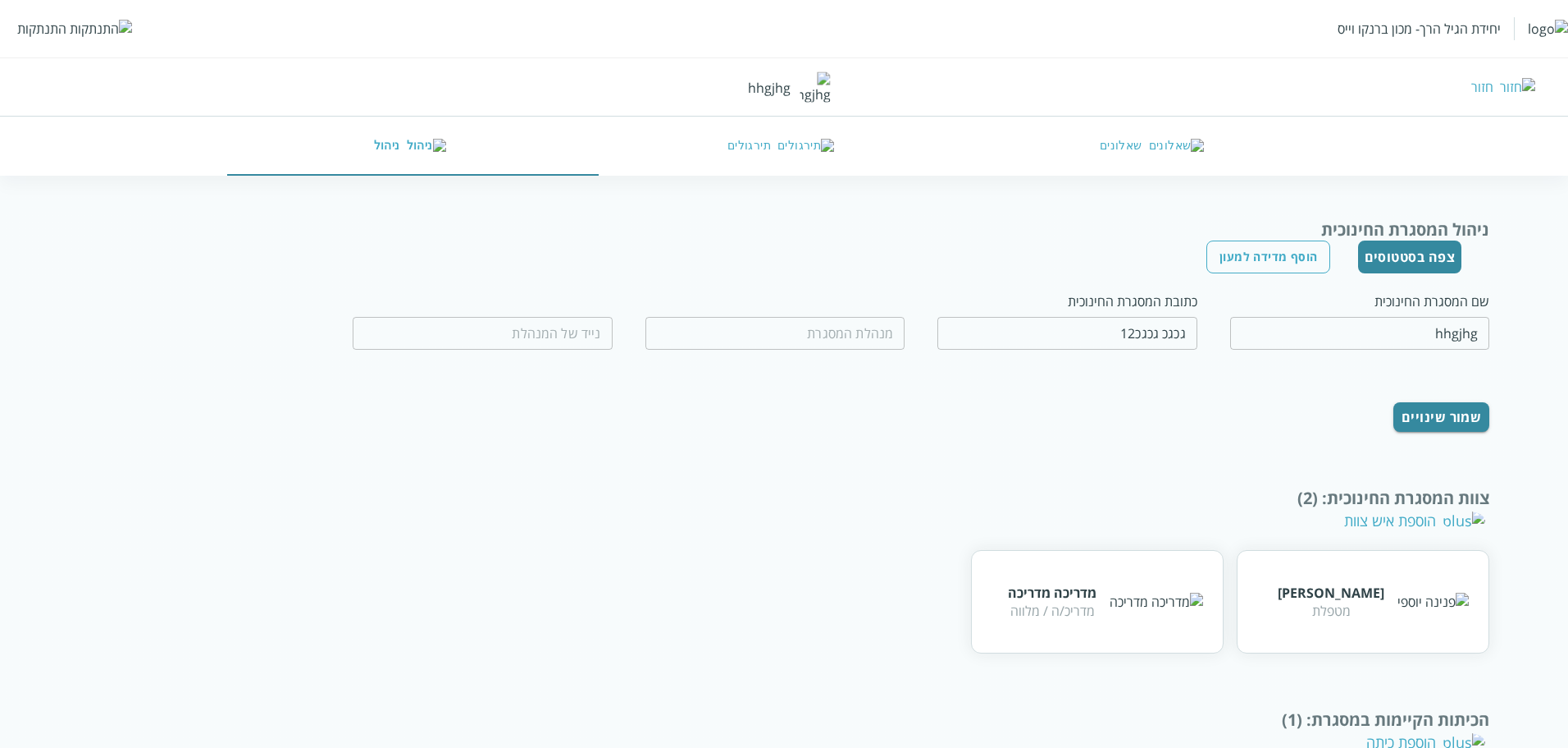
scroll to position [160, 0]
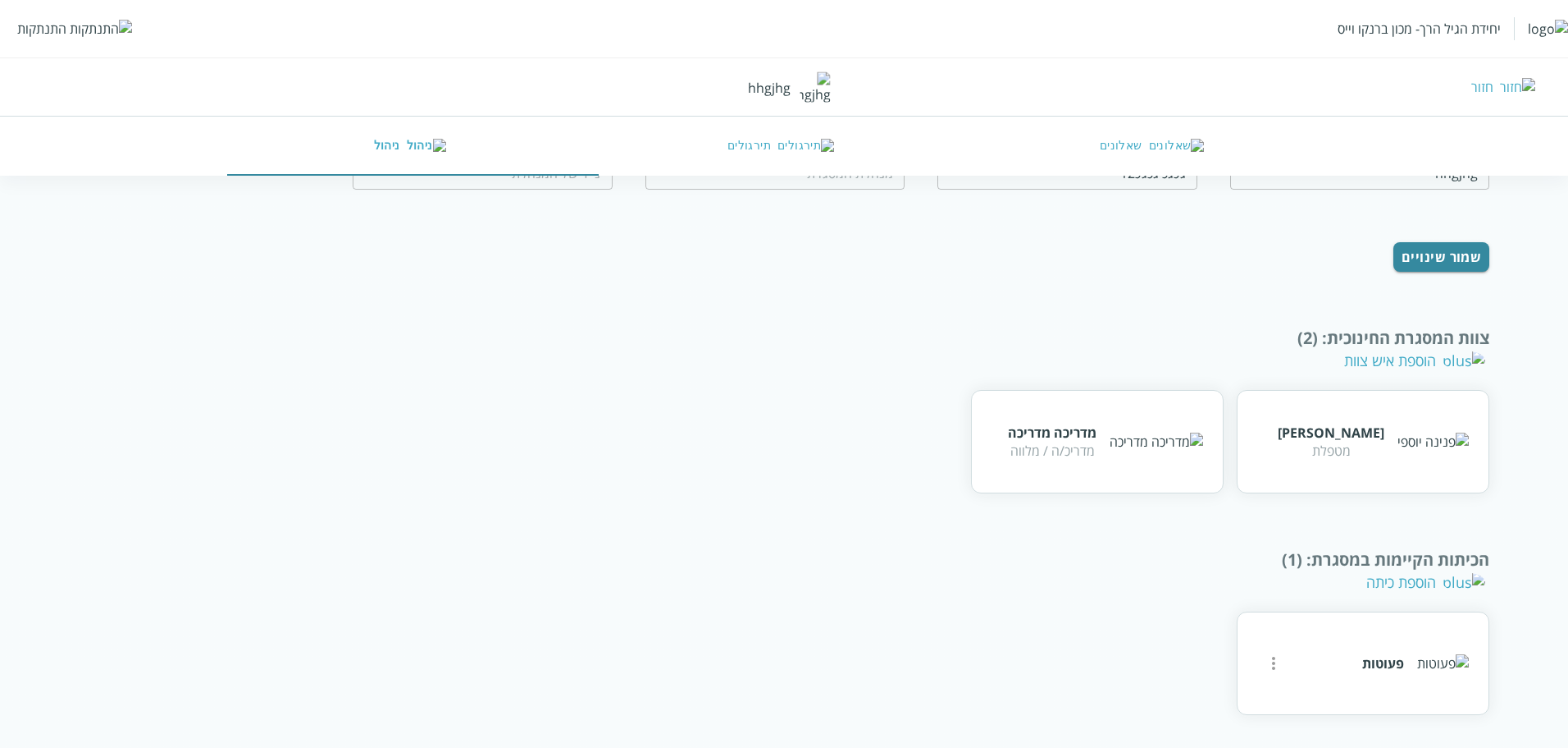
click at [1458, 368] on div "הוספת איש צוות" at bounding box center [1414, 360] width 141 height 20
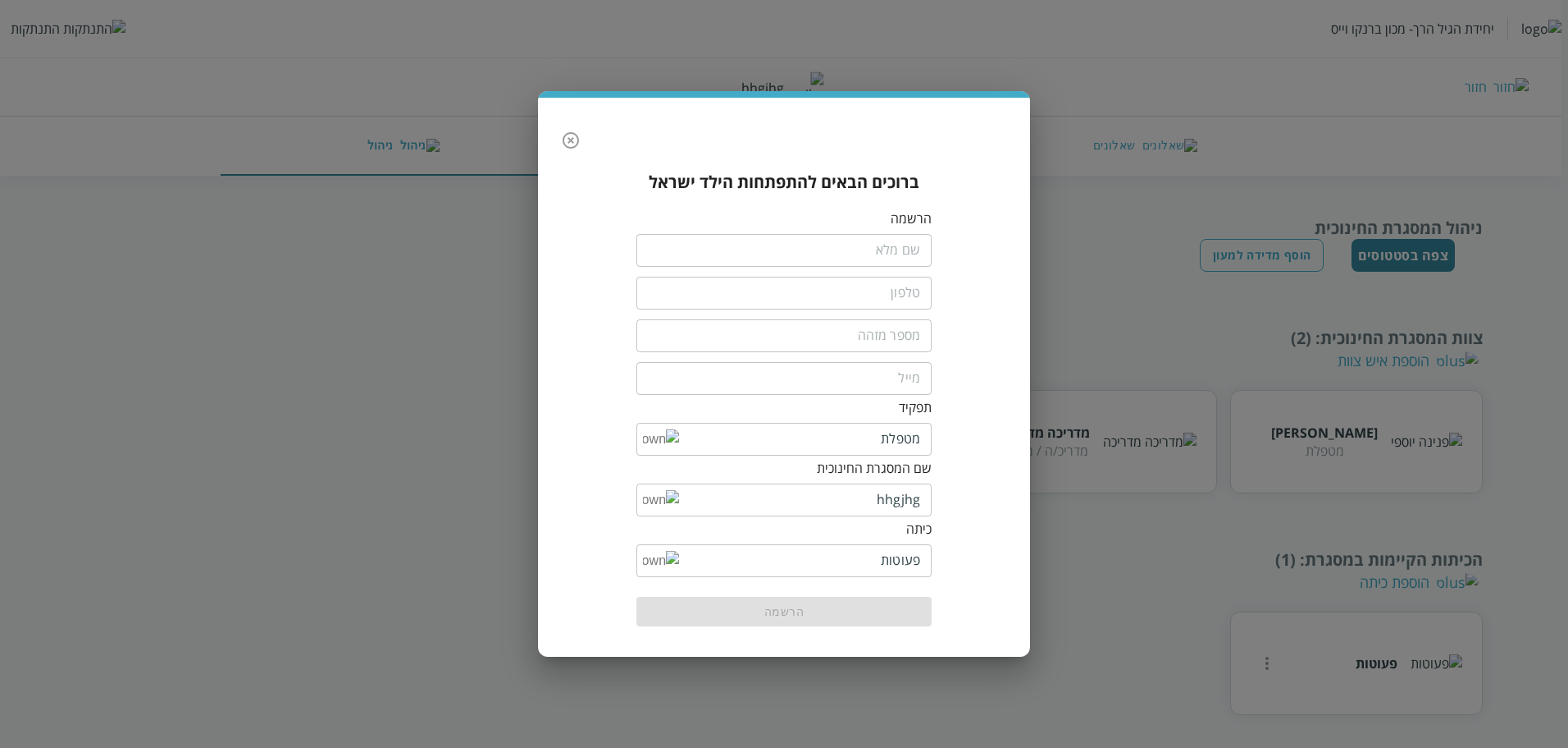
scroll to position [2, 0]
click at [894, 242] on input "fullName" at bounding box center [787, 250] width 295 height 33
type input "דיני קופרמן"
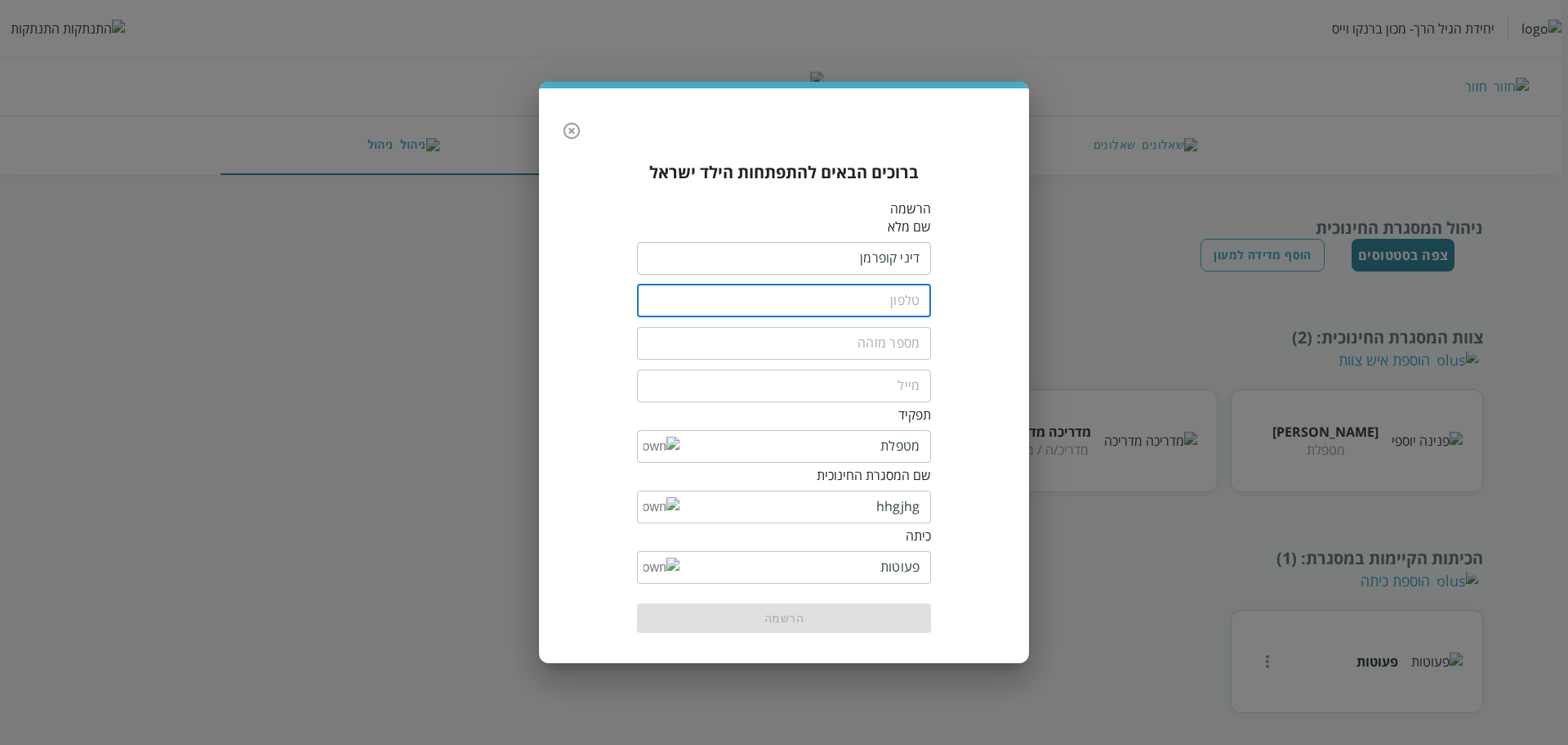
click at [855, 315] on input "tel" at bounding box center [784, 300] width 294 height 33
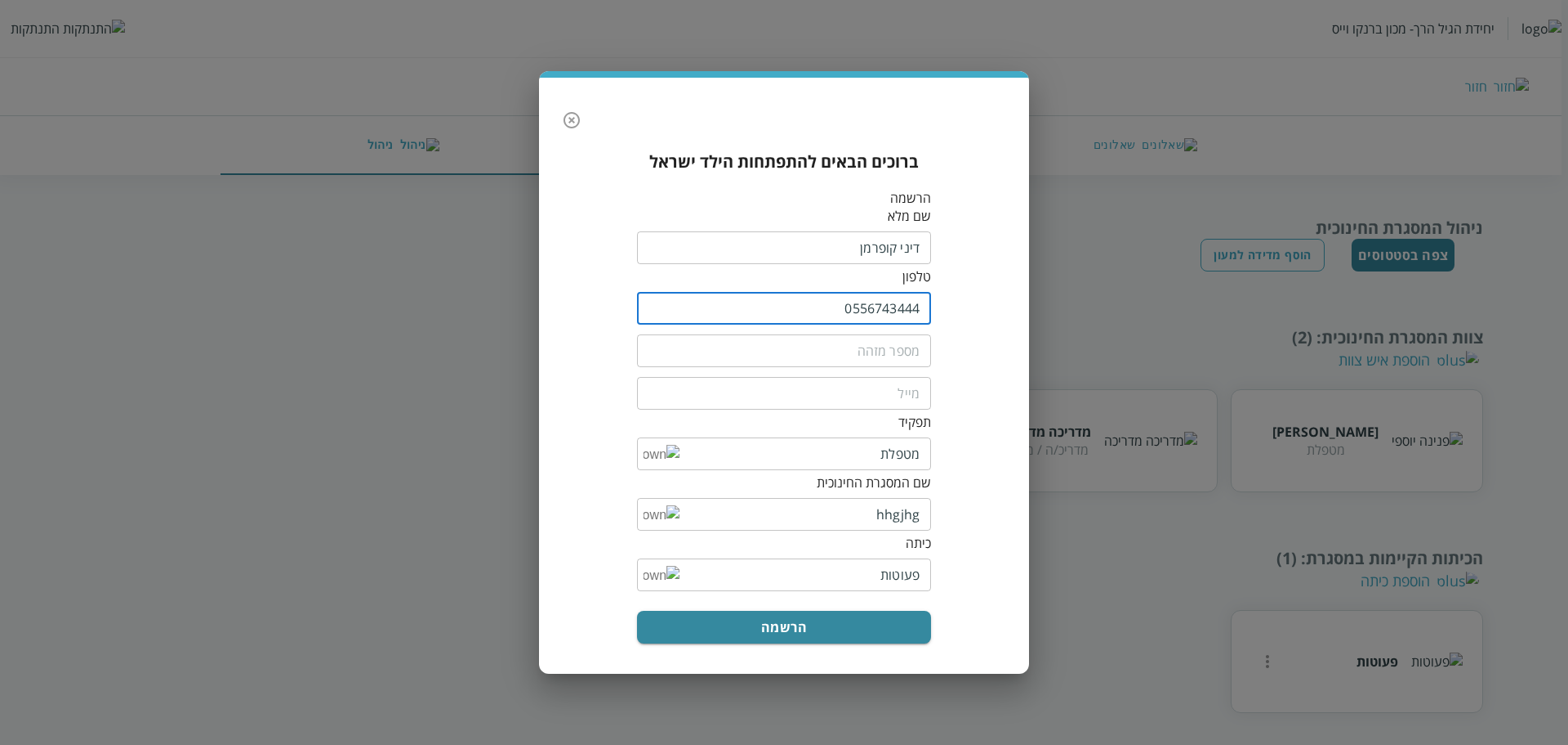
click at [863, 320] on input "0556743444" at bounding box center [784, 308] width 294 height 33
click at [867, 314] on input "0556743444" at bounding box center [784, 308] width 294 height 33
type input "0556743444"
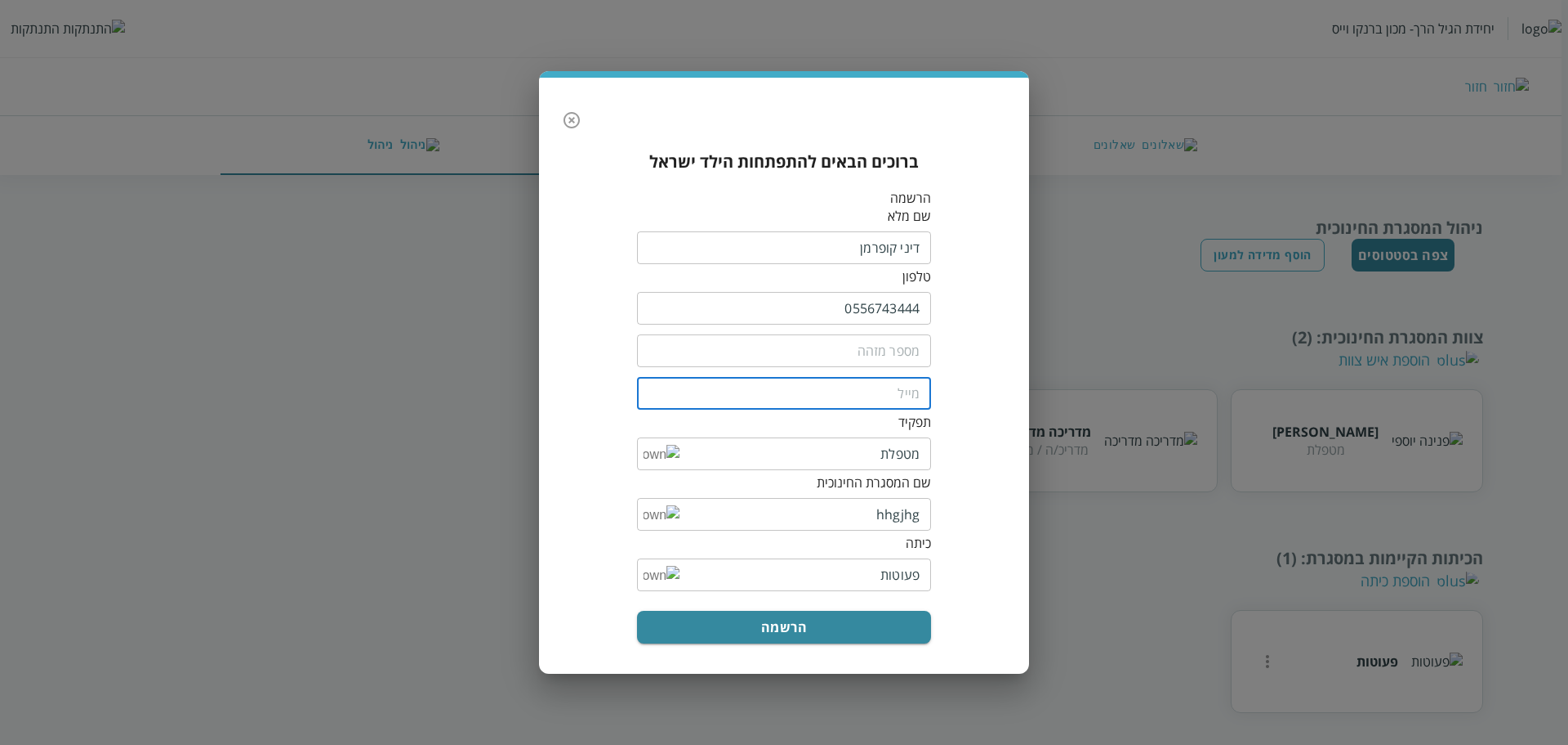
click at [885, 385] on input "email" at bounding box center [784, 393] width 294 height 33
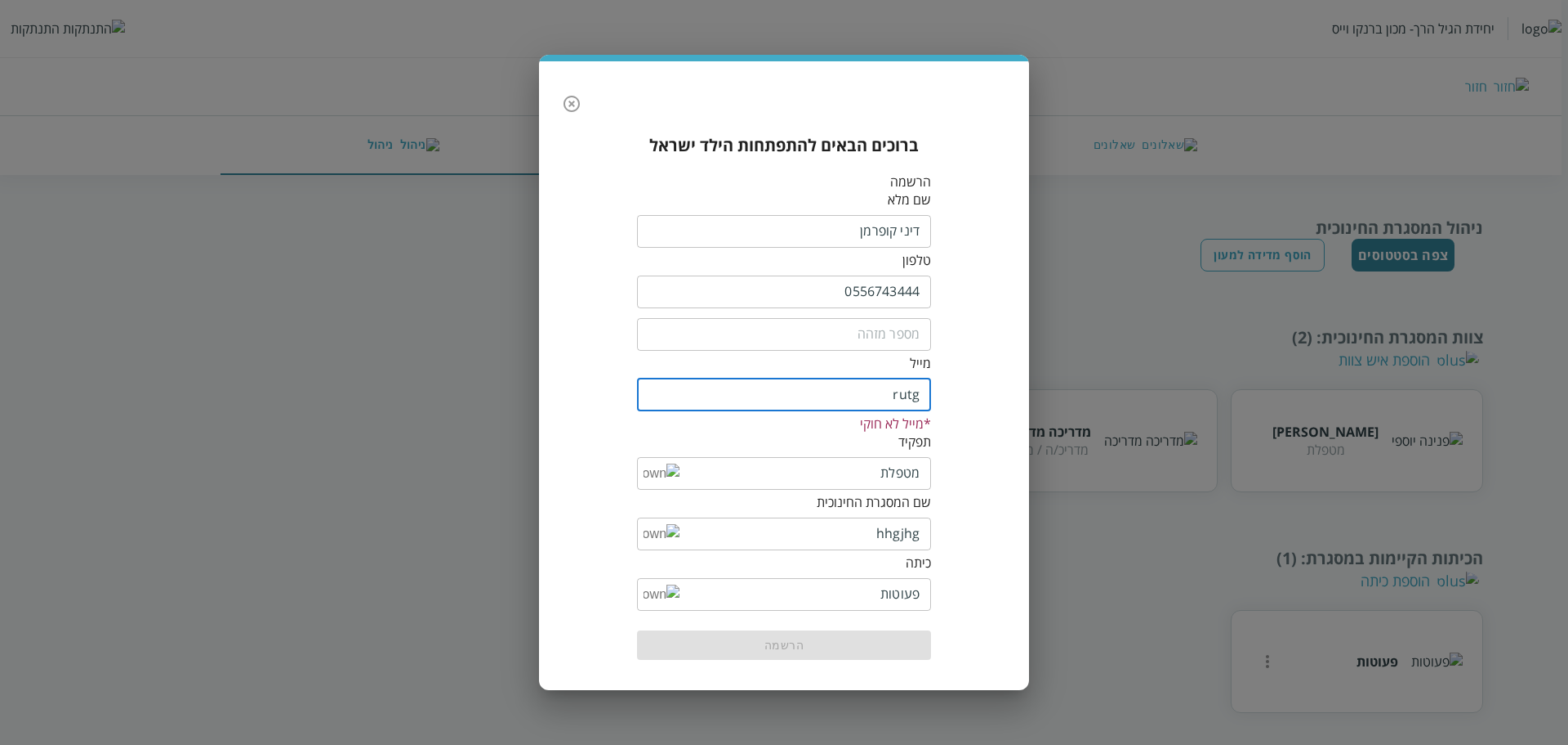
type input "[EMAIL_ADDRESS][DOMAIN_NAME]"
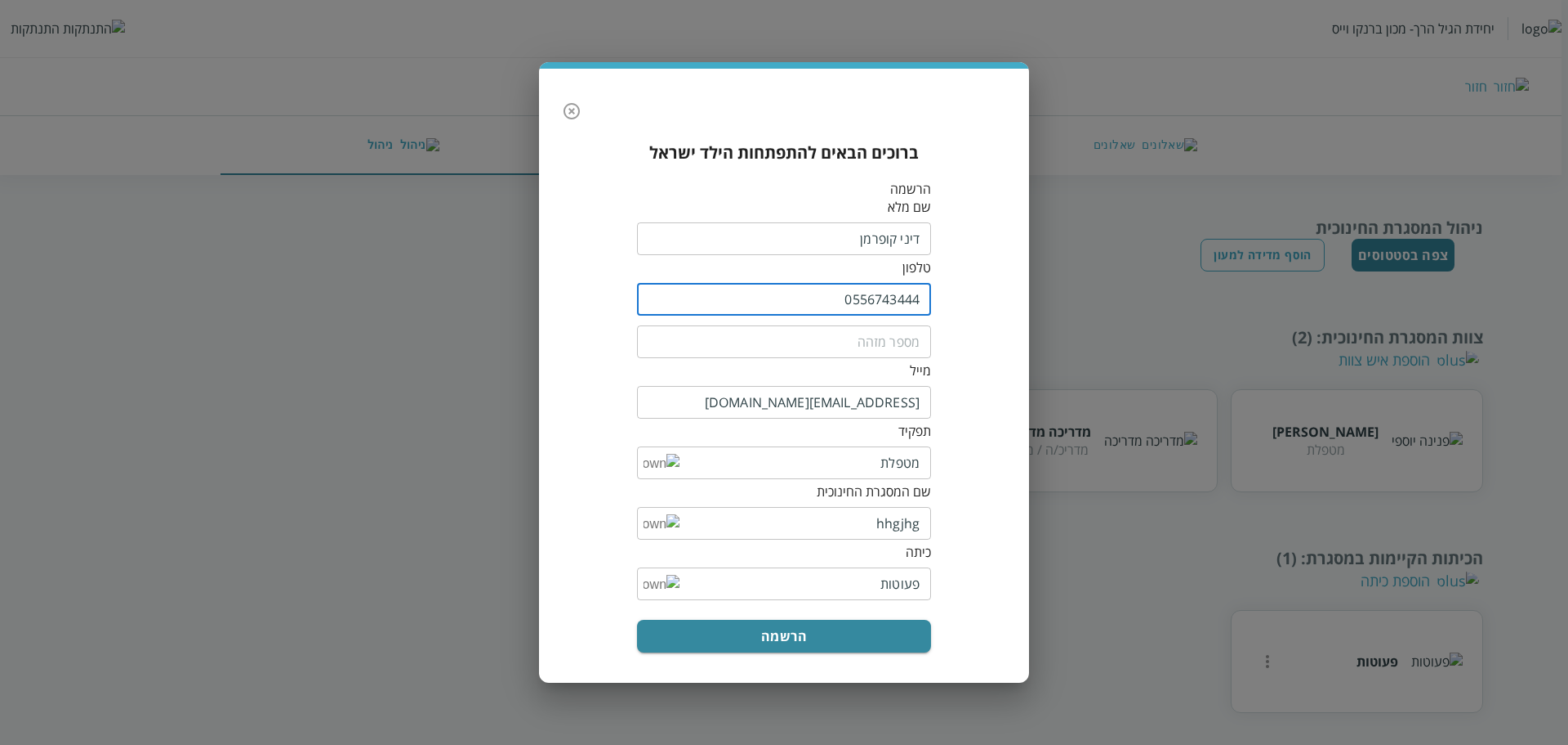
click at [907, 300] on input "0556743444" at bounding box center [784, 299] width 294 height 33
click at [759, 633] on button "הרשמה" at bounding box center [784, 636] width 294 height 33
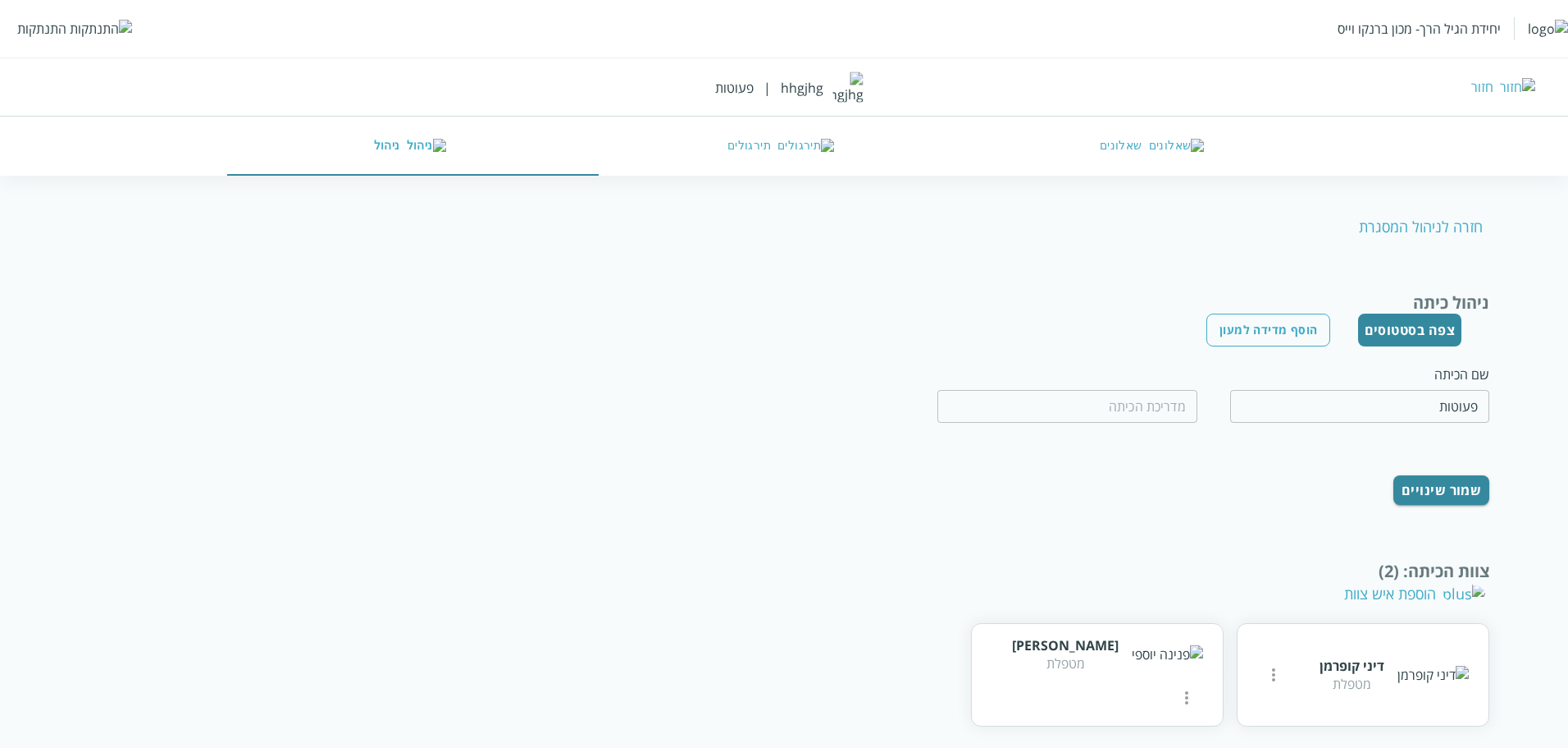
click at [37, 20] on div "התנתקות" at bounding box center [42, 28] width 49 height 18
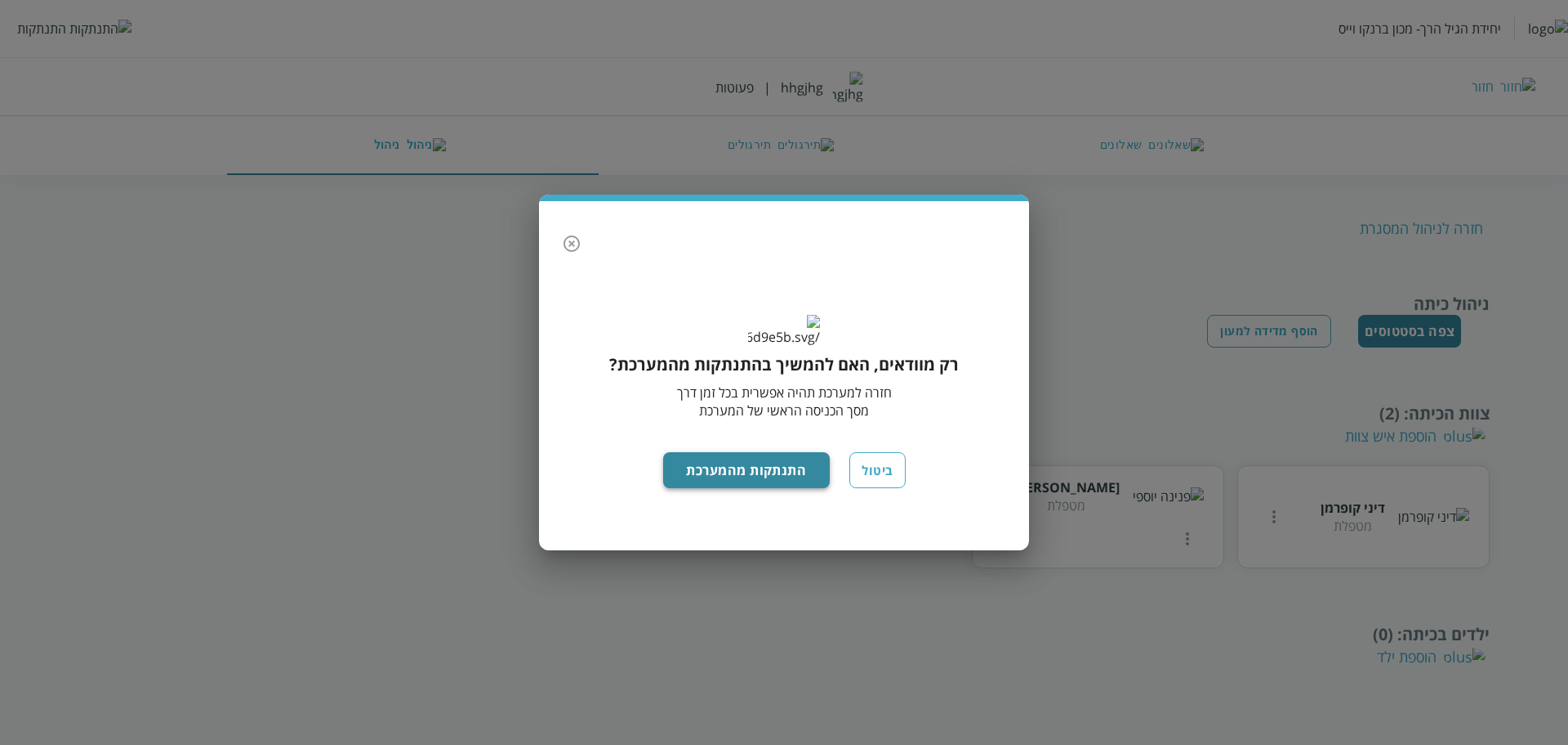
click at [714, 482] on button "התנתקות מהמערכת" at bounding box center [747, 470] width 167 height 36
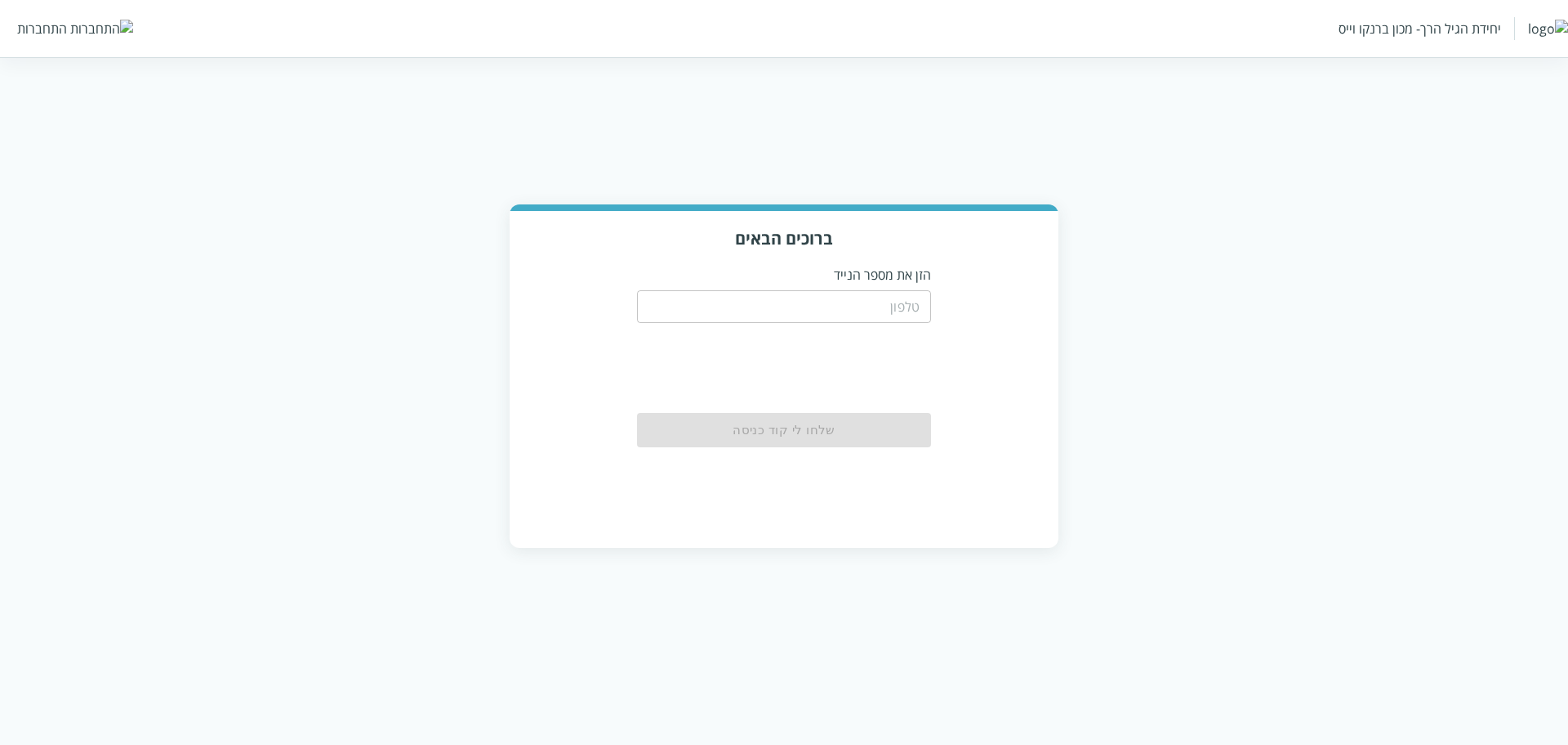
drag, startPoint x: 832, startPoint y: 299, endPoint x: 837, endPoint y: 331, distance: 32.4
click at [837, 331] on form "​ שלחו לי קוד כניסה" at bounding box center [784, 366] width 294 height 164
click at [838, 316] on input "tel" at bounding box center [784, 306] width 294 height 33
paste input "0556743444"
type input "0556743444"
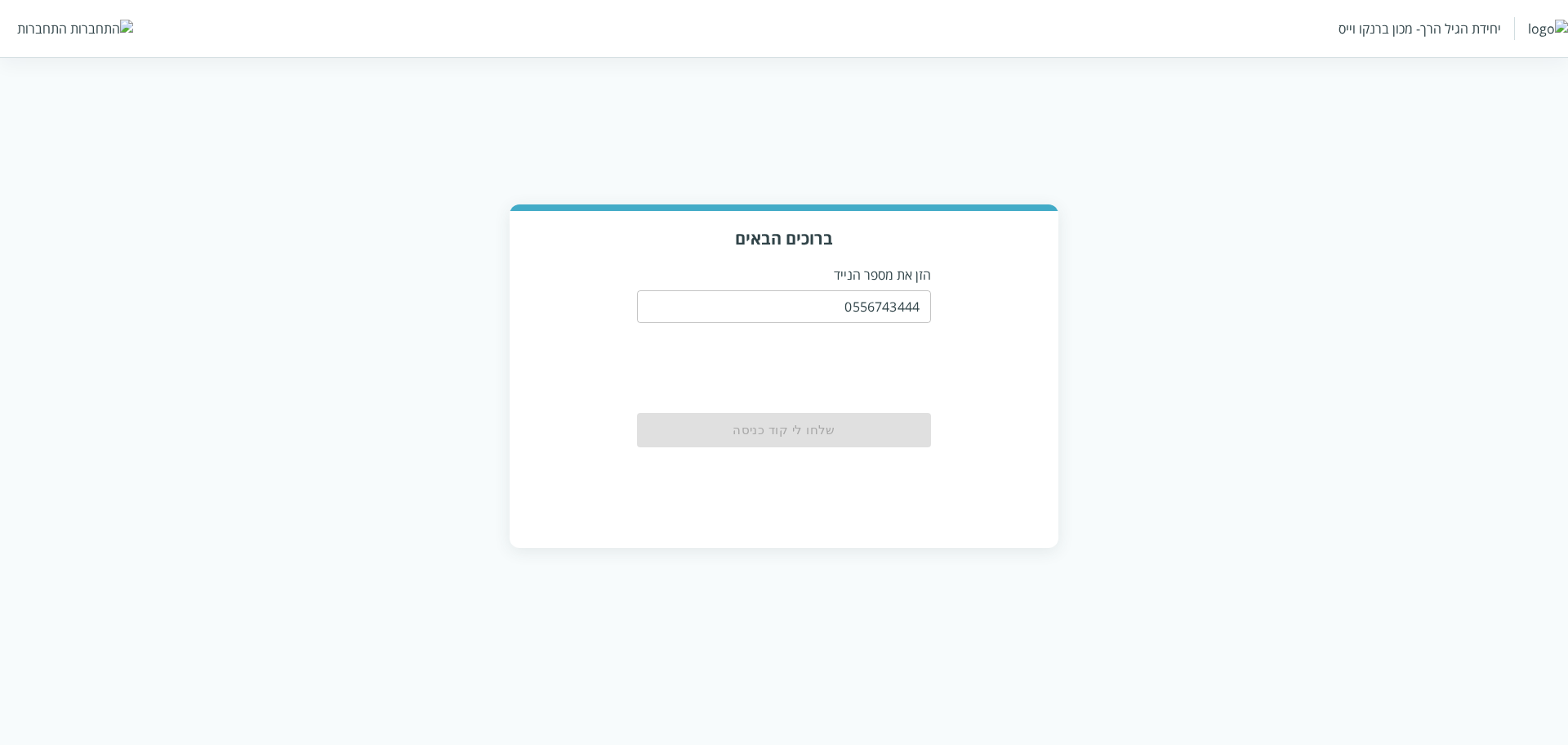
click at [810, 434] on div "שלחו לי קוד כניסה" at bounding box center [784, 430] width 294 height 34
click at [810, 434] on button "שלחו לי קוד כניסה" at bounding box center [784, 431] width 294 height 36
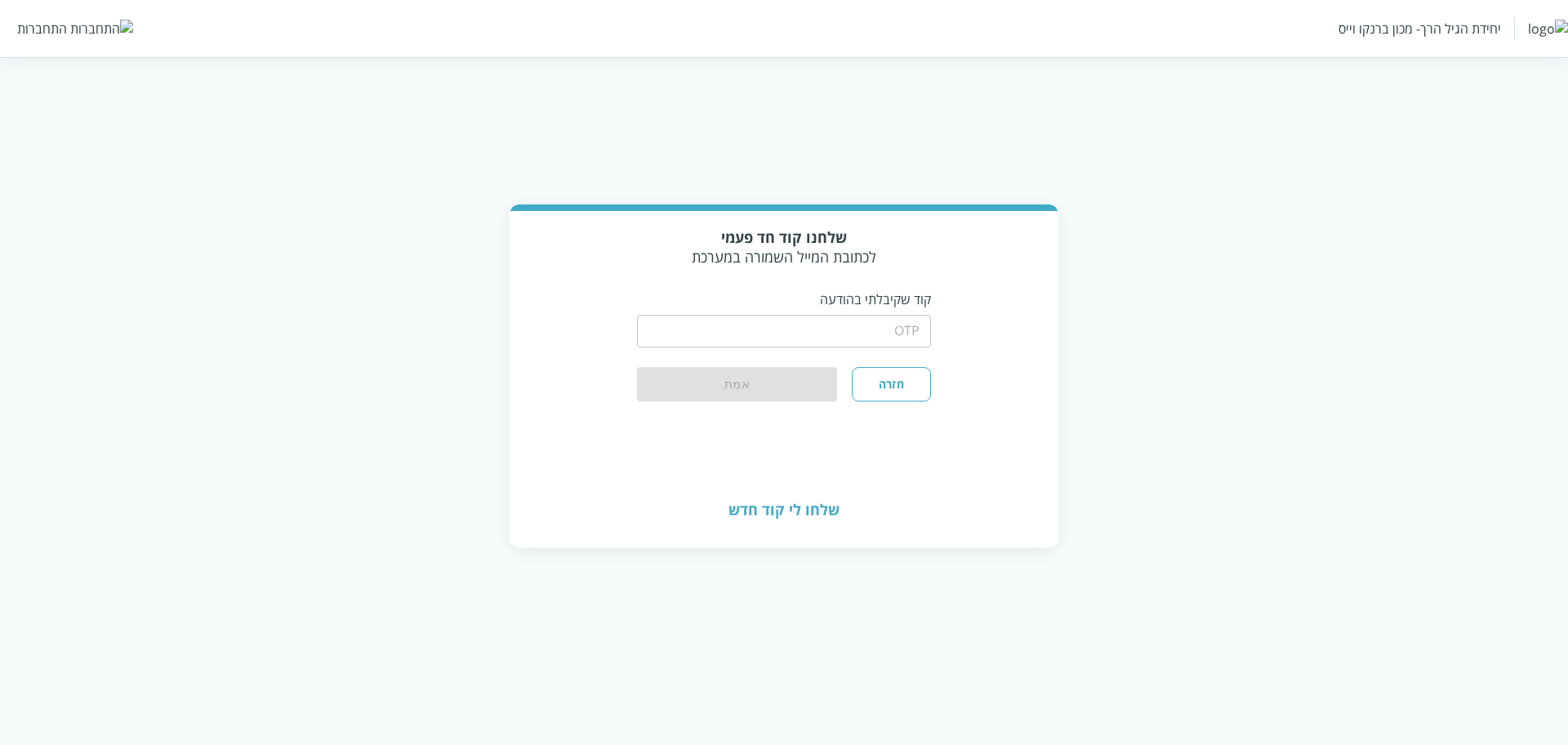
click at [845, 305] on p "קוד שקיבלתי בהודעה" at bounding box center [784, 298] width 294 height 18
click at [854, 323] on input "string" at bounding box center [784, 331] width 294 height 33
paste input "383057"
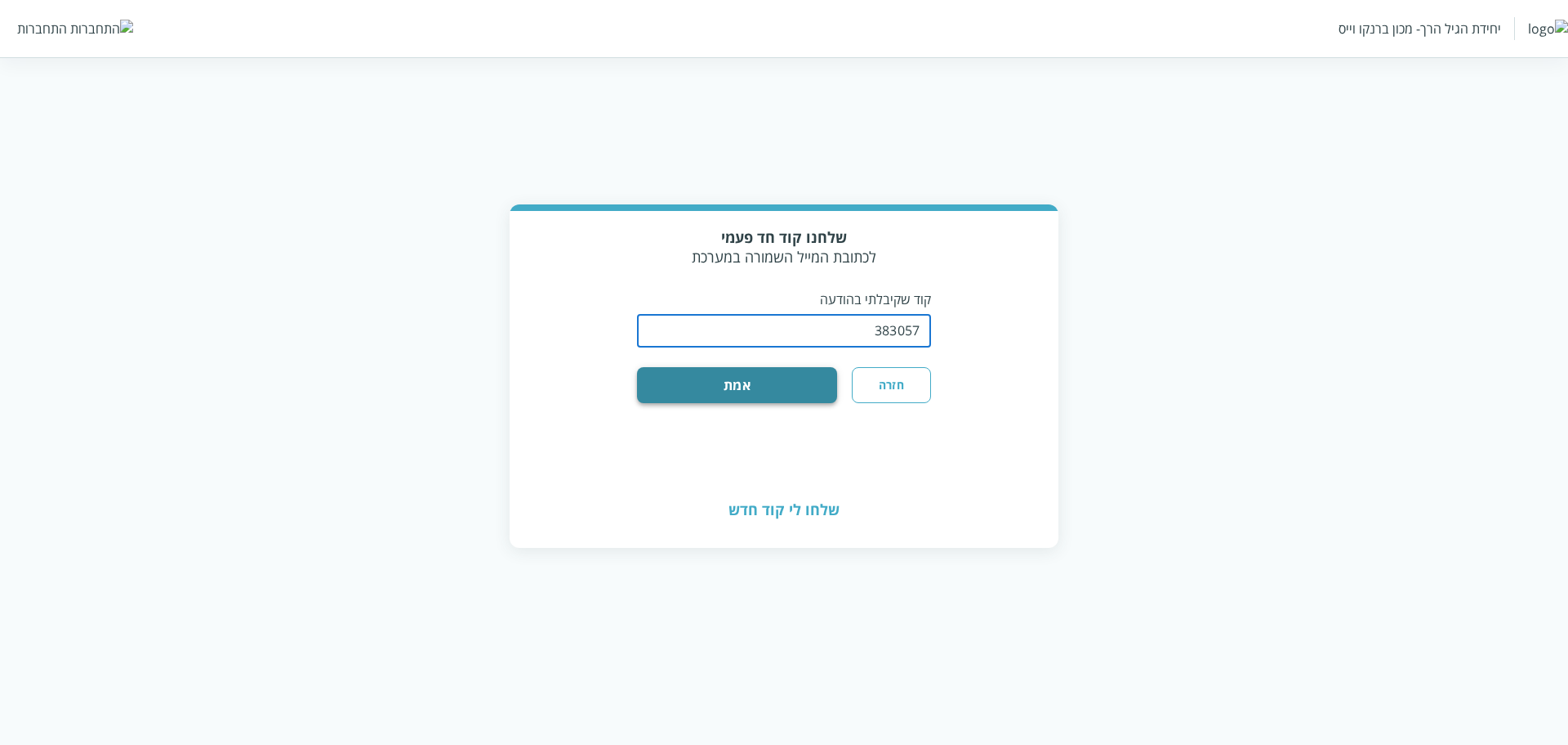
type input "383057"
click at [784, 384] on button "אמת" at bounding box center [737, 385] width 200 height 36
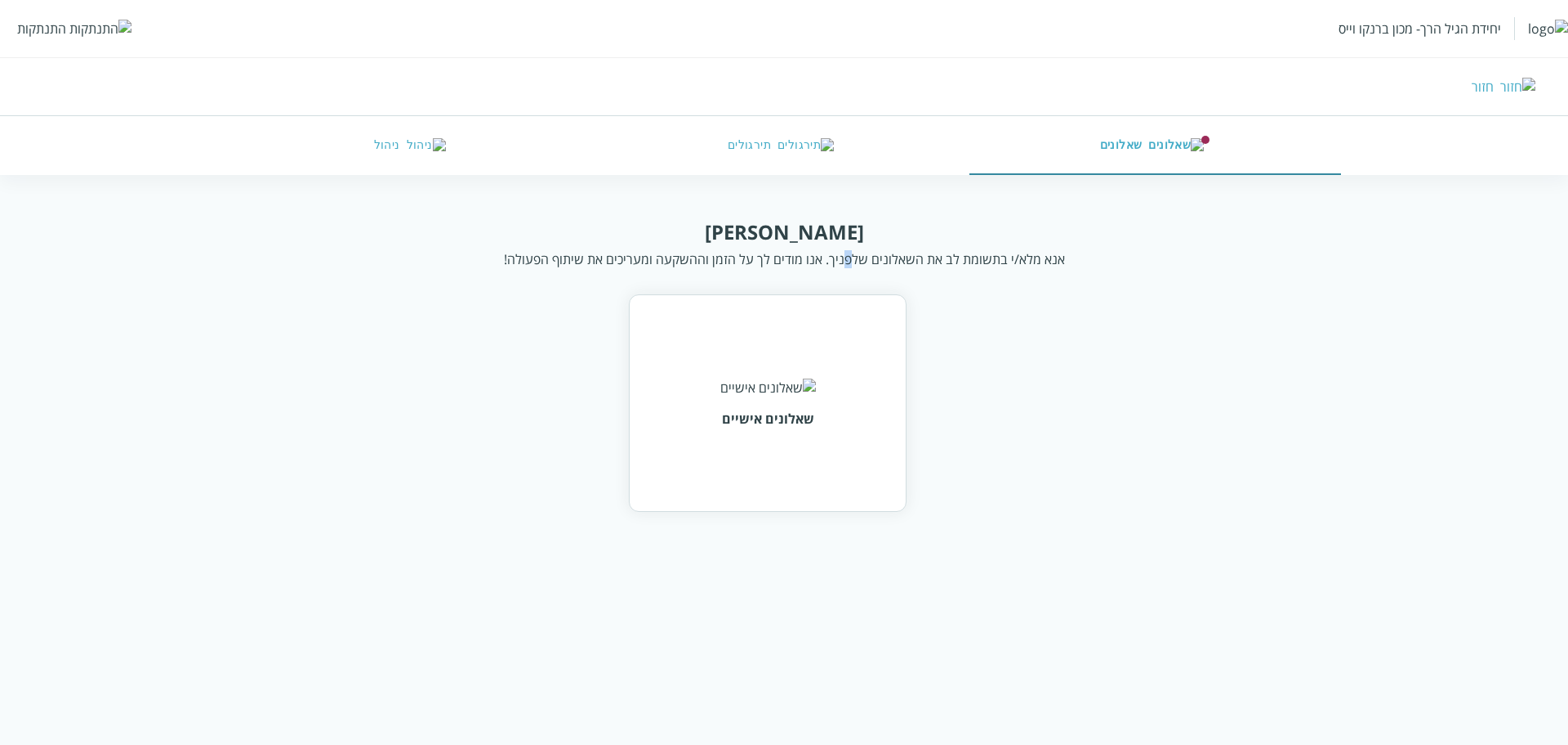
click at [841, 244] on div "שלום דיני אנא מלא/י בתשומת לב את השאלונים שלפניך. אנו מודים לך על הזמן וההשקעה …" at bounding box center [784, 243] width 1200 height 50
click at [831, 228] on div at bounding box center [831, 228] width 0 height 0
click at [841, 244] on div "שלום דיני אנא מלא/י בתשומת לב את השאלונים שלפניך. אנו מודים לך על הזמן וההשקעה …" at bounding box center [784, 243] width 1200 height 50
click at [928, 545] on div "Close" at bounding box center [784, 545] width 1568 height 0
click at [908, 266] on div "אנא מלא/י בתשומת לב את השאלונים שלפניך. אנו מודים לך על הזמן וההשקעה ומעריכים א…" at bounding box center [784, 259] width 561 height 18
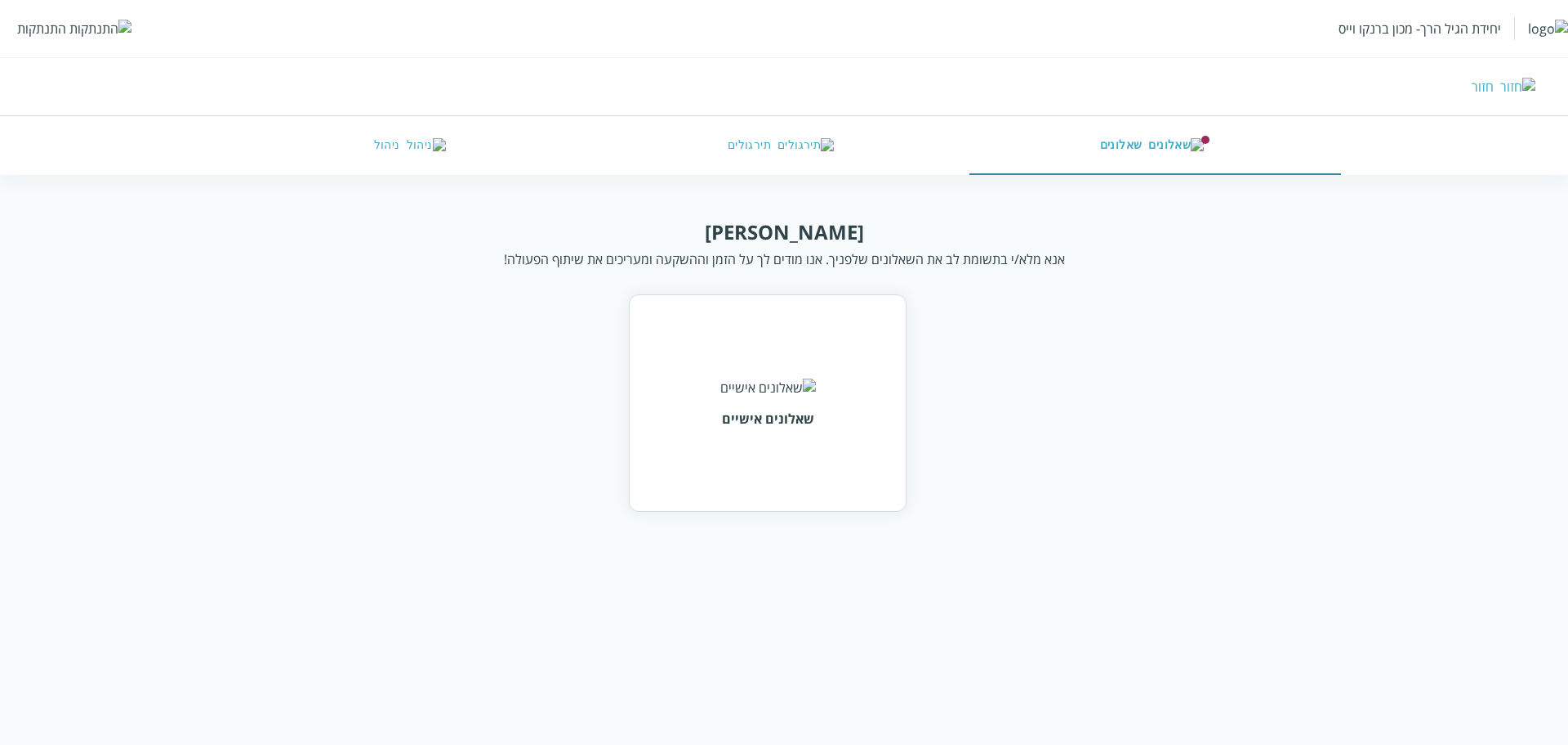
click at [942, 255] on div "אנא מלא/י בתשומת לב את השאלונים שלפניך. אנו מודים לך על הזמן וההשקעה ומעריכים א…" at bounding box center [784, 259] width 561 height 18
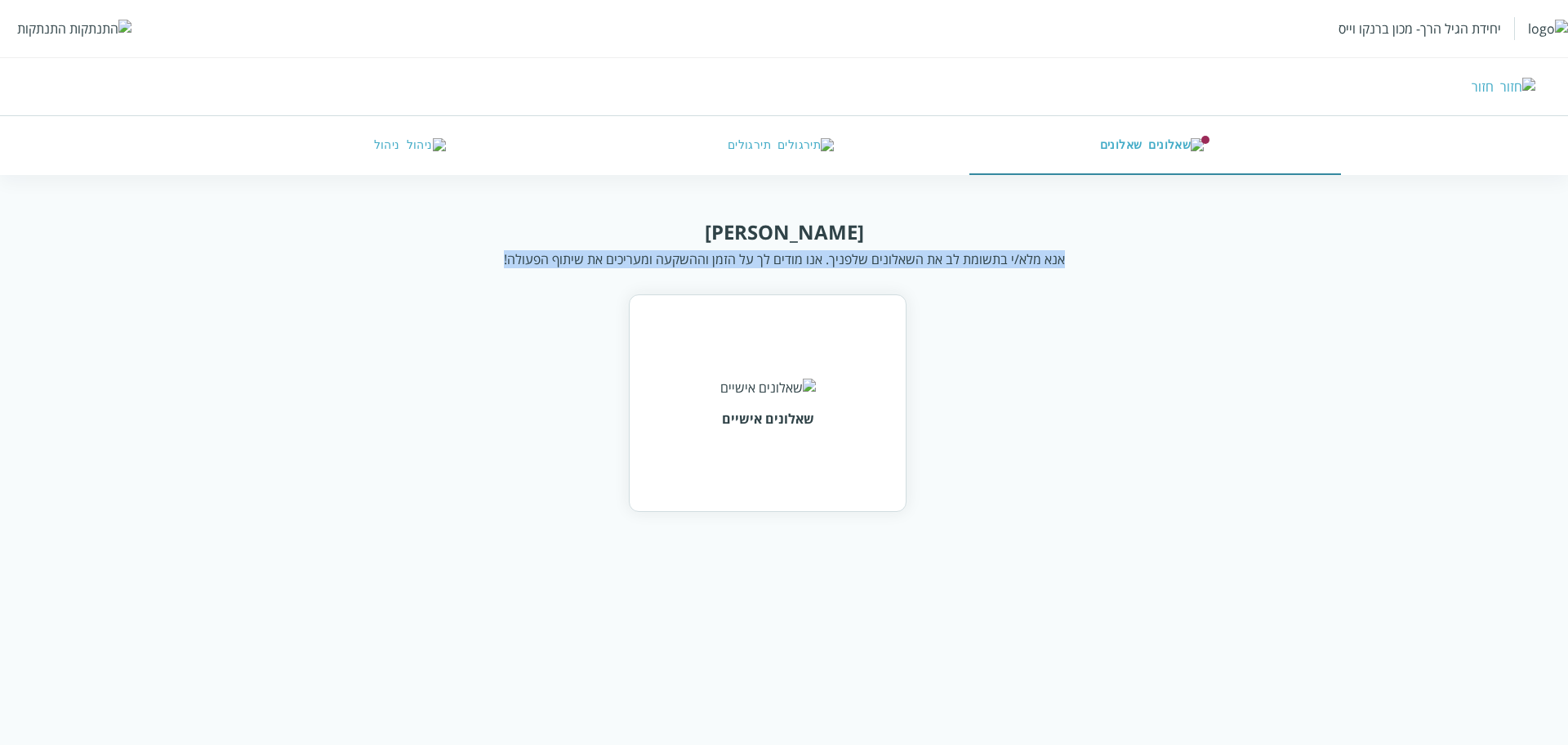
click at [942, 255] on div "אנא מלא/י בתשומת לב את השאלונים שלפניך. אנו מודים לך על הזמן וההשקעה ומעריכים א…" at bounding box center [784, 259] width 561 height 18
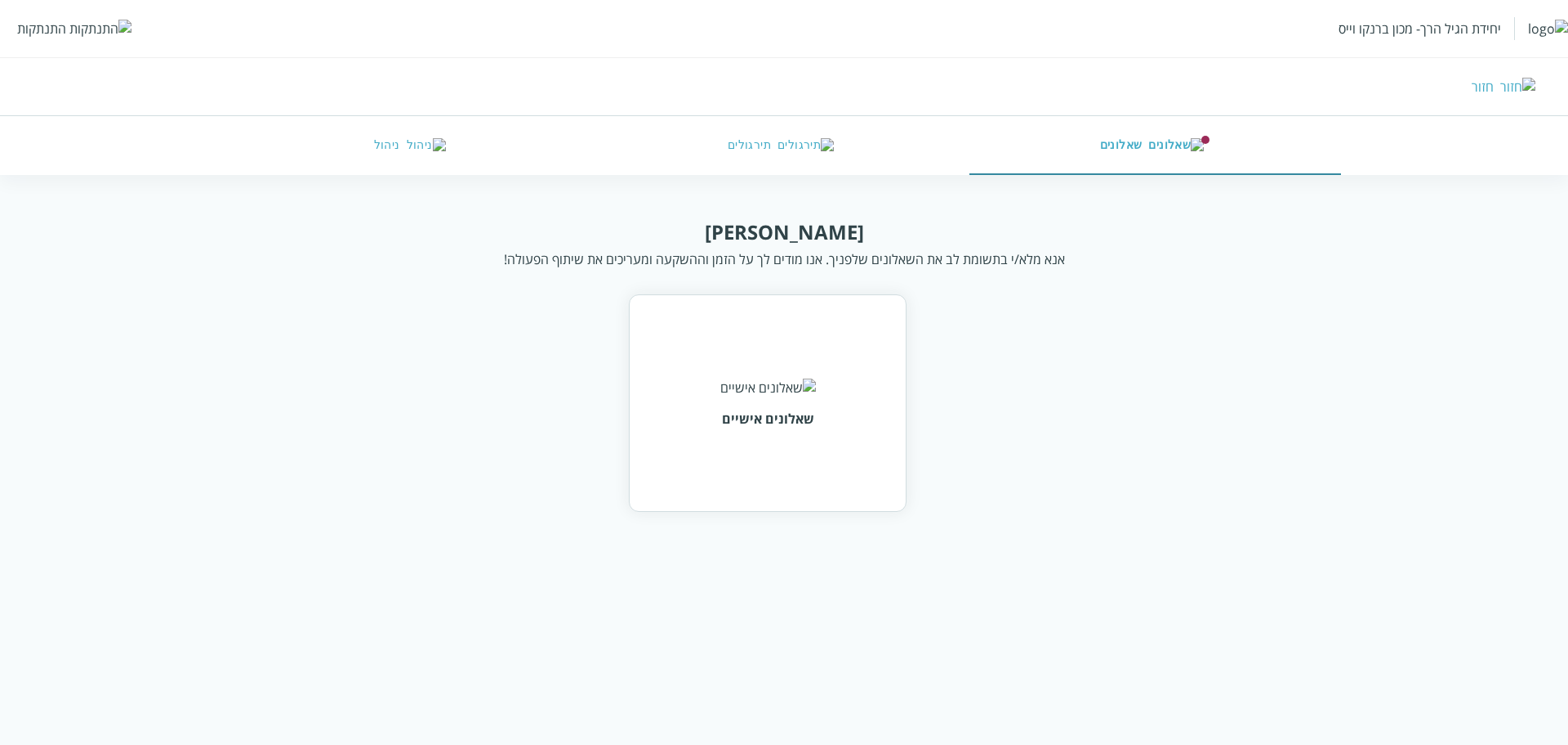
drag, startPoint x: 812, startPoint y: 218, endPoint x: 807, endPoint y: 227, distance: 10.3
click at [807, 227] on div "שלום דיני" at bounding box center [784, 231] width 159 height 27
click at [753, 226] on div "שלום דיני" at bounding box center [784, 231] width 159 height 27
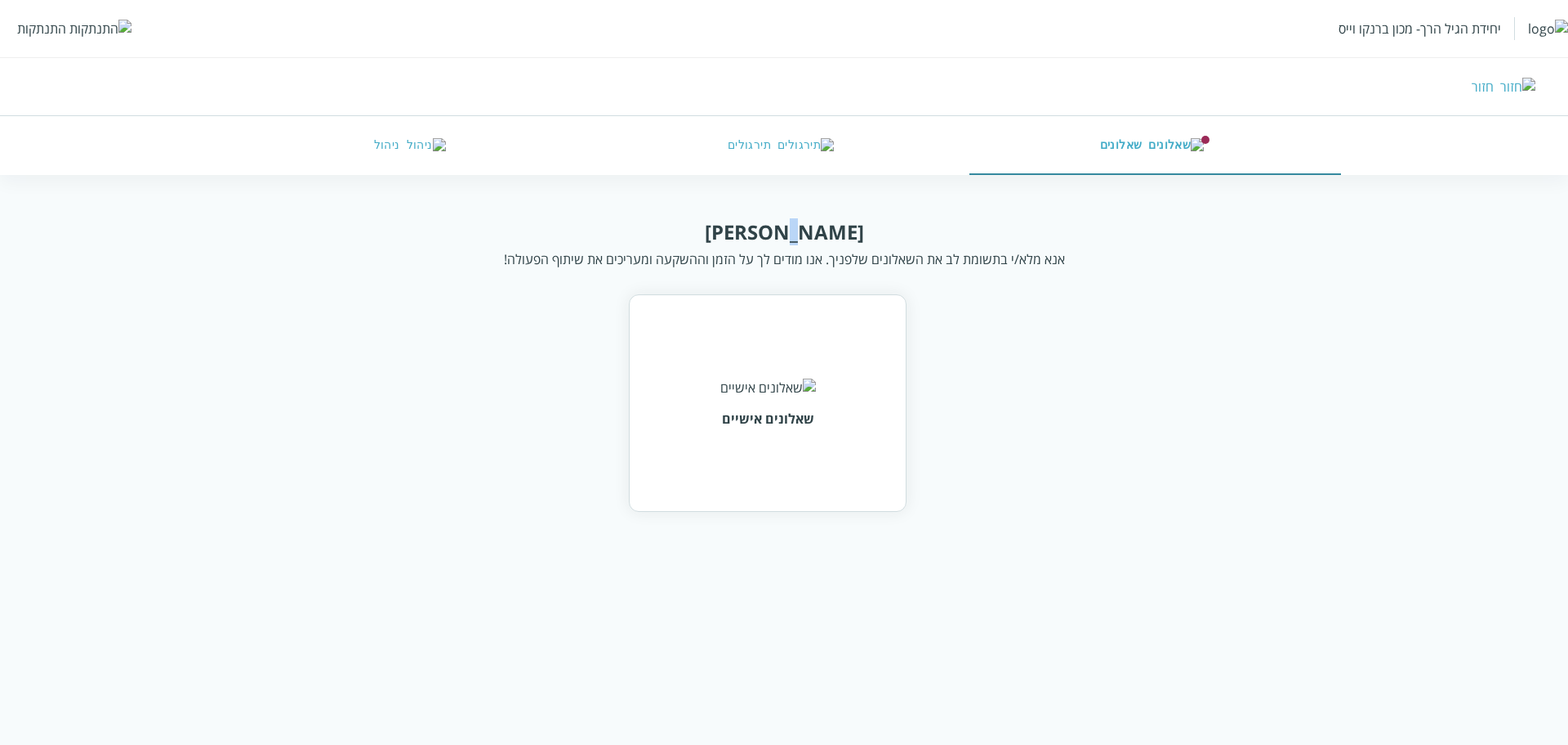
click at [753, 226] on div "שלום דיני" at bounding box center [784, 231] width 159 height 27
click at [777, 236] on div "שלום דיני" at bounding box center [784, 231] width 159 height 27
click at [604, 257] on div "אנא מלא/י בתשומת לב את השאלונים שלפניך. אנו מודים לך על הזמן וההשקעה ומעריכים א…" at bounding box center [784, 259] width 561 height 18
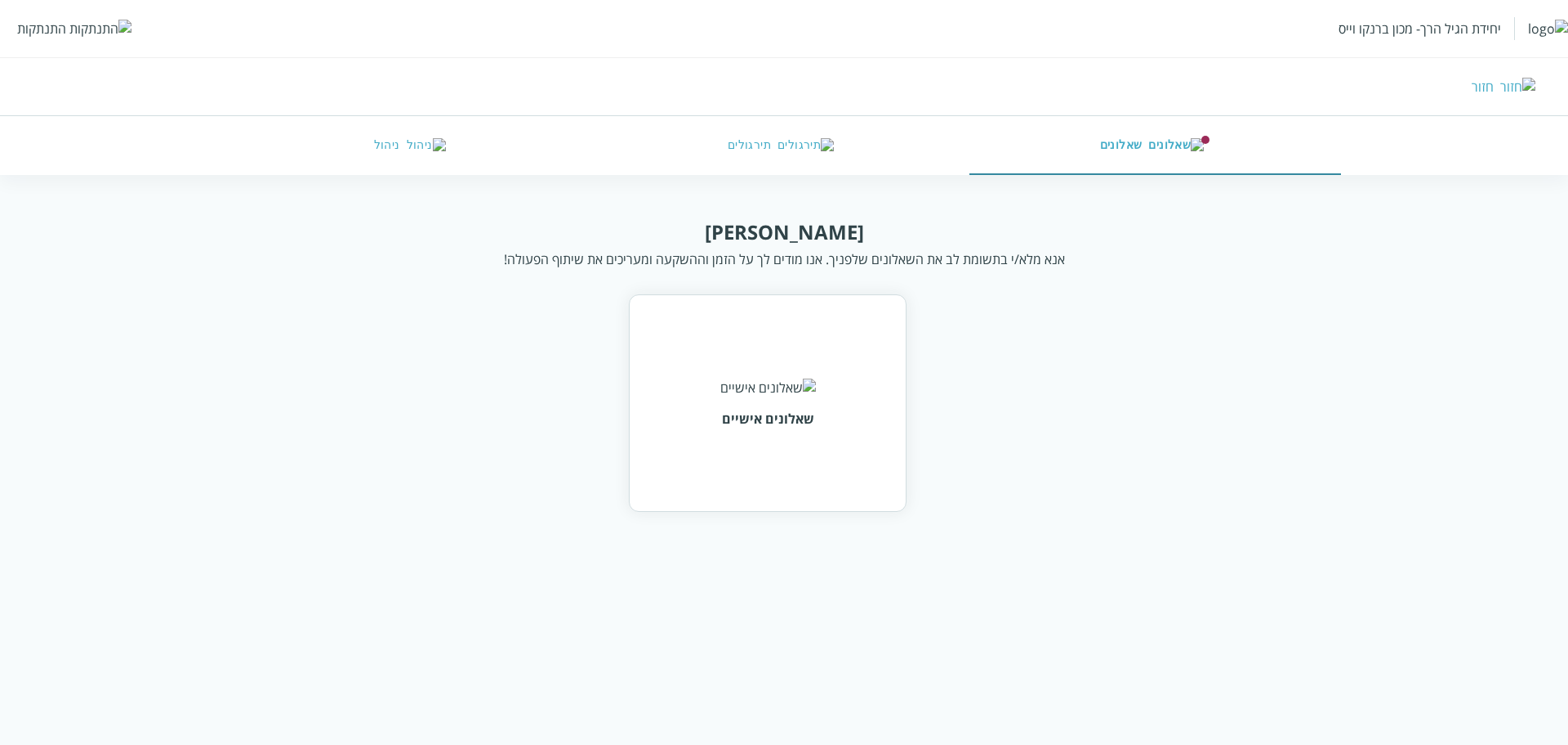
click at [602, 252] on div "אנא מלא/י בתשומת לב את השאלונים שלפניך. אנו מודים לך על הזמן וההשקעה ומעריכים א…" at bounding box center [784, 259] width 561 height 18
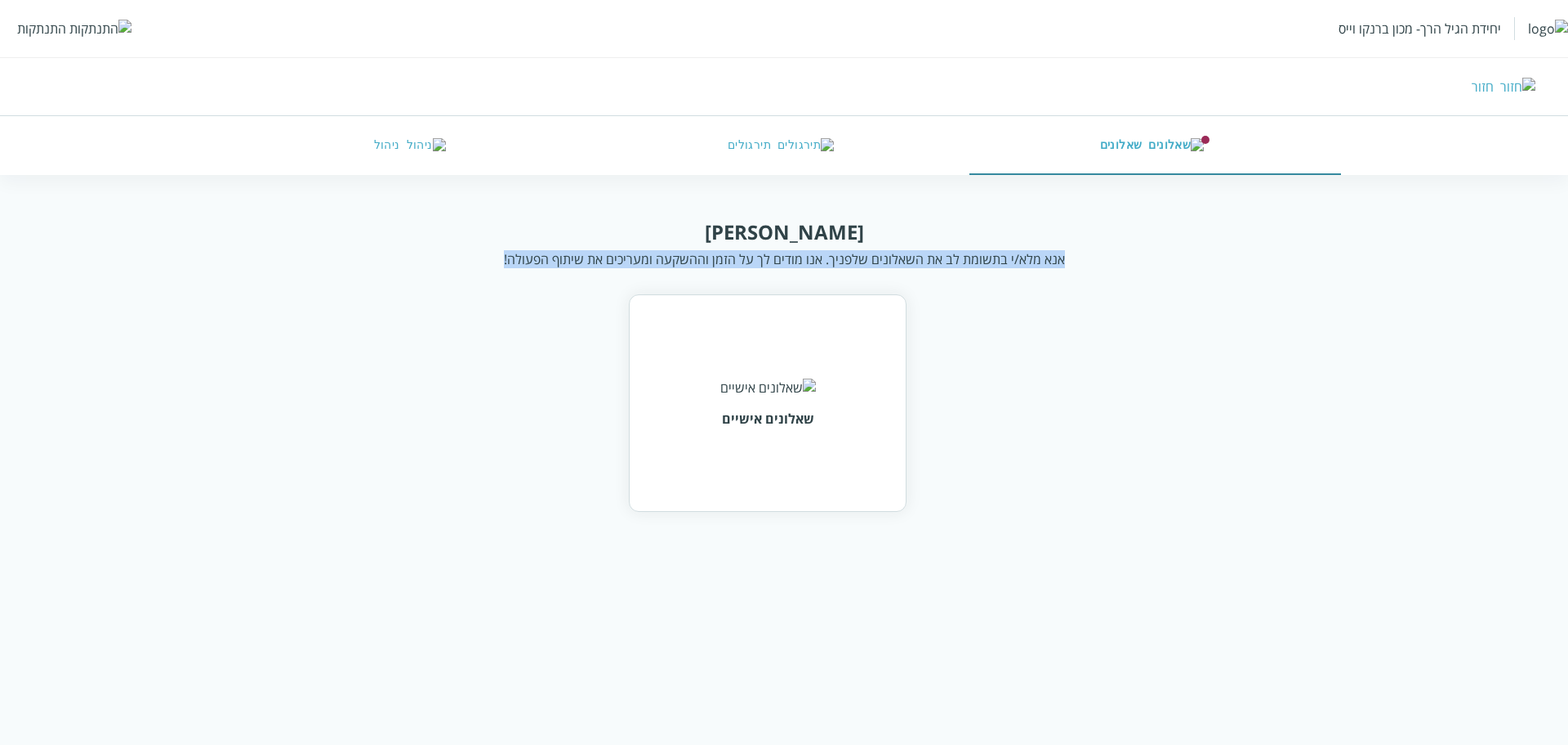
click at [602, 252] on div "אנא מלא/י בתשומת לב את השאלונים שלפניך. אנו מודים לך על הזמן וההשקעה ומעריכים א…" at bounding box center [784, 259] width 561 height 18
click at [638, 213] on html "יחידת הגיל הרך- מכון ברנקו וייס התנתקות חזור שאלונים תירגולים ניהול שלום דיני א…" at bounding box center [784, 272] width 1568 height 545
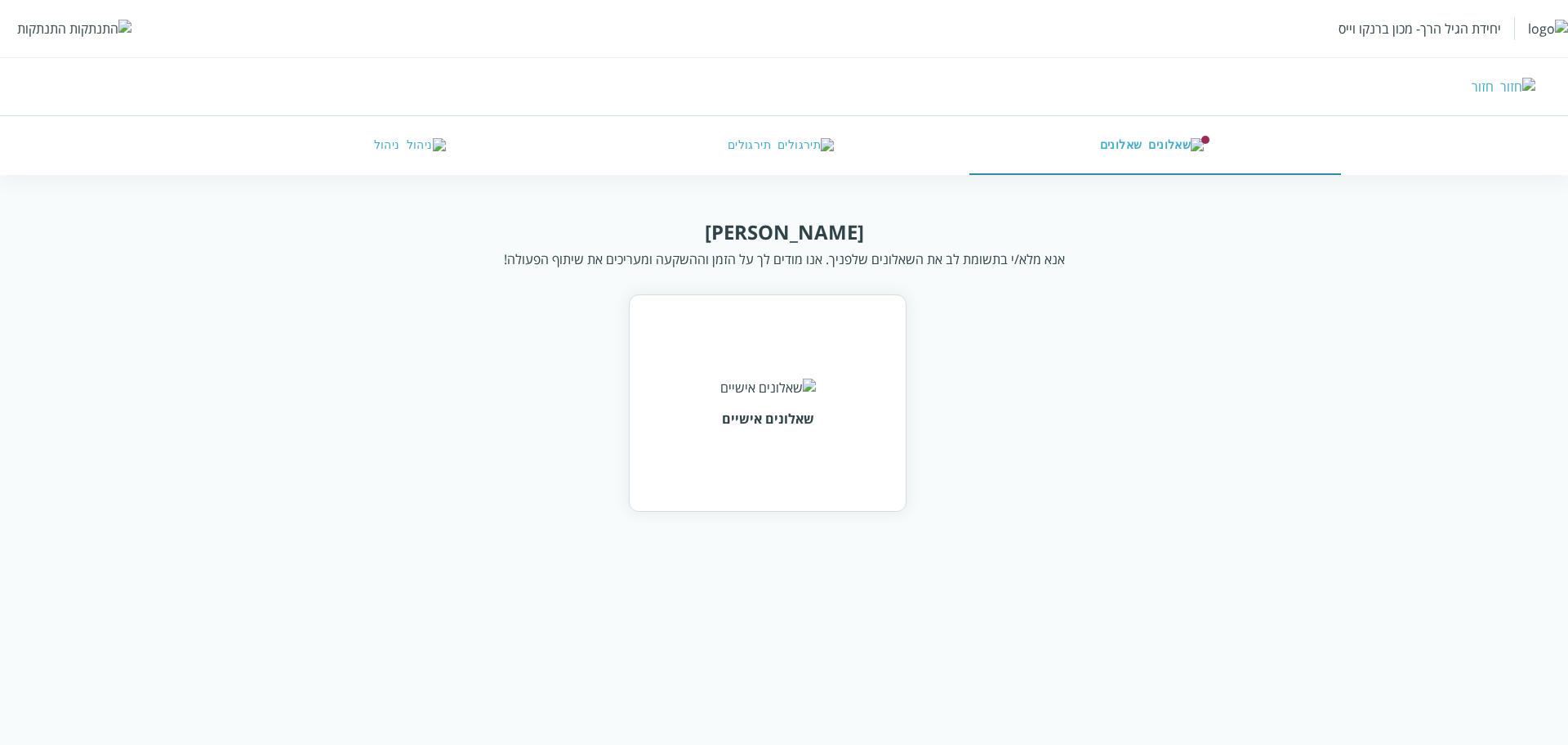
drag, startPoint x: 1071, startPoint y: 301, endPoint x: 1080, endPoint y: 307, distance: 10.8
click at [1080, 307] on div "שאלונים אישיים" at bounding box center [784, 403] width 1000 height 217
click at [1068, 240] on div "שלום דיני אנא מלא/י בתשומת לב את השאלונים שלפניך. אנו מודים לך על הזמן וההשקעה …" at bounding box center [784, 243] width 1200 height 50
click at [1057, 228] on div at bounding box center [1057, 228] width 0 height 0
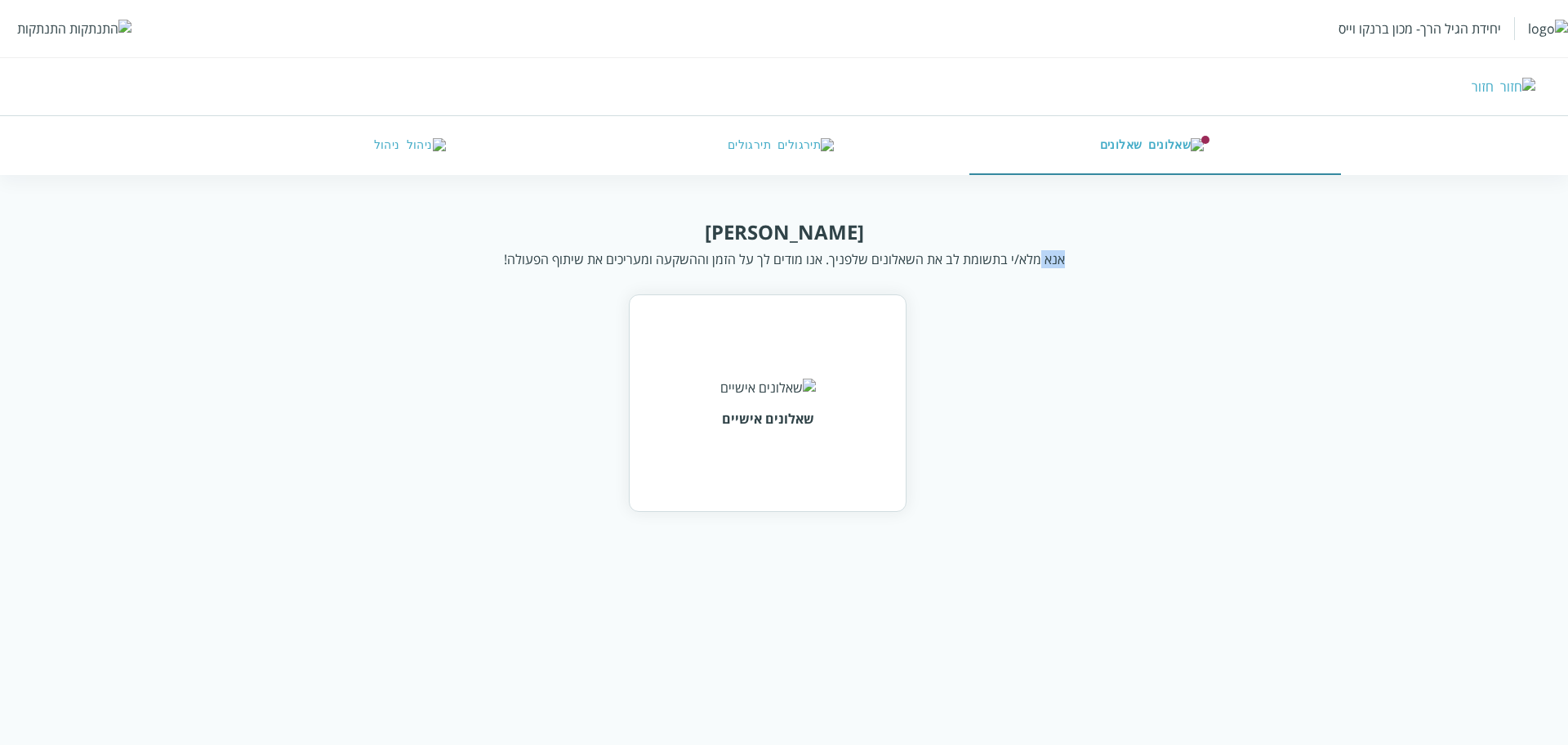
click at [1137, 545] on div "Close" at bounding box center [784, 545] width 1568 height 0
click at [1040, 388] on div "שאלונים אישיים" at bounding box center [784, 403] width 1000 height 217
click at [1109, 290] on div "שלום דיני אנא מלא/י בתשומת לב את השאלונים שלפניך. אנו מודים לך על הזמן וההשקעה …" at bounding box center [784, 365] width 1333 height 293
click at [374, 159] on button "ניהול" at bounding box center [413, 145] width 370 height 59
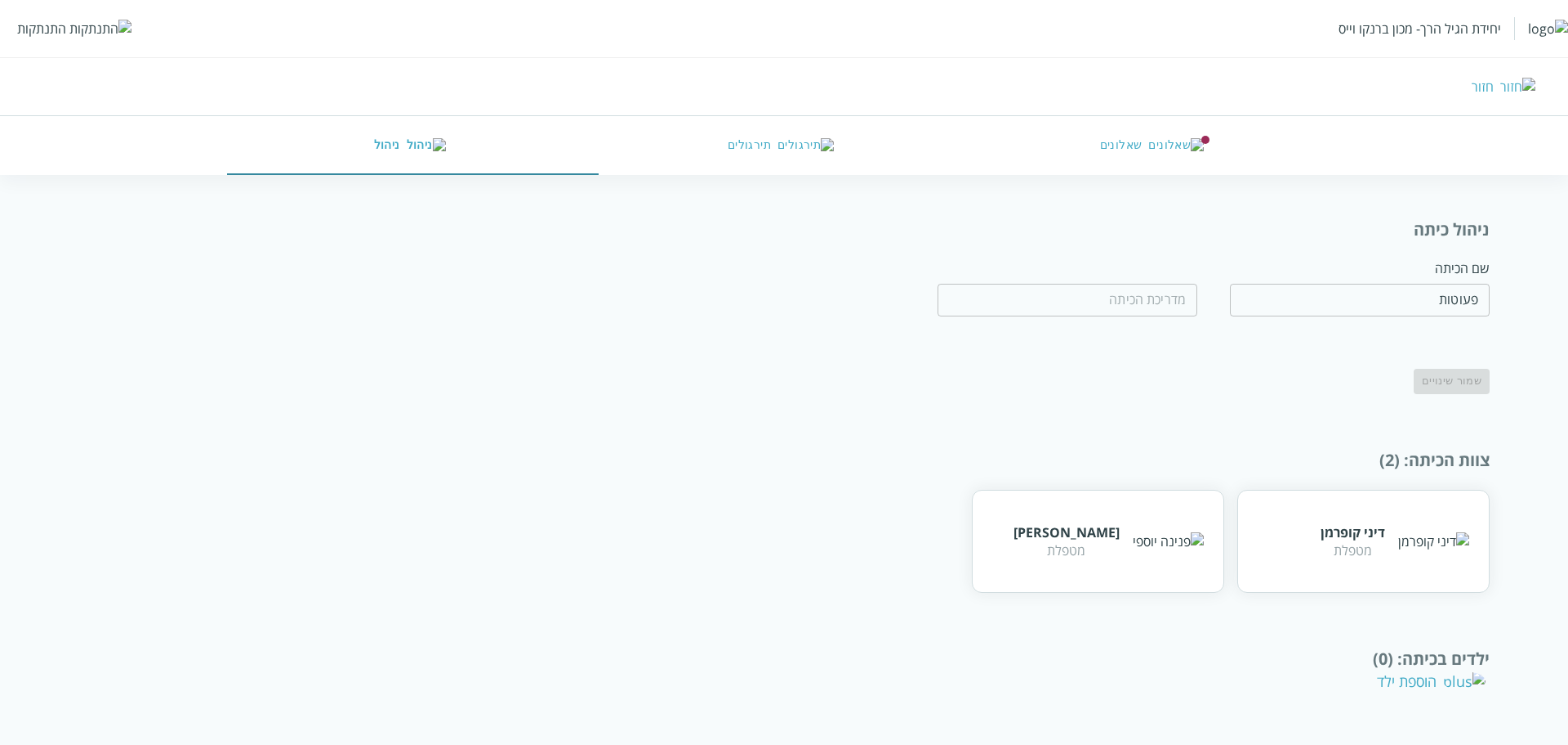
click at [1164, 285] on input "text" at bounding box center [1068, 300] width 259 height 33
click at [265, 300] on form "שם הכיתה פעוטות ​ ​ שמור שינויים" at bounding box center [840, 325] width 1299 height 135
click at [75, 8] on div "יחידת הגיל הרך- מכון ברנקו וייס התנתקות" at bounding box center [784, 28] width 1568 height 57
click at [62, 32] on div "התנתקות" at bounding box center [41, 28] width 49 height 18
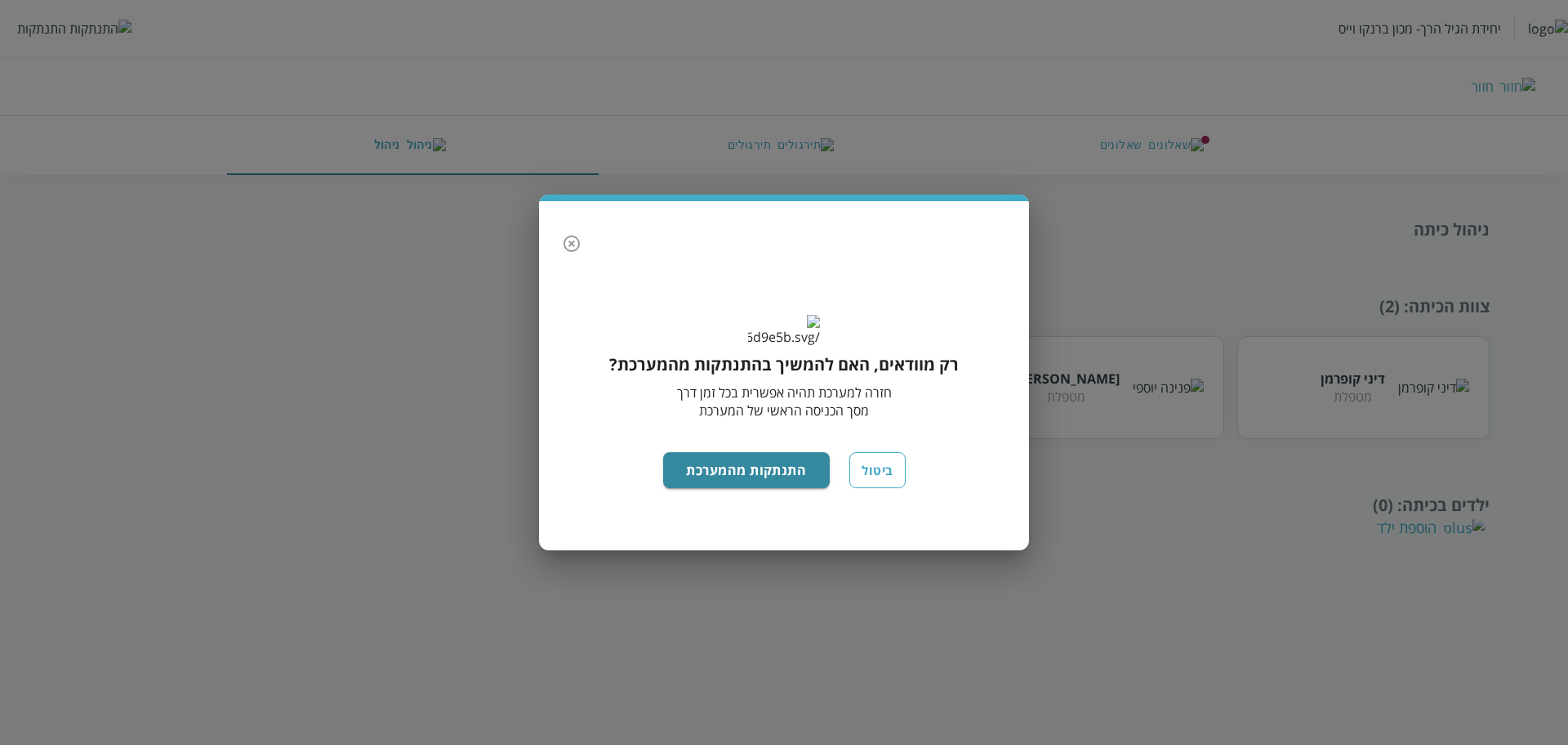
click at [719, 510] on div "רק מוודאים, האם להמשיך בהתנתקות מהמערכת? חזרה למערכת תהיה אפשרית בכל זמן דרך מס…" at bounding box center [784, 424] width 458 height 219
click at [722, 488] on button "התנתקות מהמערכת" at bounding box center [747, 470] width 167 height 36
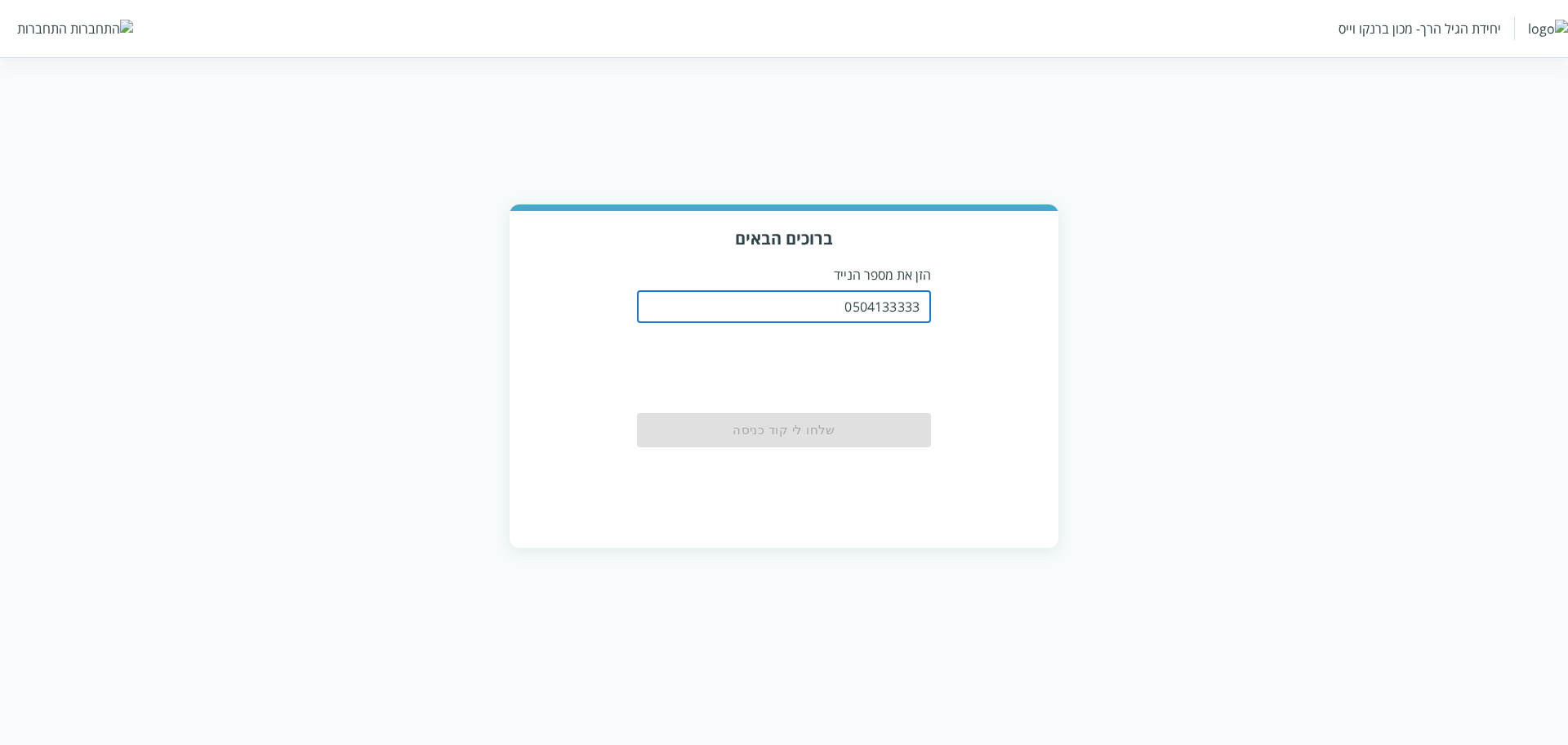
type input "0504133333"
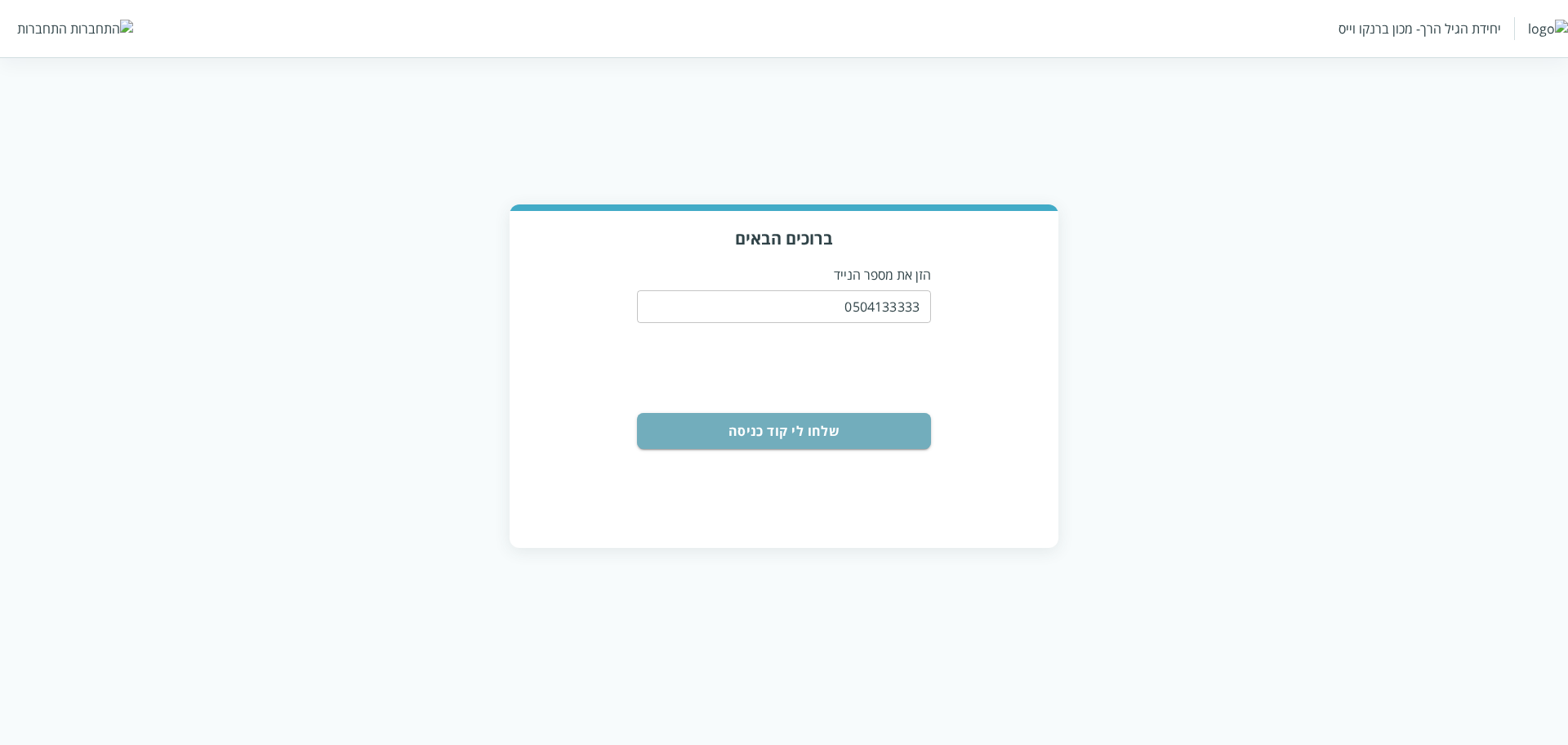
click at [823, 443] on button "שלחו לי קוד כניסה" at bounding box center [784, 431] width 294 height 36
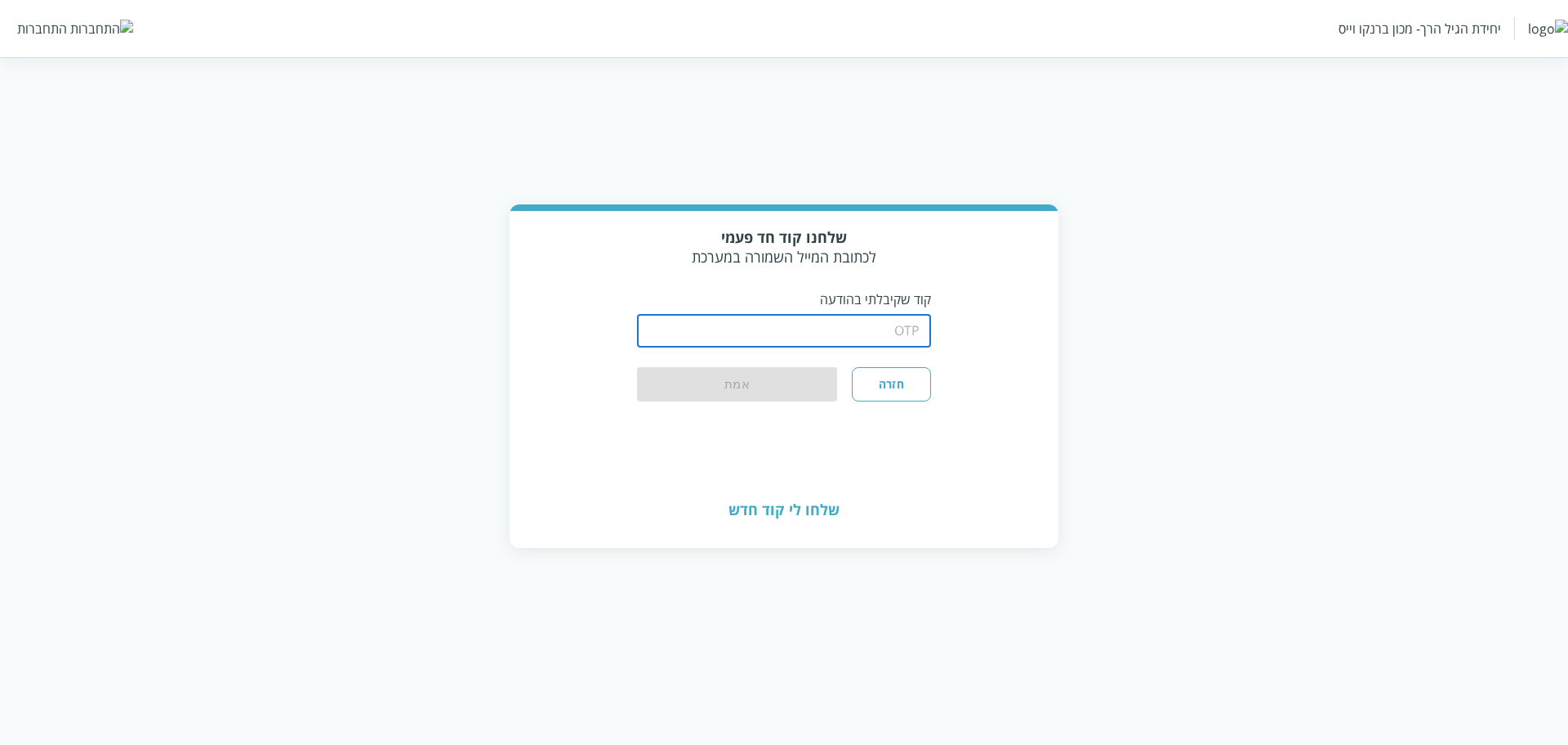
click at [870, 333] on input "string" at bounding box center [784, 331] width 294 height 33
type input "1234"
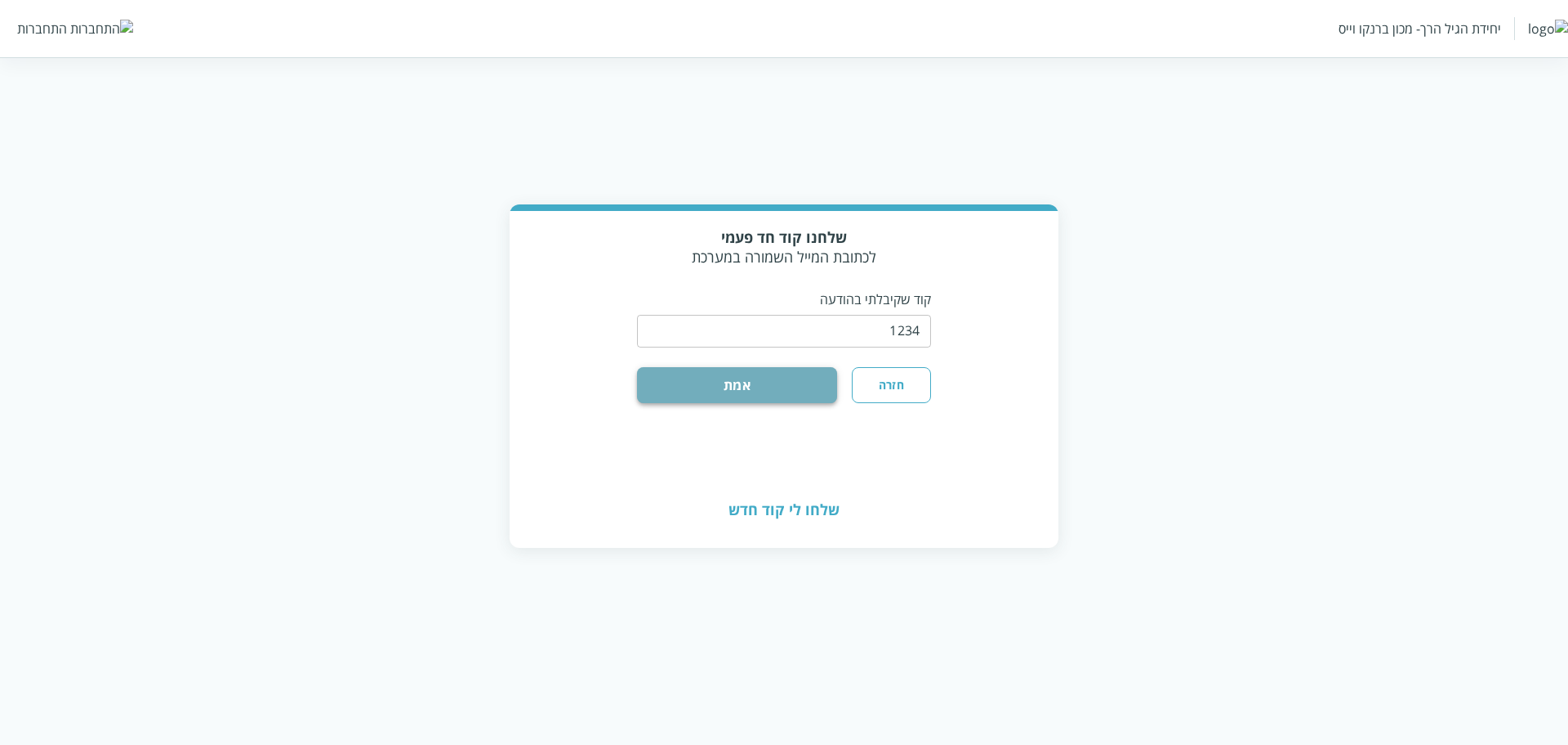
click at [682, 384] on button "אמת" at bounding box center [737, 385] width 200 height 36
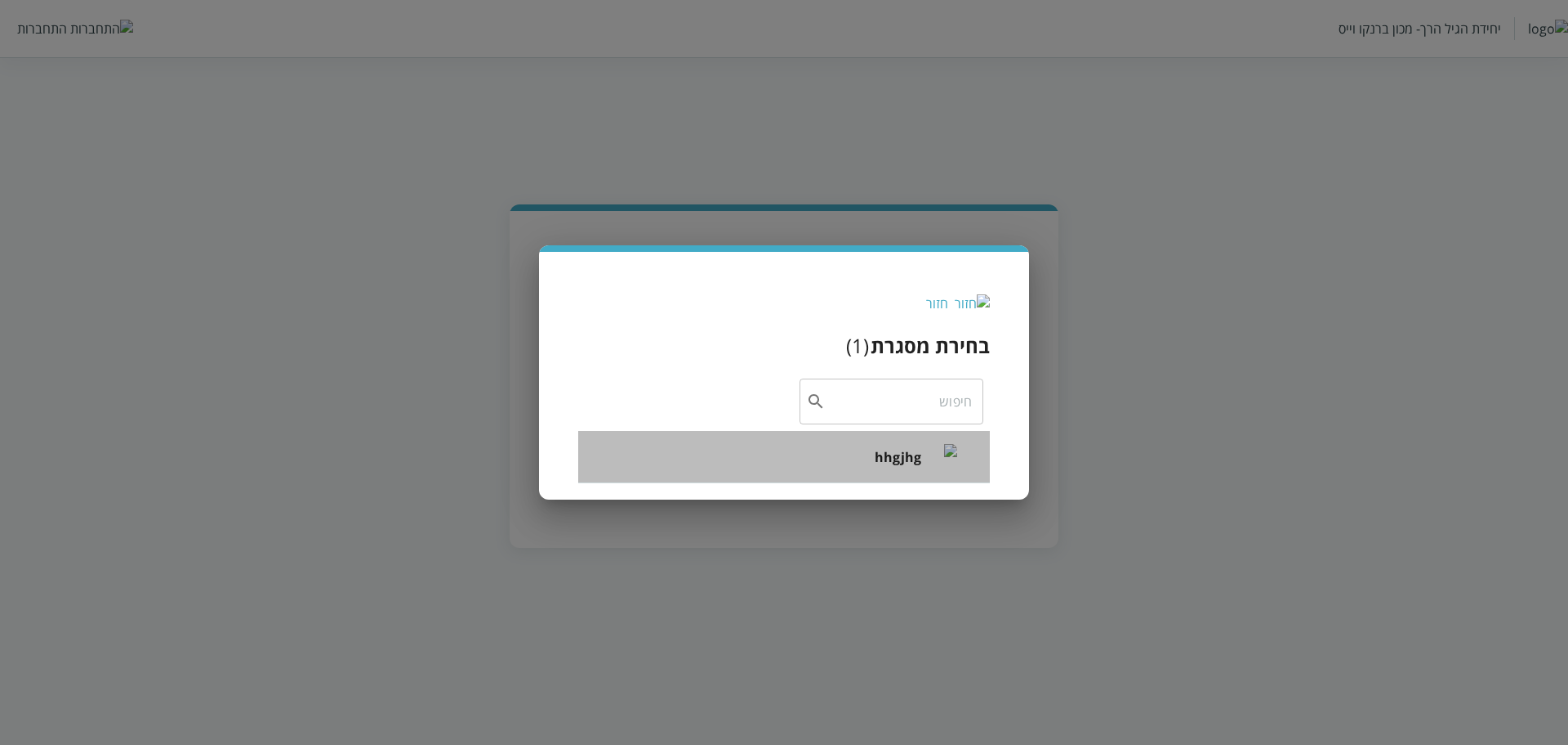
click at [919, 461] on span "hhgjhg" at bounding box center [899, 456] width 47 height 20
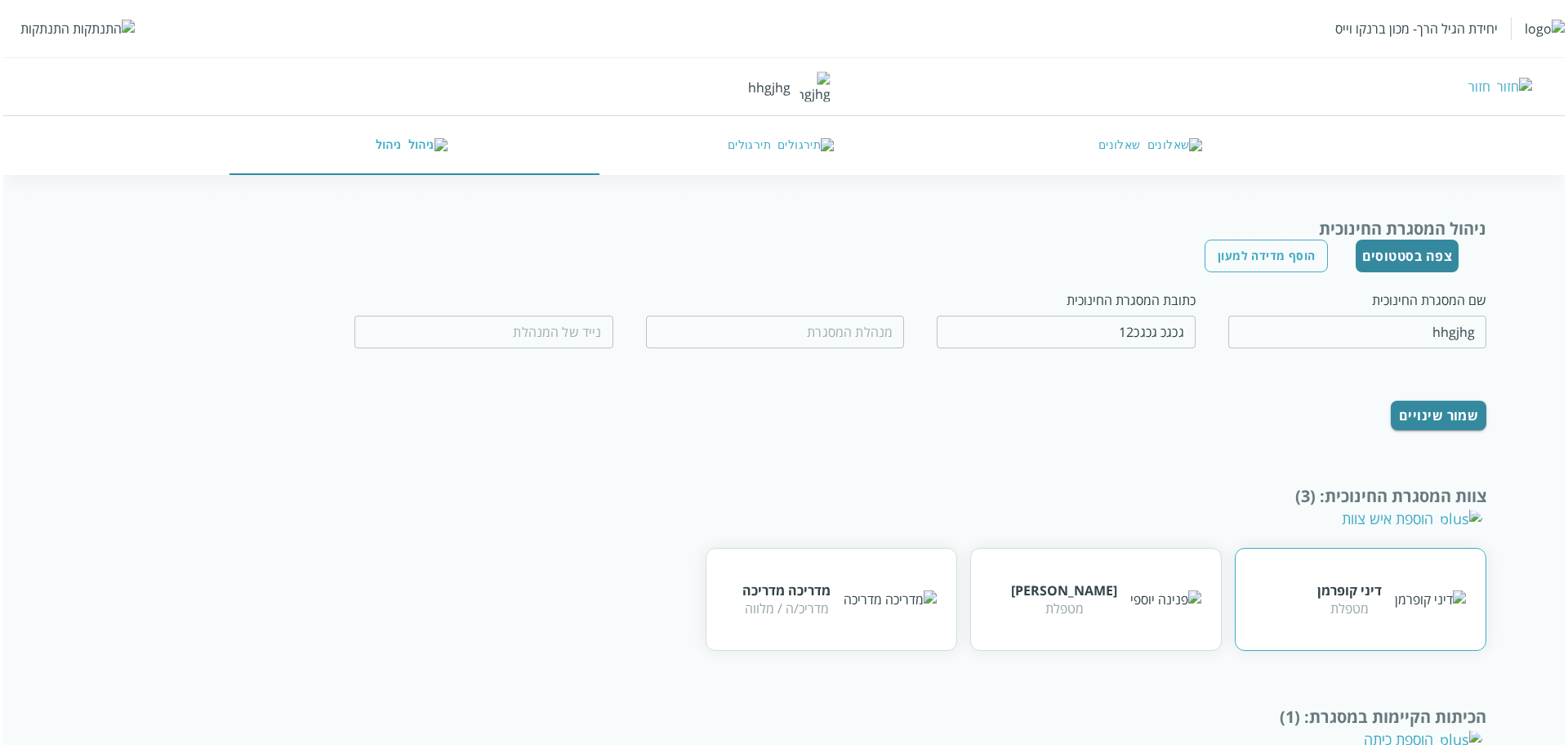
scroll to position [159, 0]
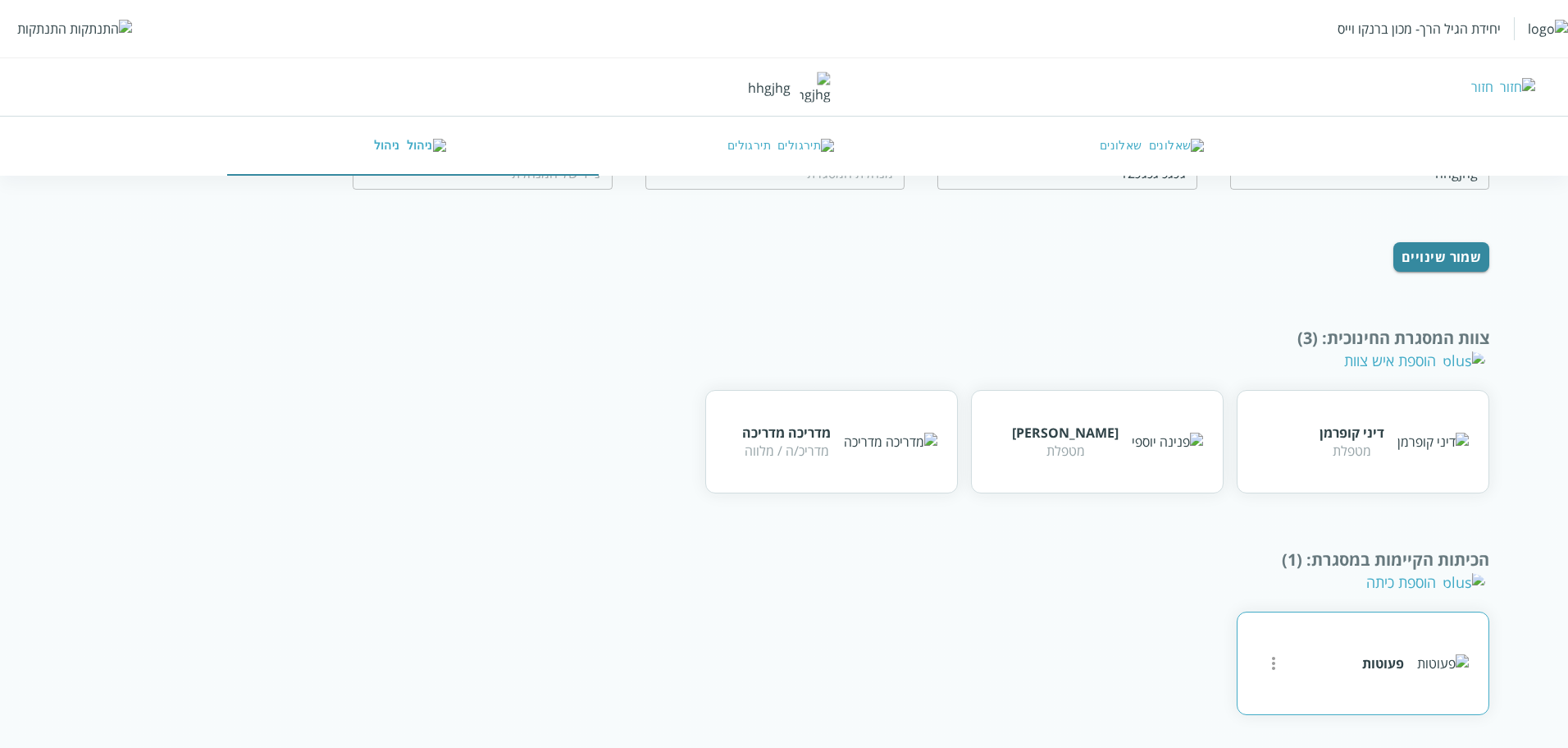
click at [1261, 667] on button "more" at bounding box center [1273, 663] width 33 height 33
click at [1317, 654] on div "עריכה" at bounding box center [1300, 652] width 34 height 20
type input "פעוטות"
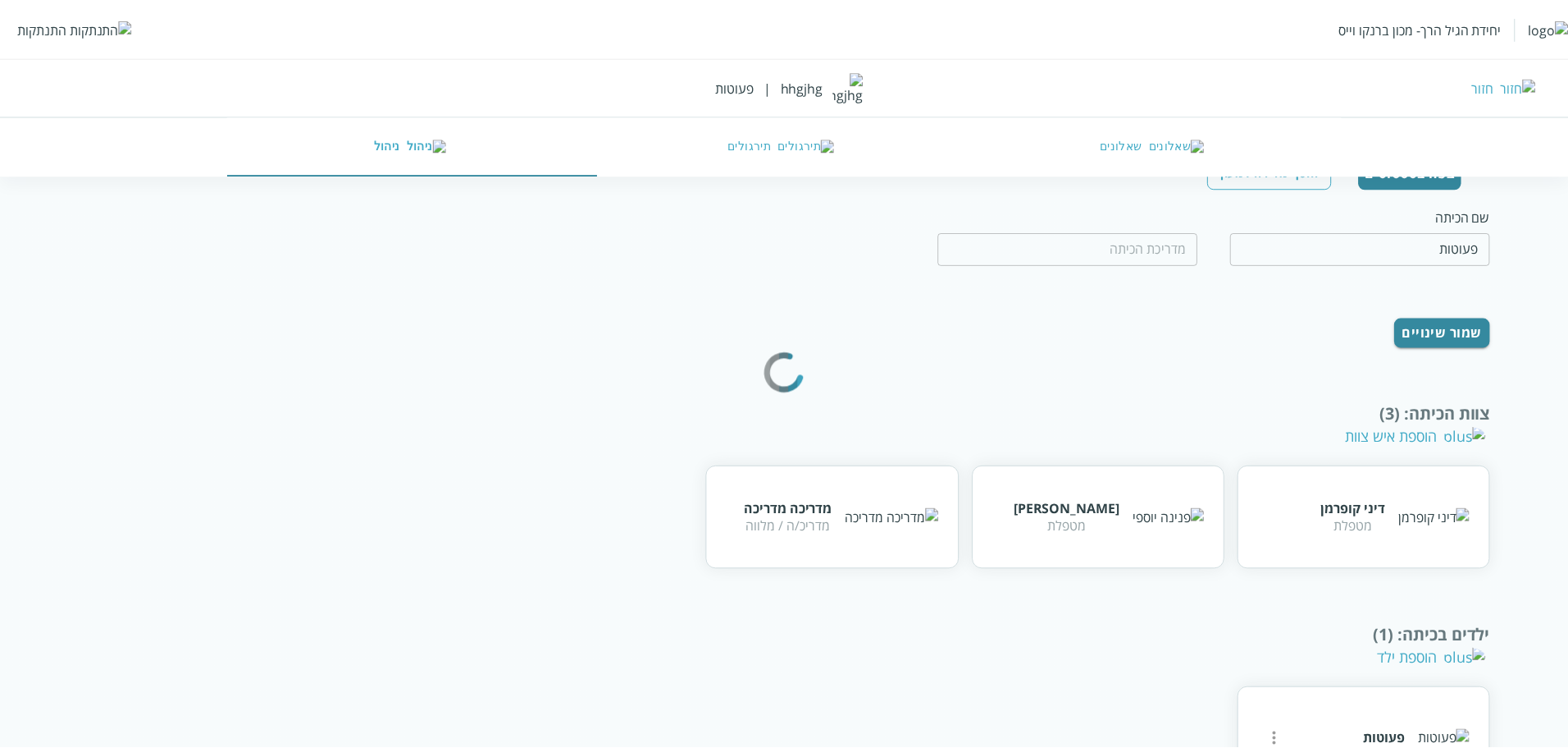
scroll to position [131, 0]
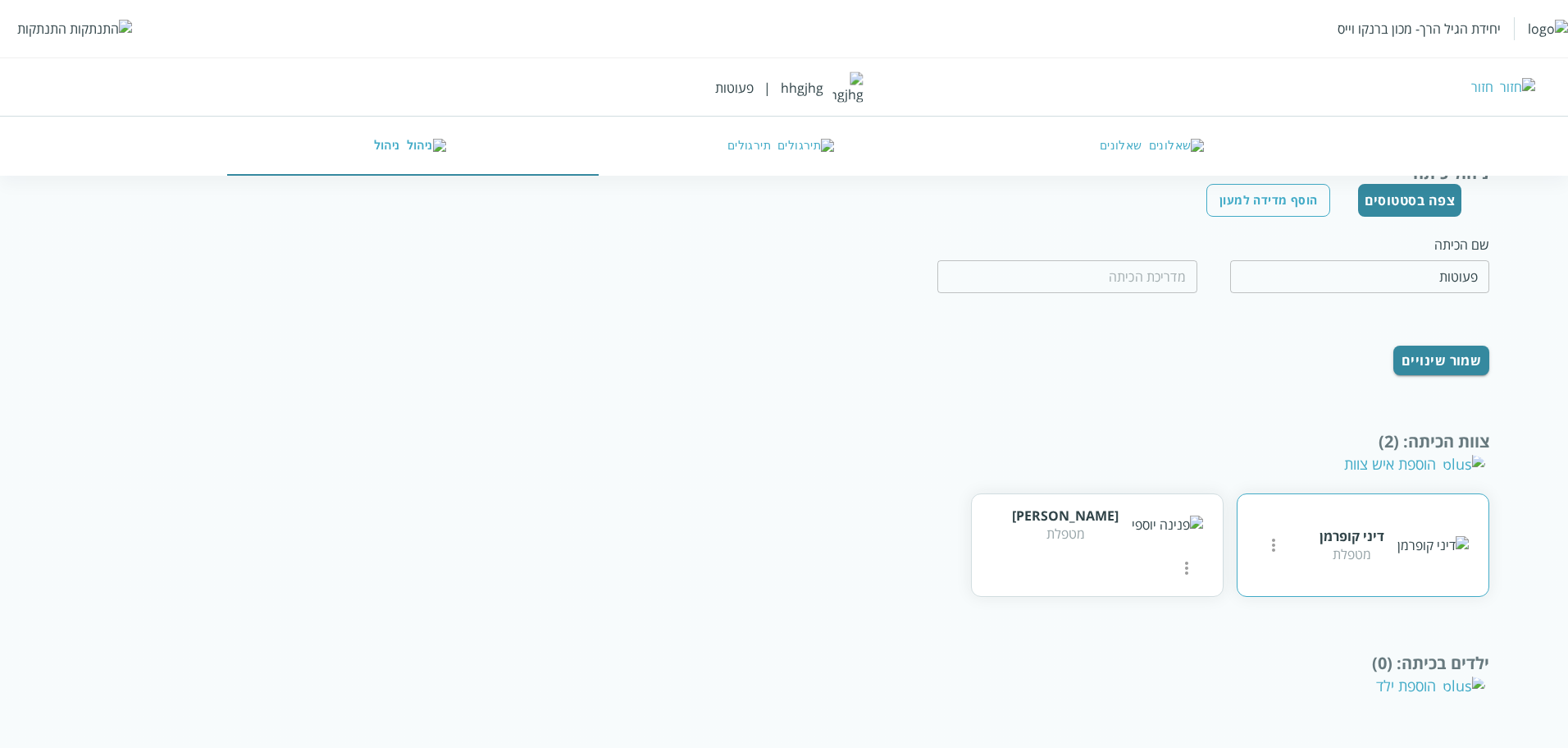
click at [1271, 549] on icon "more" at bounding box center [1273, 545] width 20 height 20
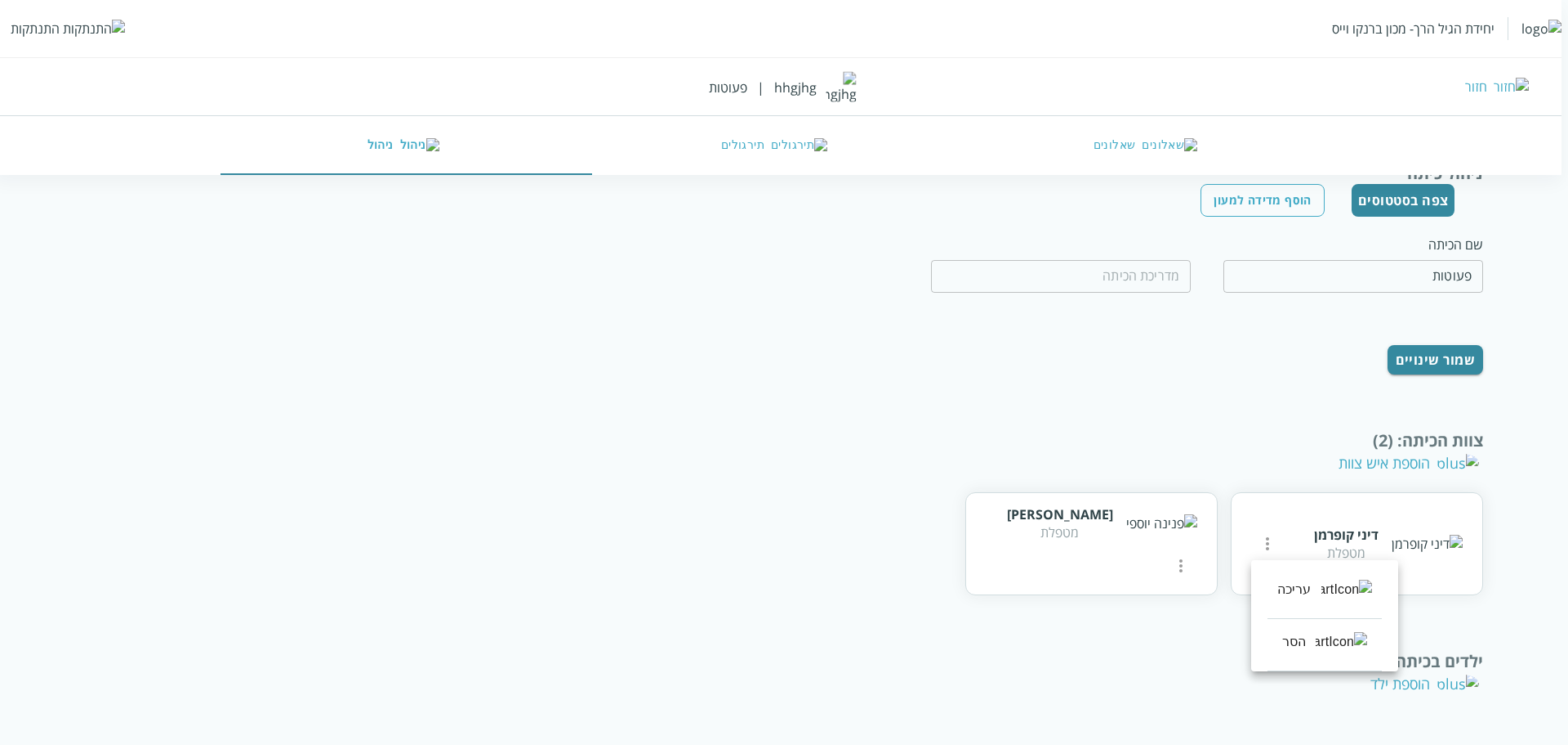
click at [1311, 594] on div "עריכה" at bounding box center [1294, 589] width 34 height 20
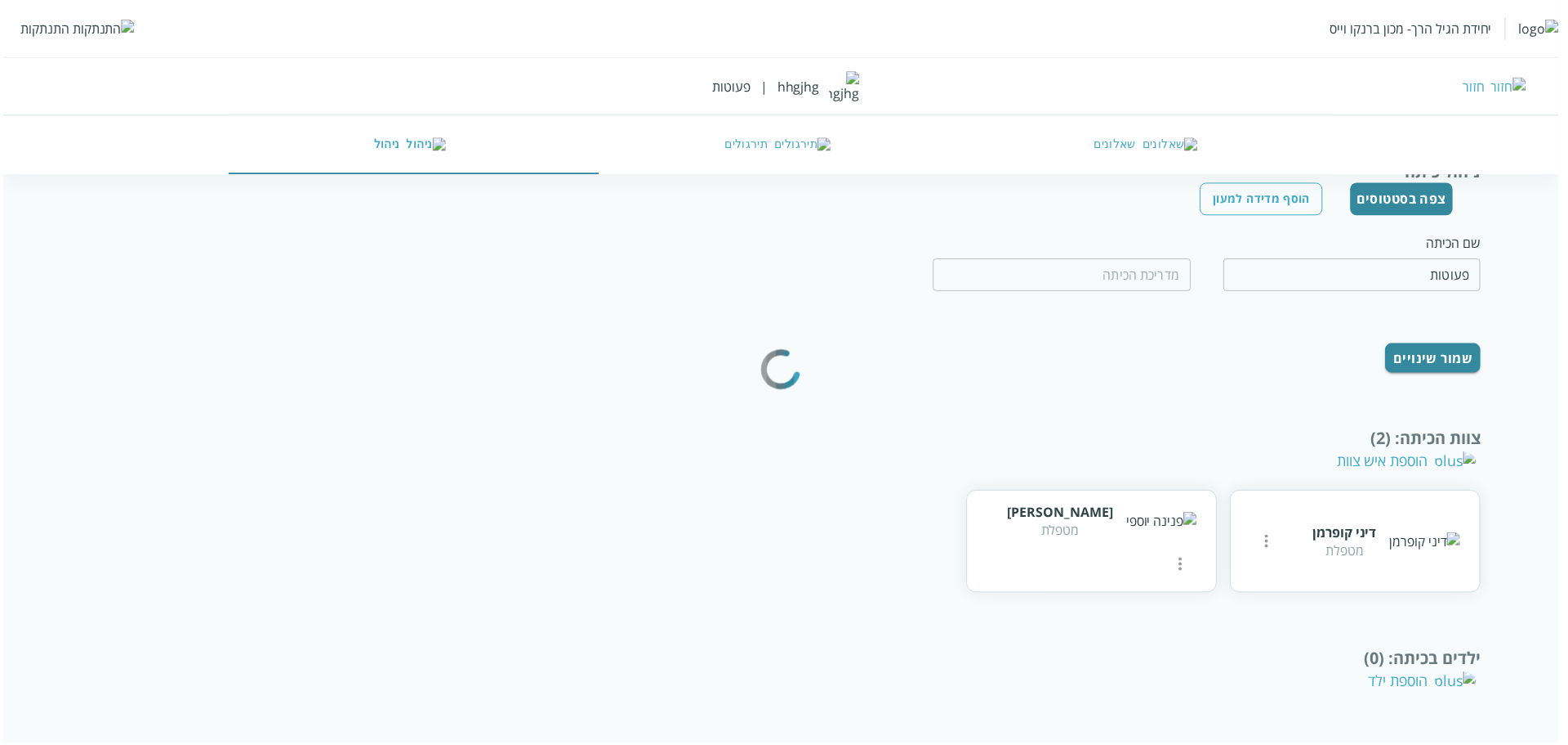
scroll to position [0, 0]
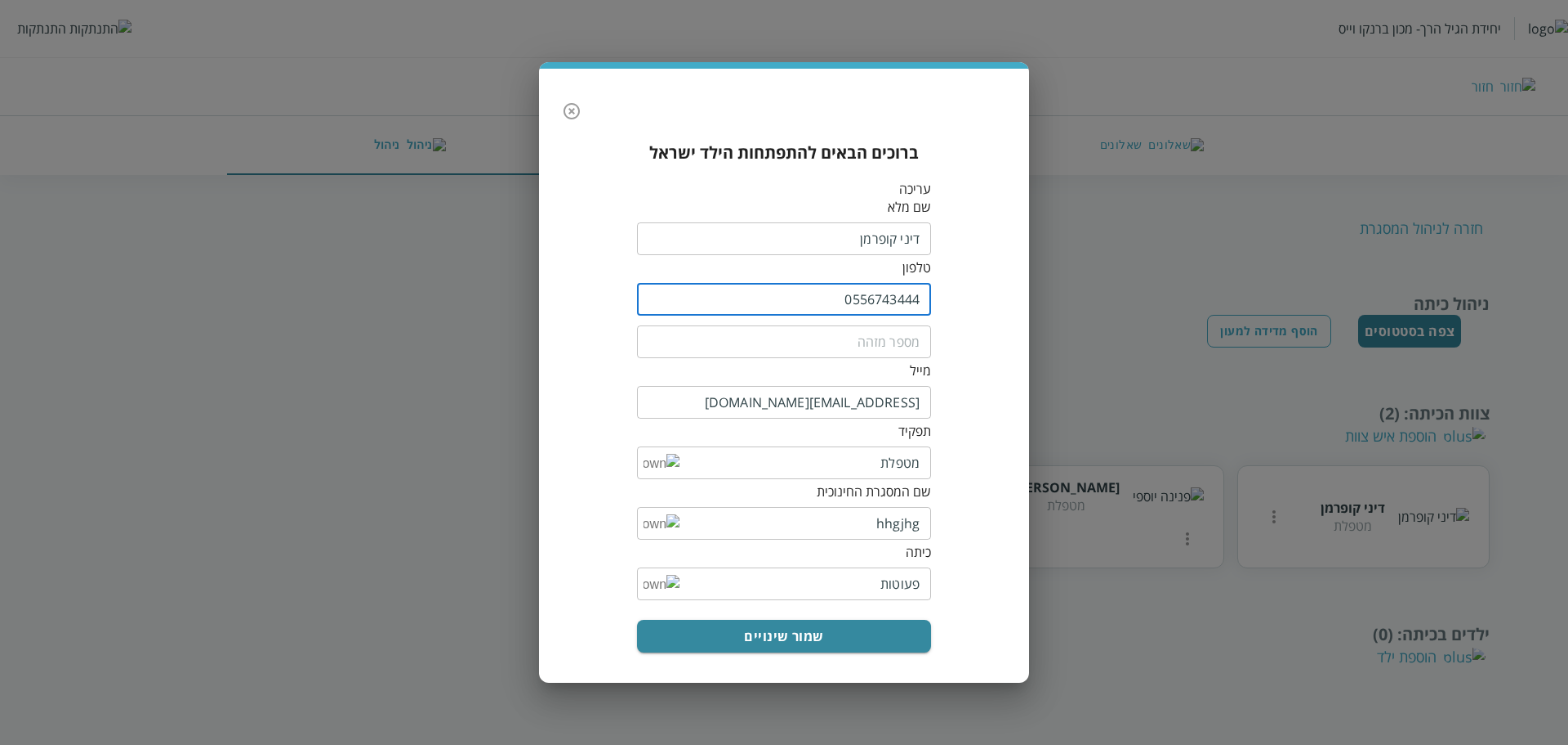
click at [887, 300] on input "0556743444" at bounding box center [784, 299] width 294 height 33
paste input "04133333"
type input "0556743444"
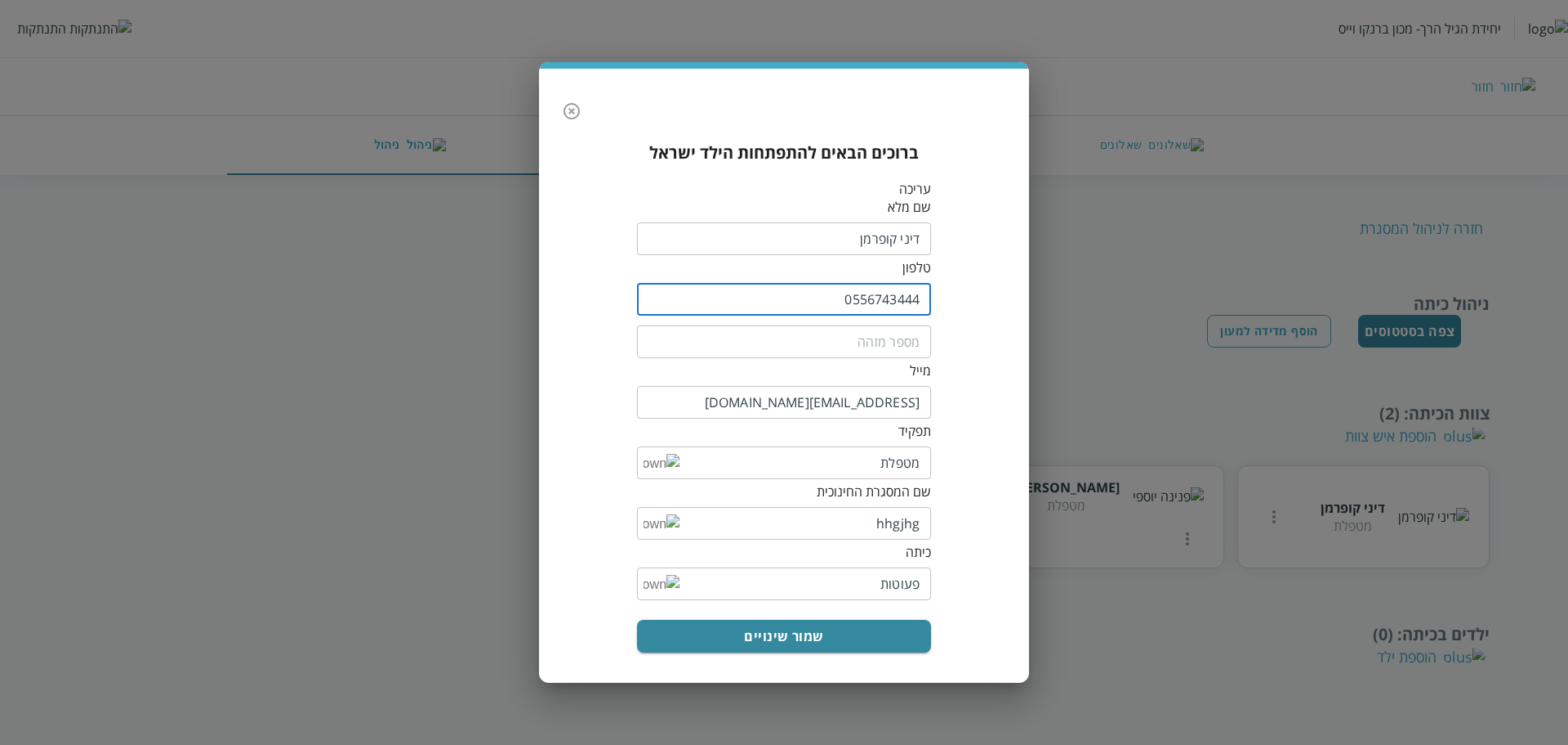
click at [572, 109] on icon "button" at bounding box center [572, 111] width 20 height 20
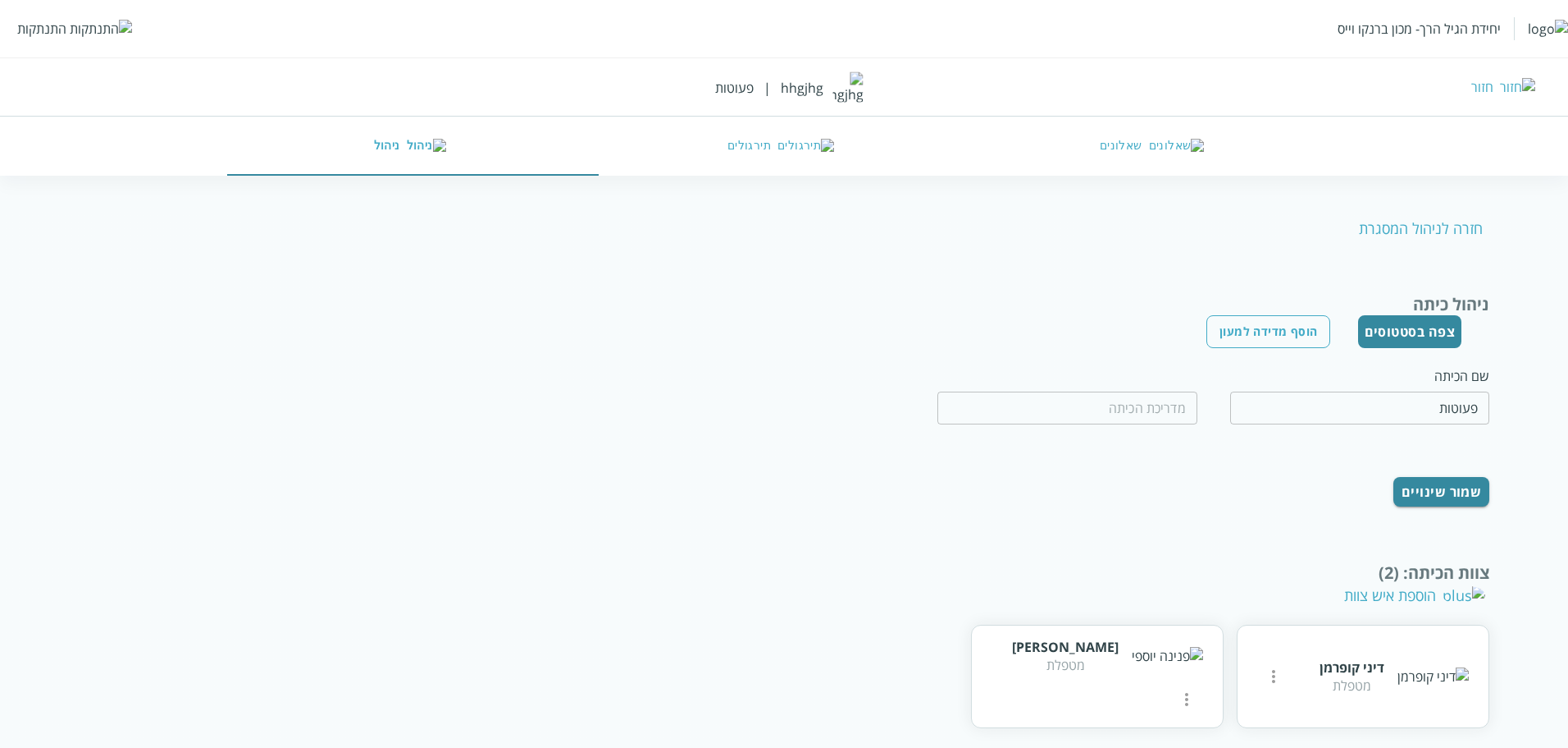
click at [1079, 291] on div "חזרה לניהול המסגרת ניהול כיתה צפה בסטטוסים הוסף מדידה למעון שם הכיתה פעוטות ​ ​…" at bounding box center [784, 532] width 1411 height 628
click at [1267, 671] on icon "more" at bounding box center [1273, 676] width 20 height 20
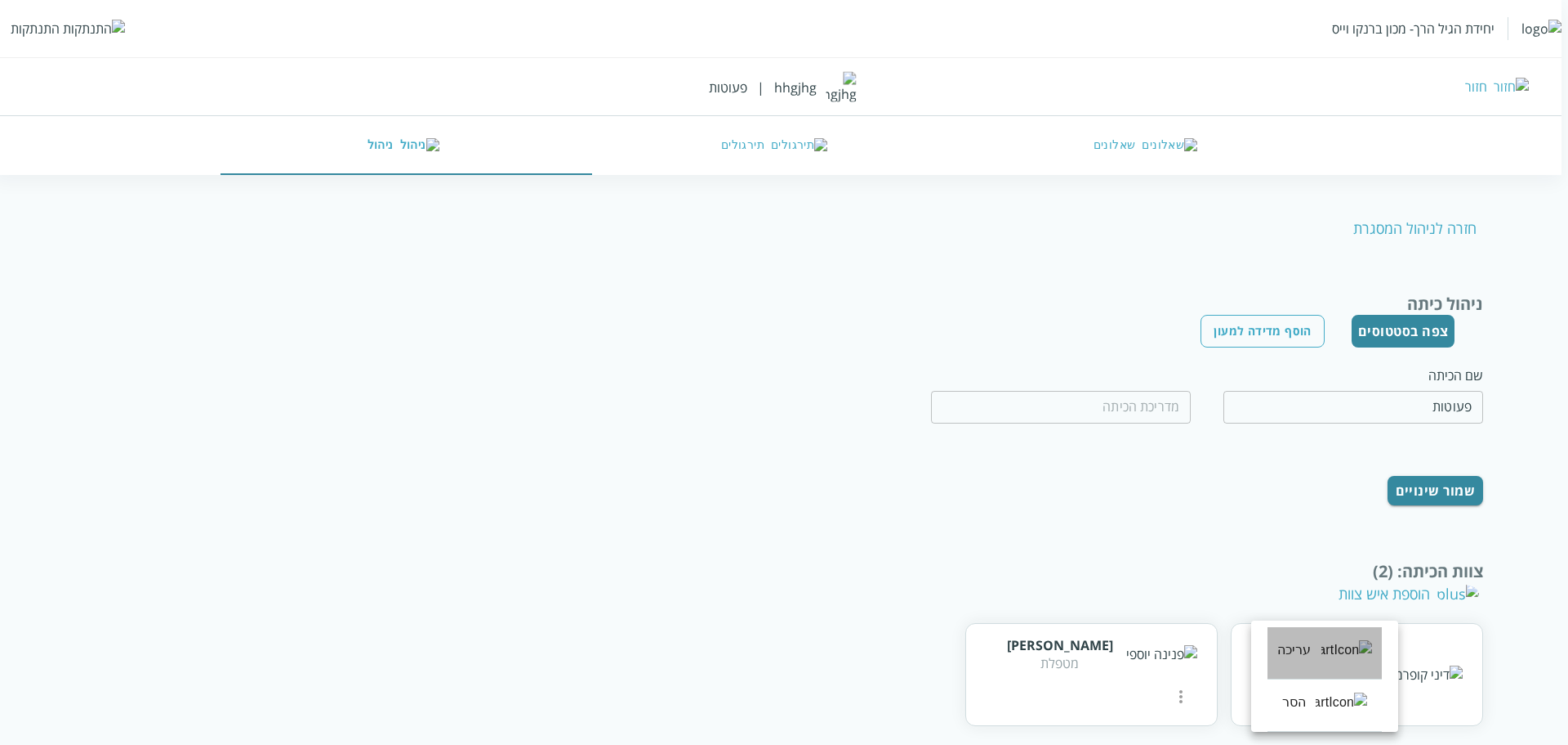
click at [1309, 659] on li "עריכה" at bounding box center [1325, 653] width 115 height 53
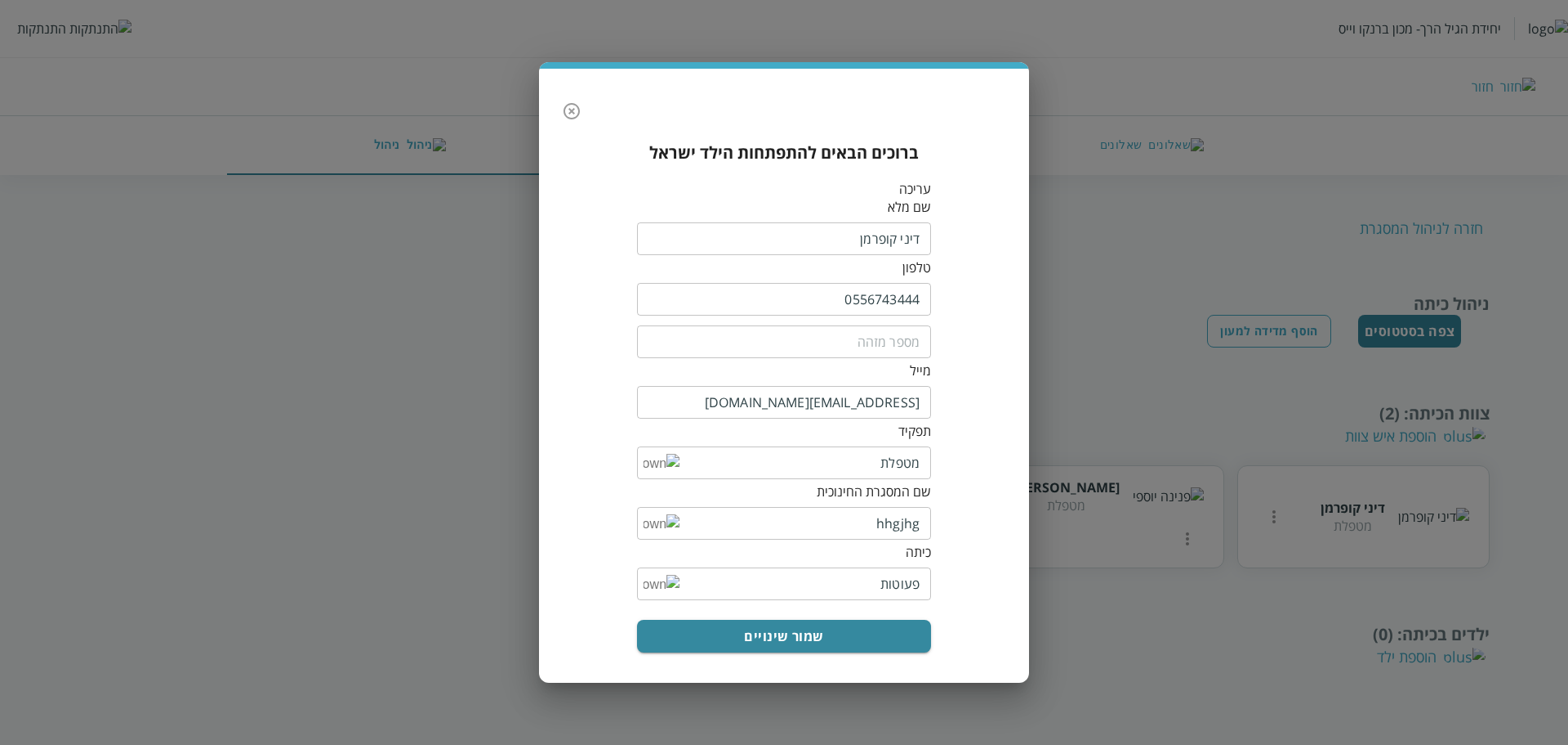
click at [879, 302] on input "0556743444" at bounding box center [784, 299] width 294 height 33
click at [575, 109] on icon "button" at bounding box center [572, 111] width 20 height 20
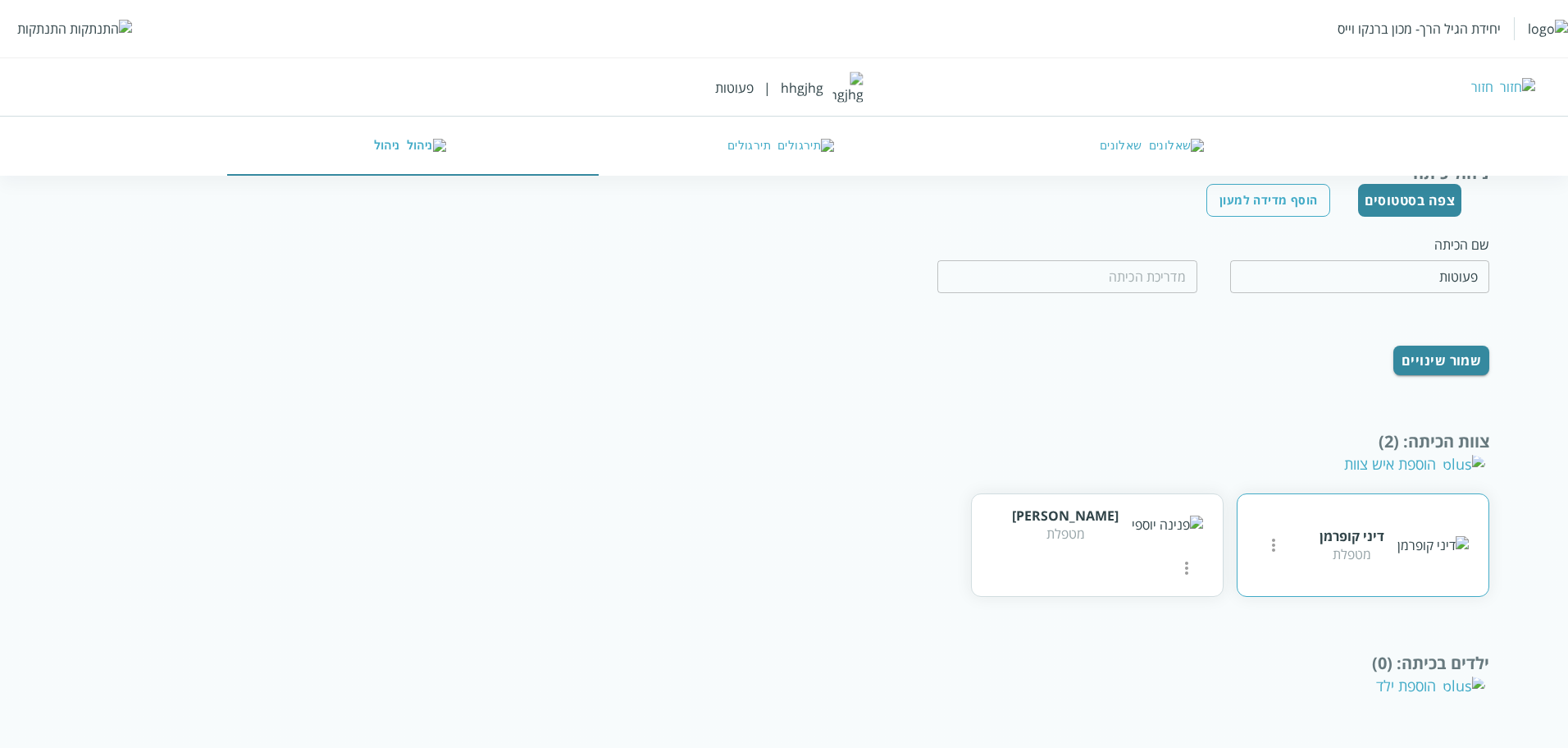
click at [1281, 565] on div "דיני קופרמן מטפלת" at bounding box center [1363, 544] width 253 height 103
click at [1281, 558] on button "more" at bounding box center [1273, 545] width 33 height 33
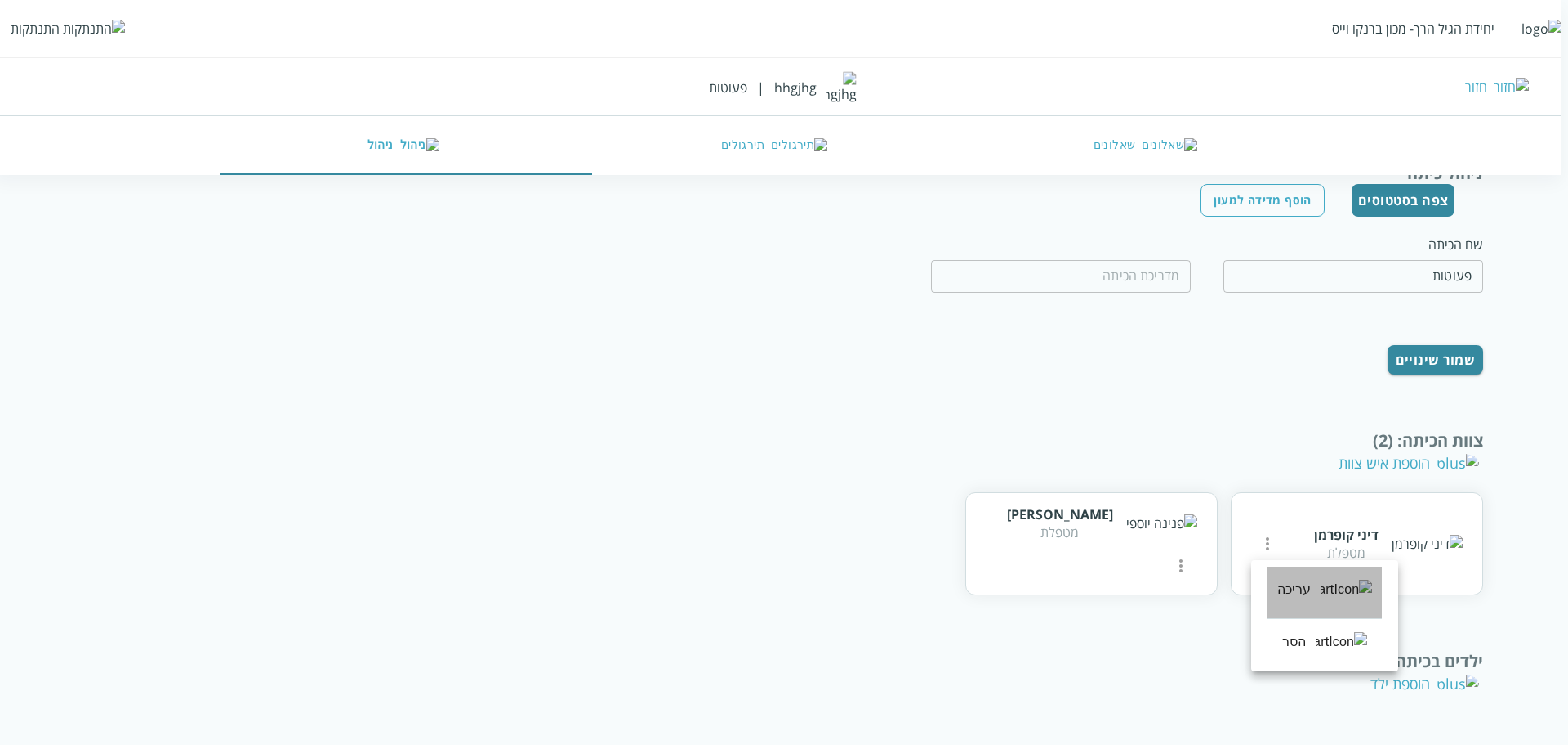
click at [1294, 595] on li "עריכה" at bounding box center [1325, 593] width 115 height 53
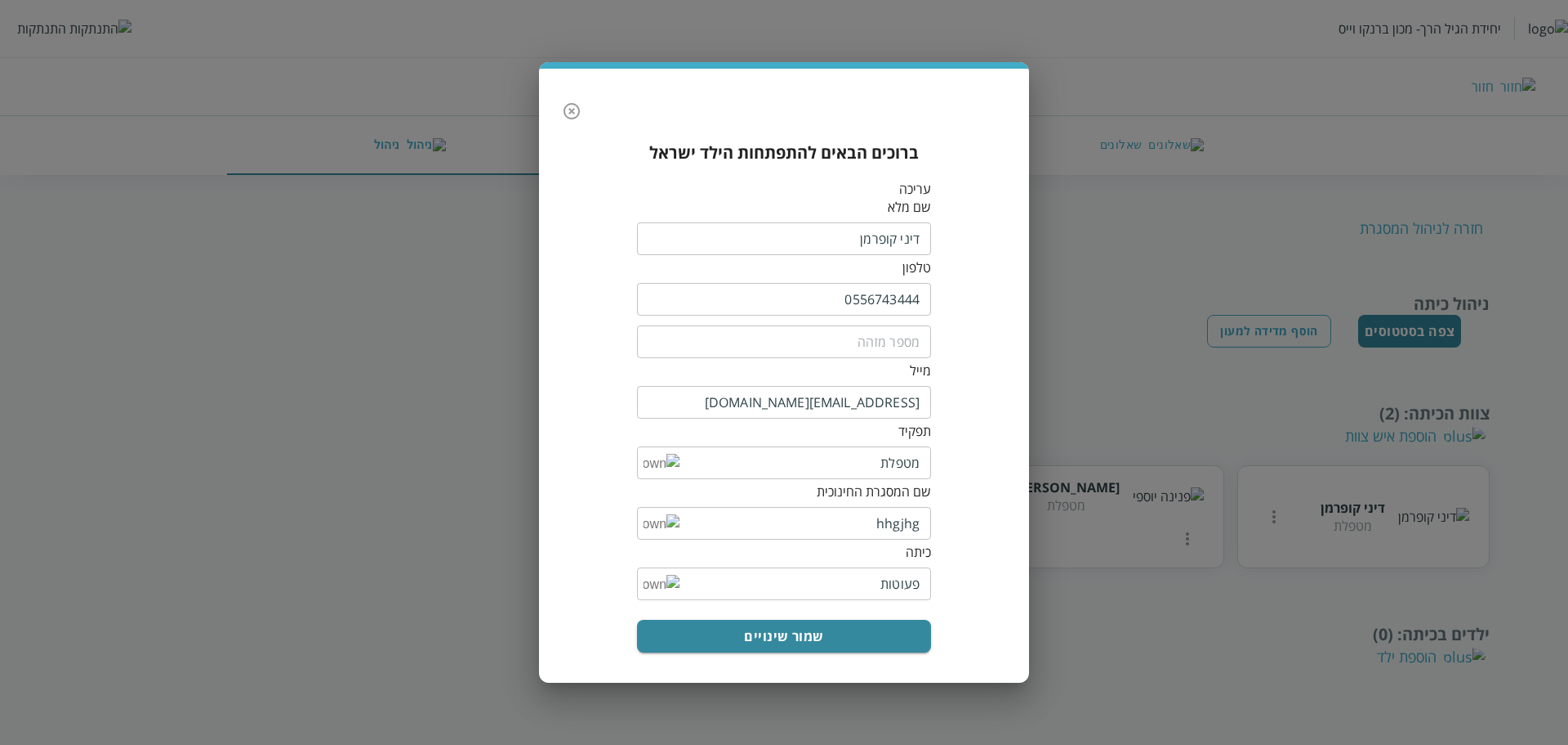
scroll to position [0, 0]
click at [878, 305] on input "0556743444" at bounding box center [784, 299] width 294 height 33
click at [425, 277] on div "ברוכים הבאים להתפתחות הילד ישראל עריכה שם מלא ​ טלפון 0556743444 ​ ​ [PERSON_NA…" at bounding box center [784, 372] width 1568 height 745
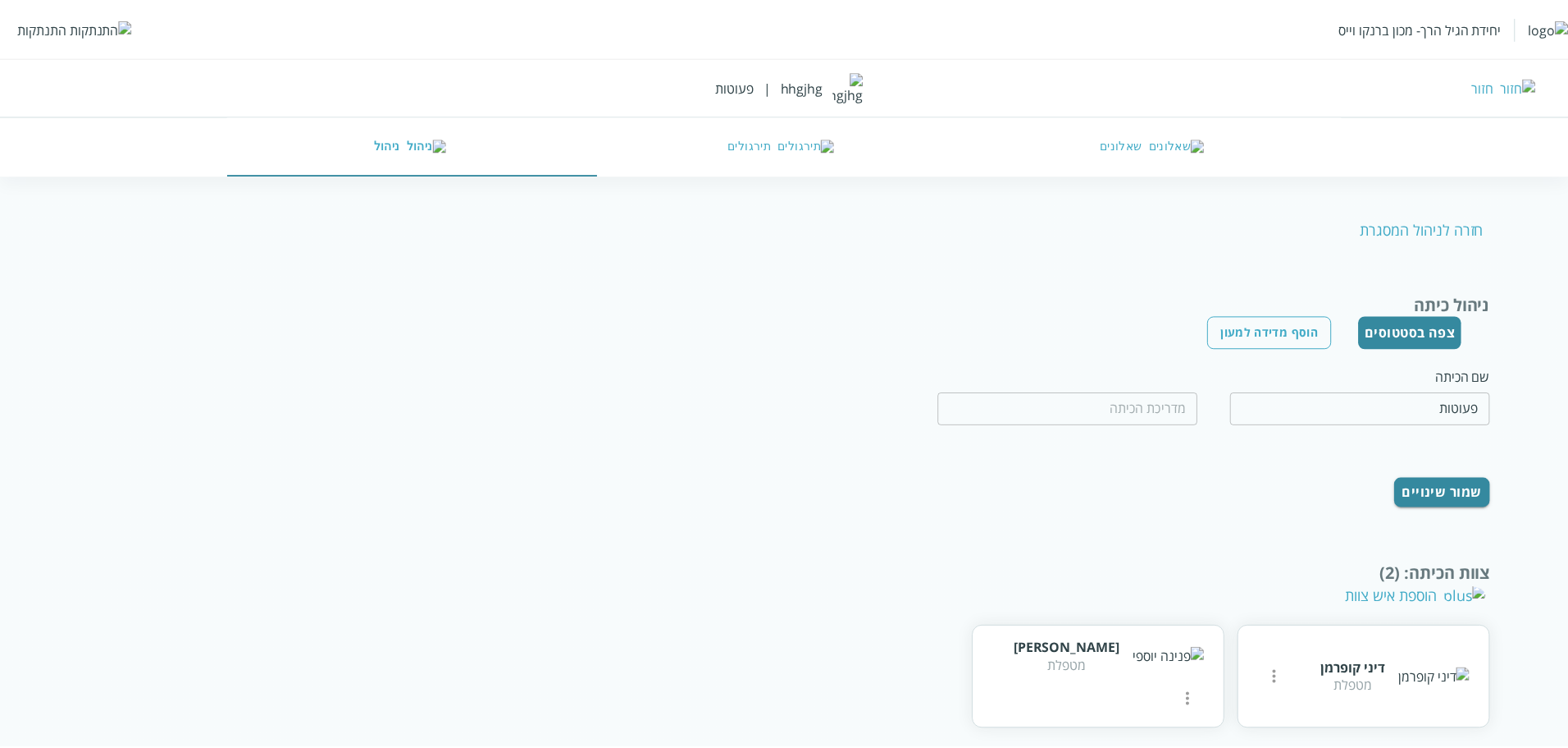
scroll to position [131, 0]
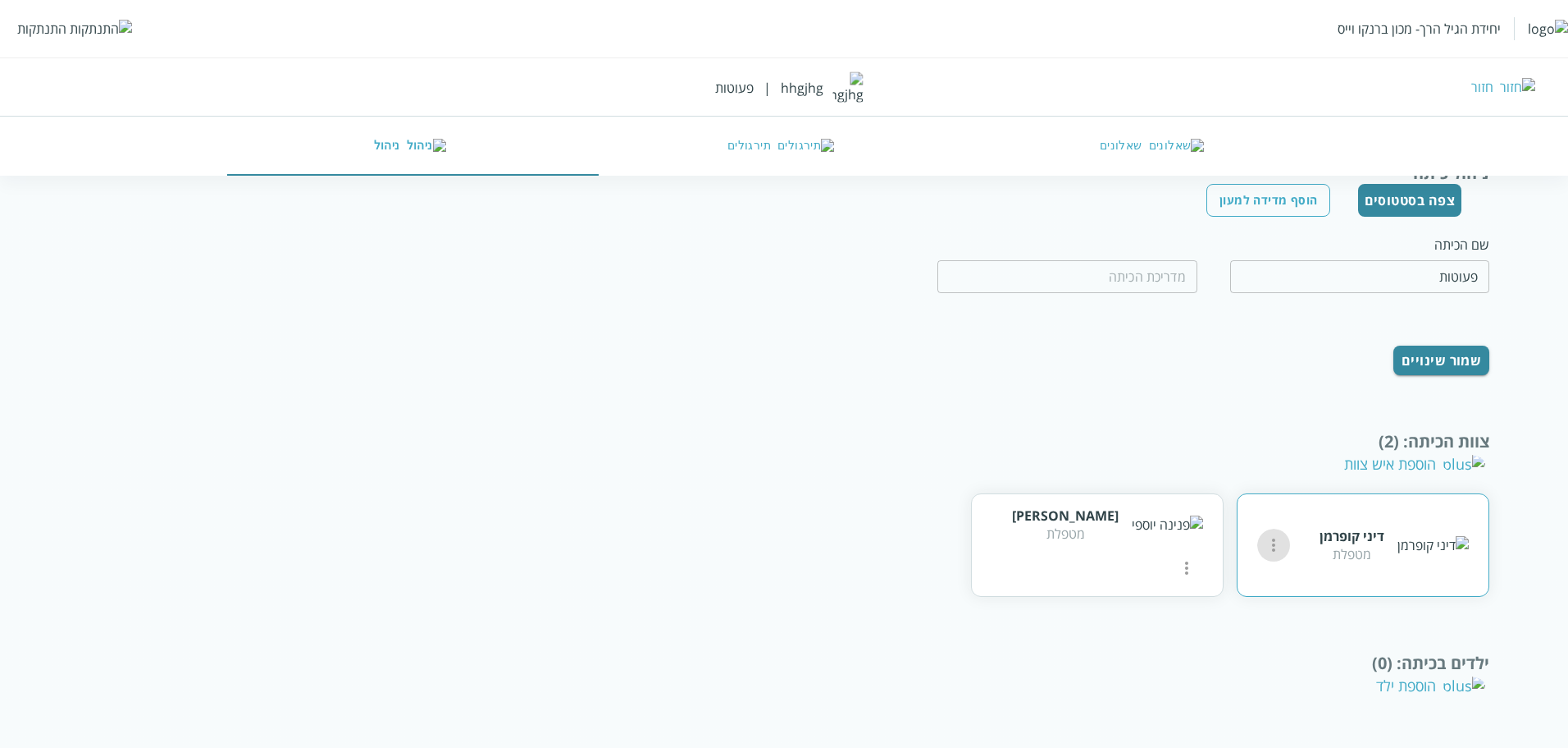
click at [1260, 549] on button "more" at bounding box center [1273, 545] width 33 height 33
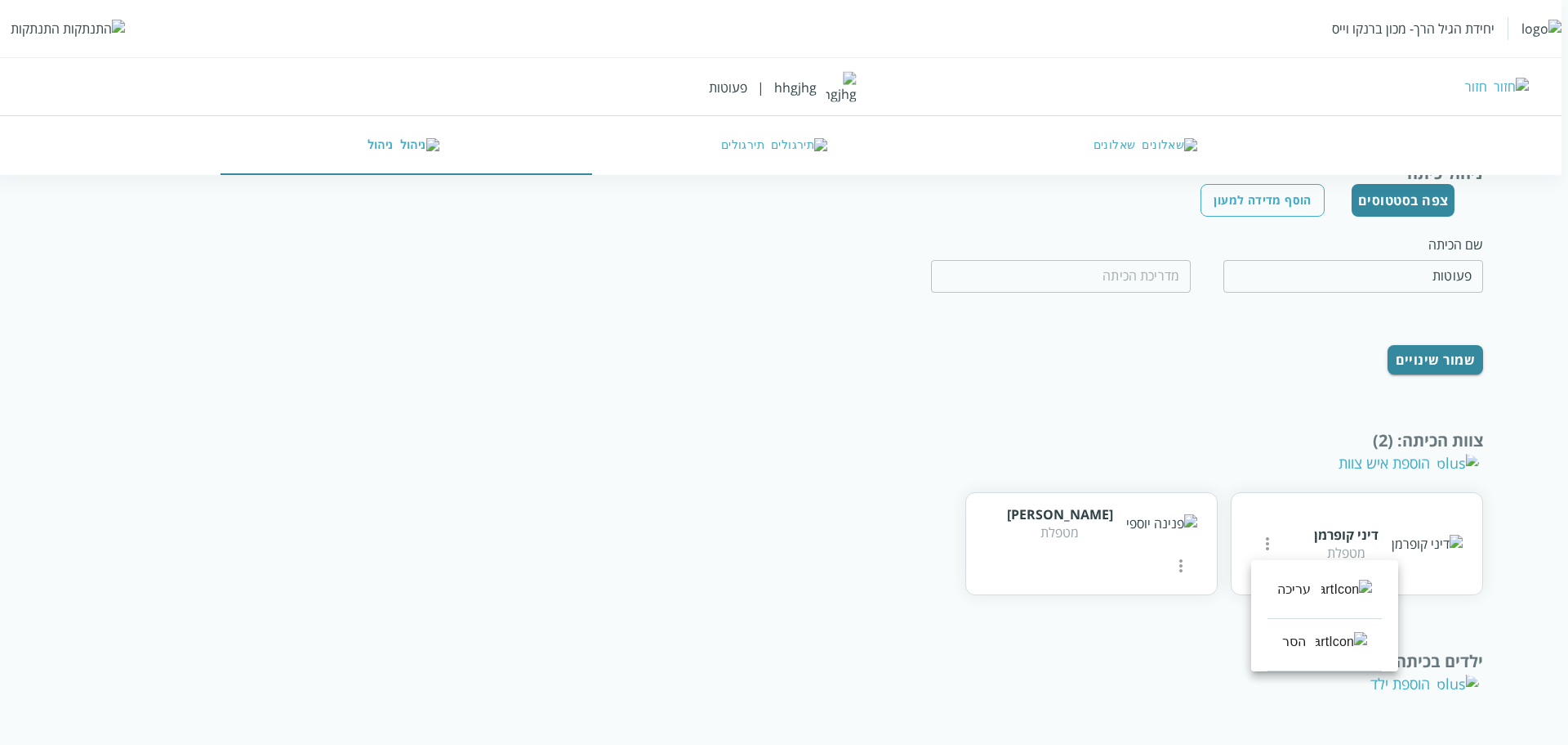
click at [1311, 581] on div "עריכה" at bounding box center [1294, 589] width 34 height 20
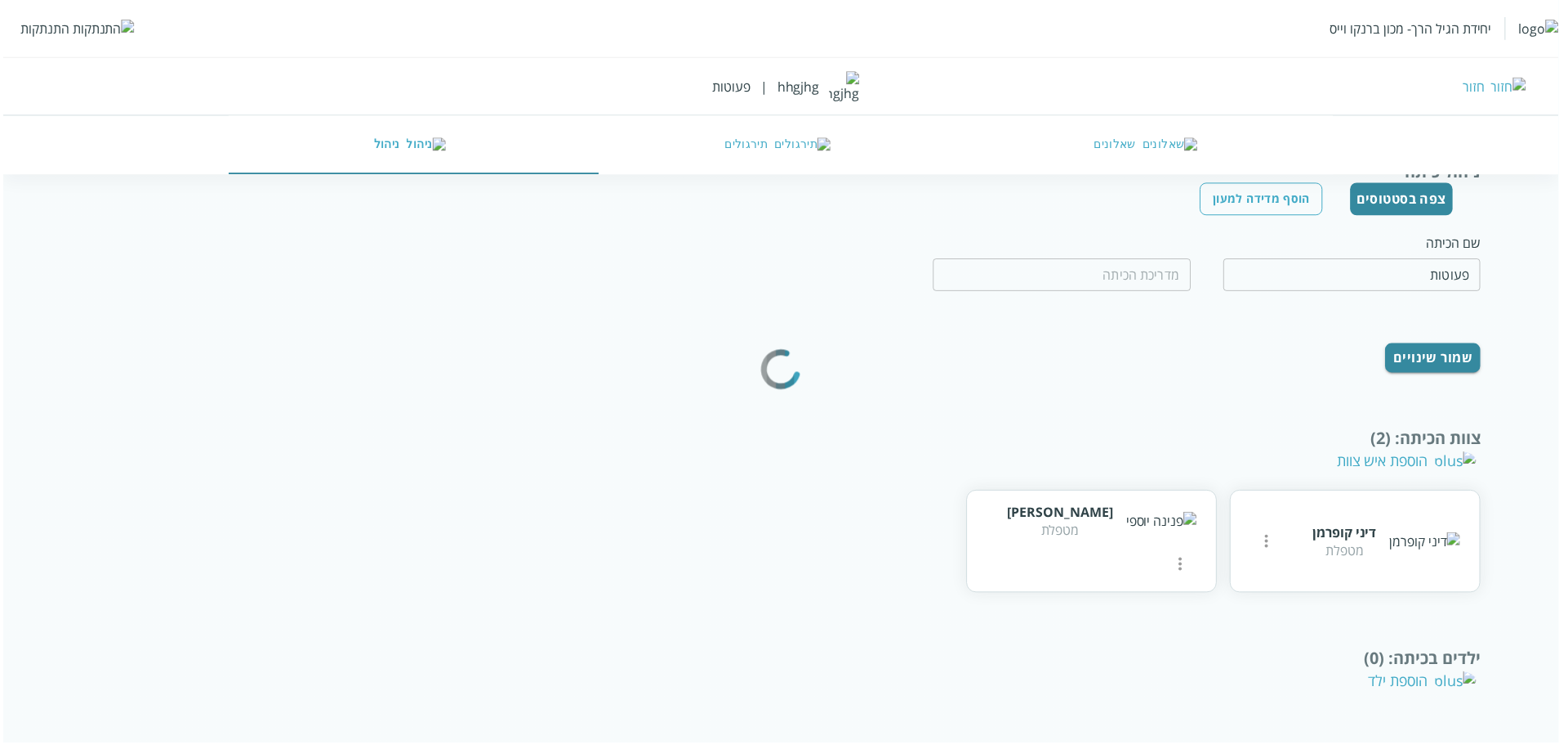
scroll to position [0, 0]
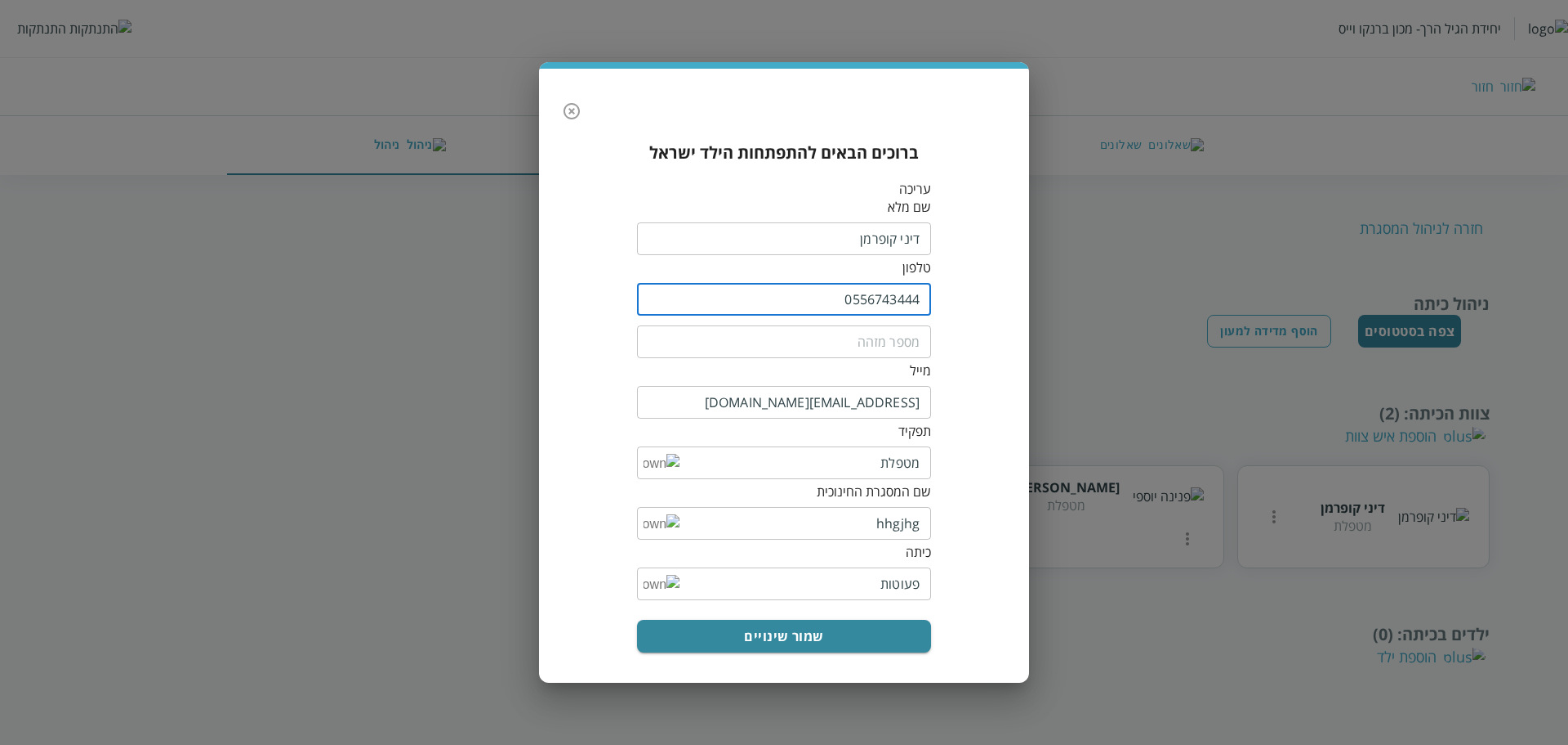
click at [898, 306] on input "0556743444" at bounding box center [784, 299] width 294 height 33
drag, startPoint x: 152, startPoint y: 338, endPoint x: 297, endPoint y: 221, distance: 186.3
click at [152, 338] on div "ברוכים הבאים להתפתחות הילד ישראל עריכה שם מלא ​ טלפון 0556743444 ​ ​ [PERSON_NA…" at bounding box center [784, 372] width 1568 height 745
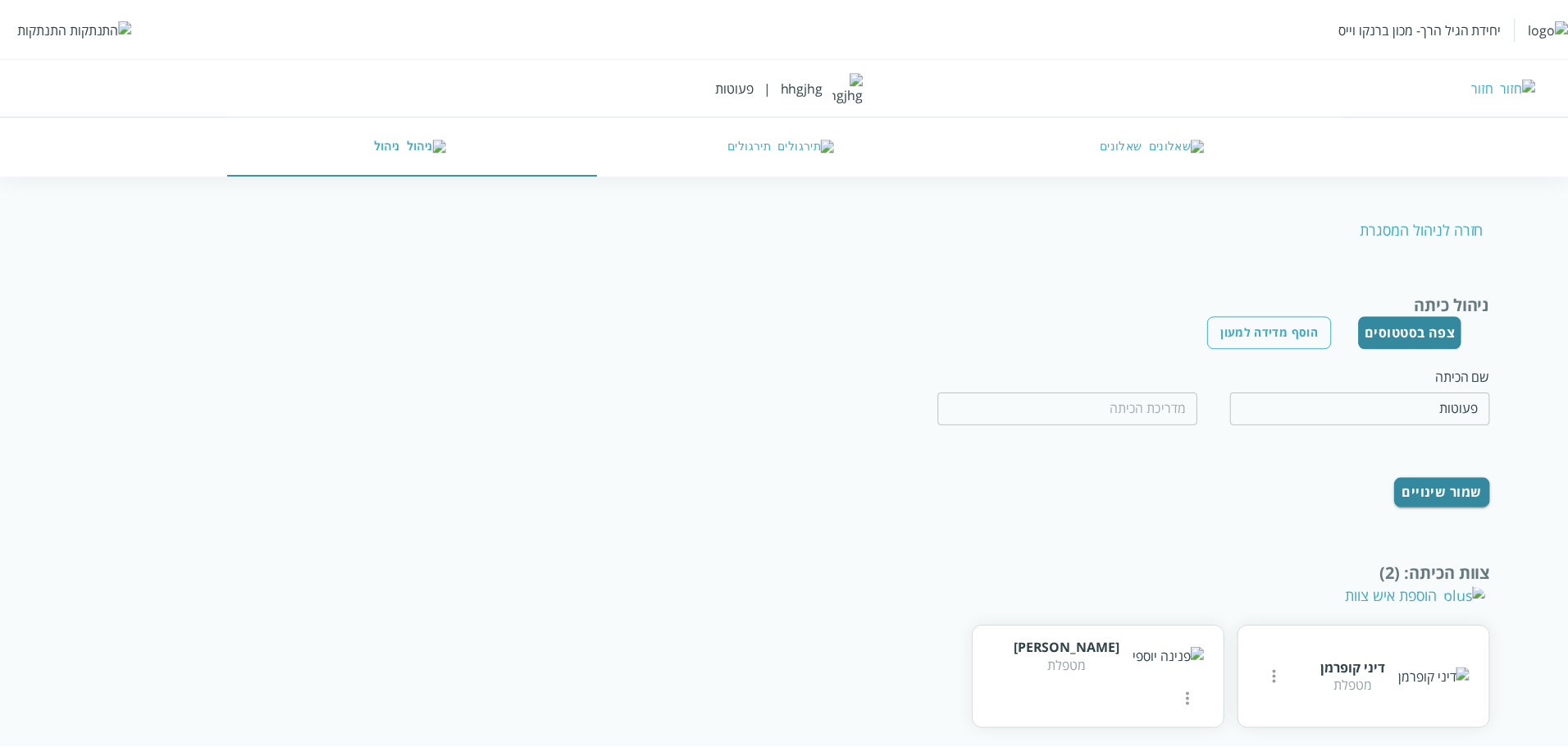
scroll to position [131, 0]
